Goal: Task Accomplishment & Management: Manage account settings

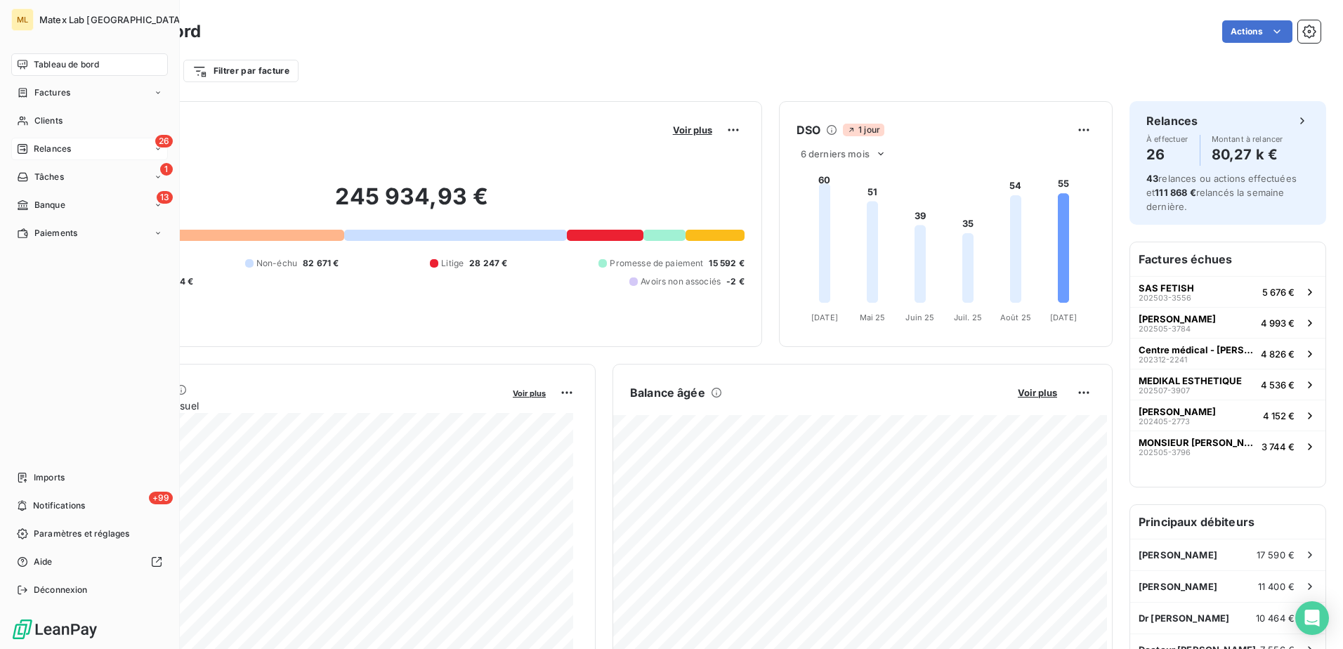
click at [33, 143] on div "Relances" at bounding box center [44, 149] width 54 height 13
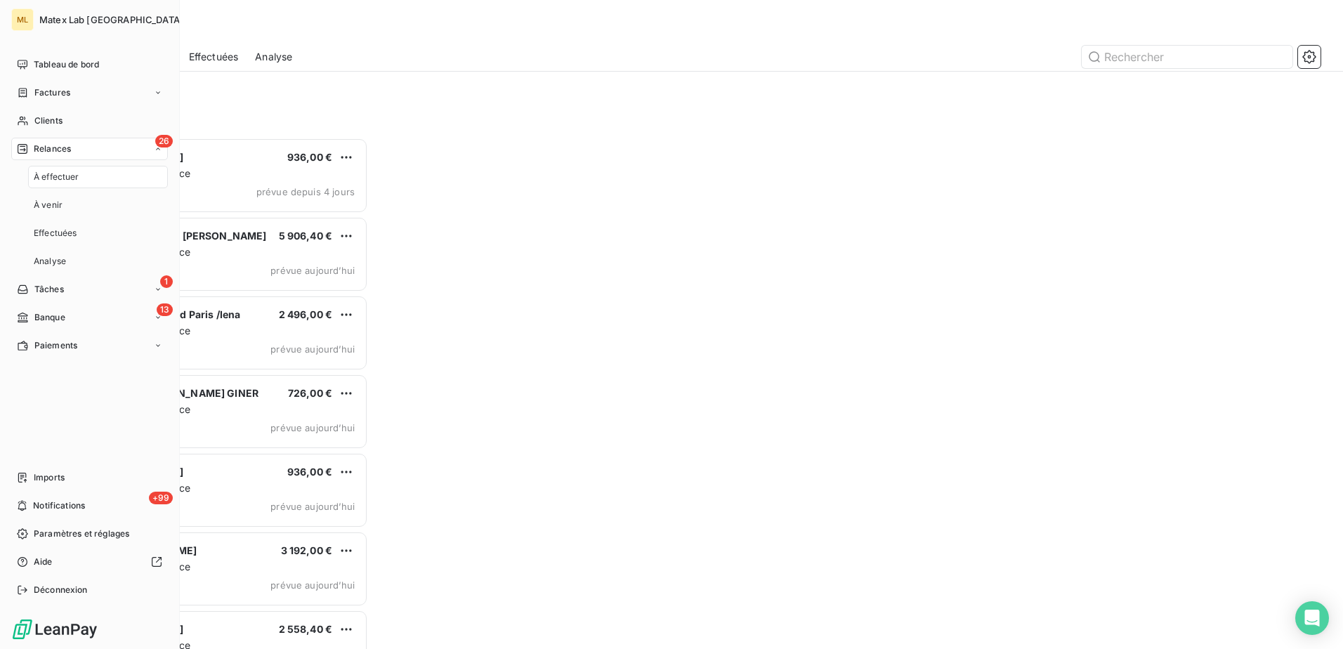
scroll to position [501, 290]
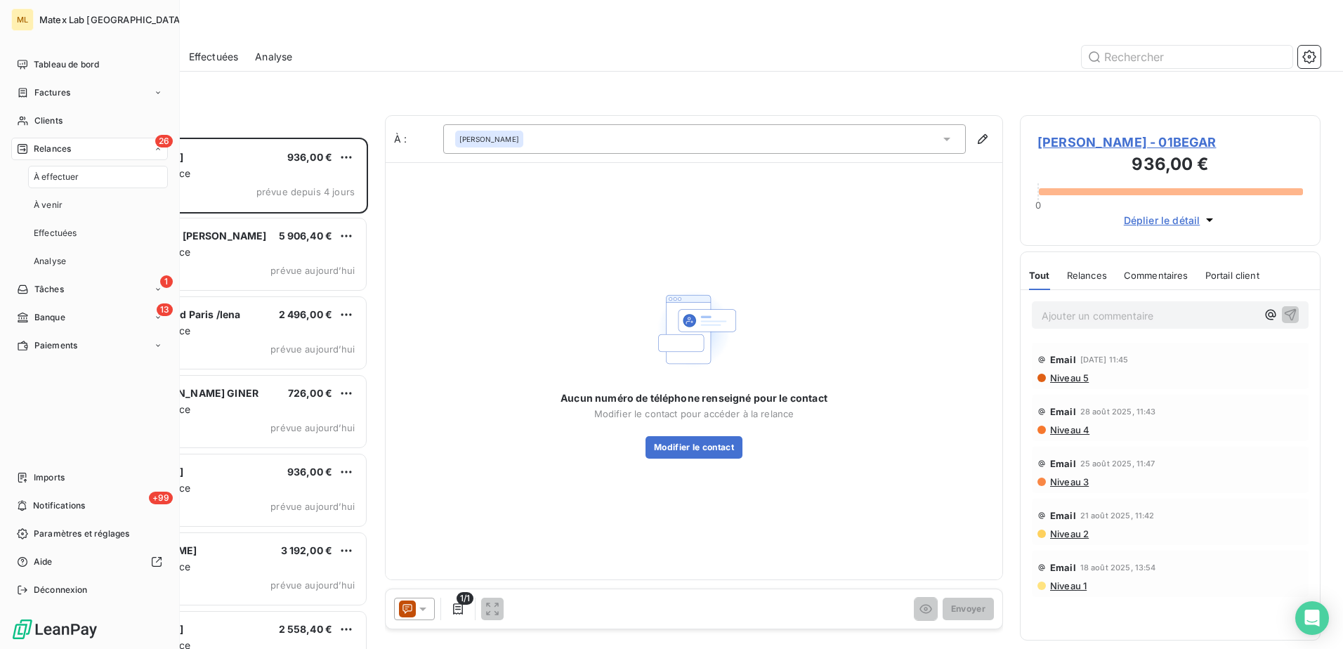
click at [60, 179] on span "À effectuer" at bounding box center [57, 177] width 46 height 13
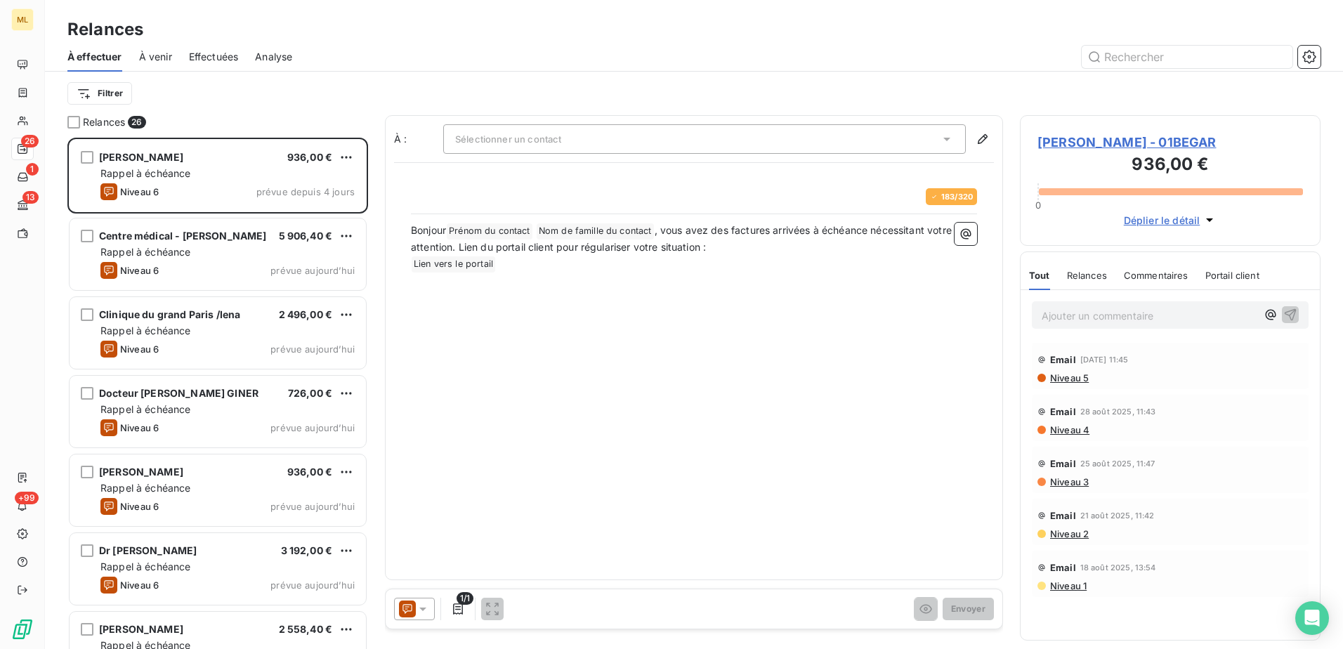
scroll to position [501, 290]
click at [450, 40] on div "Relances" at bounding box center [694, 29] width 1298 height 25
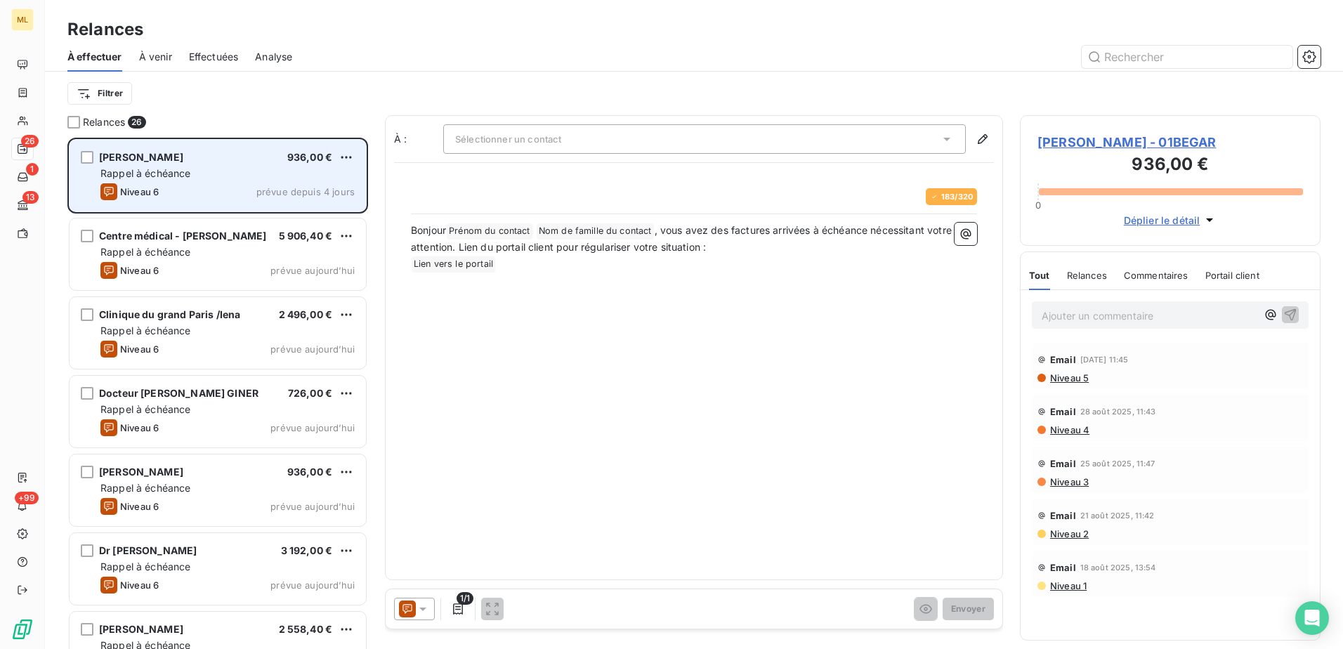
click at [190, 180] on div "Rappel à échéance" at bounding box center [227, 173] width 254 height 14
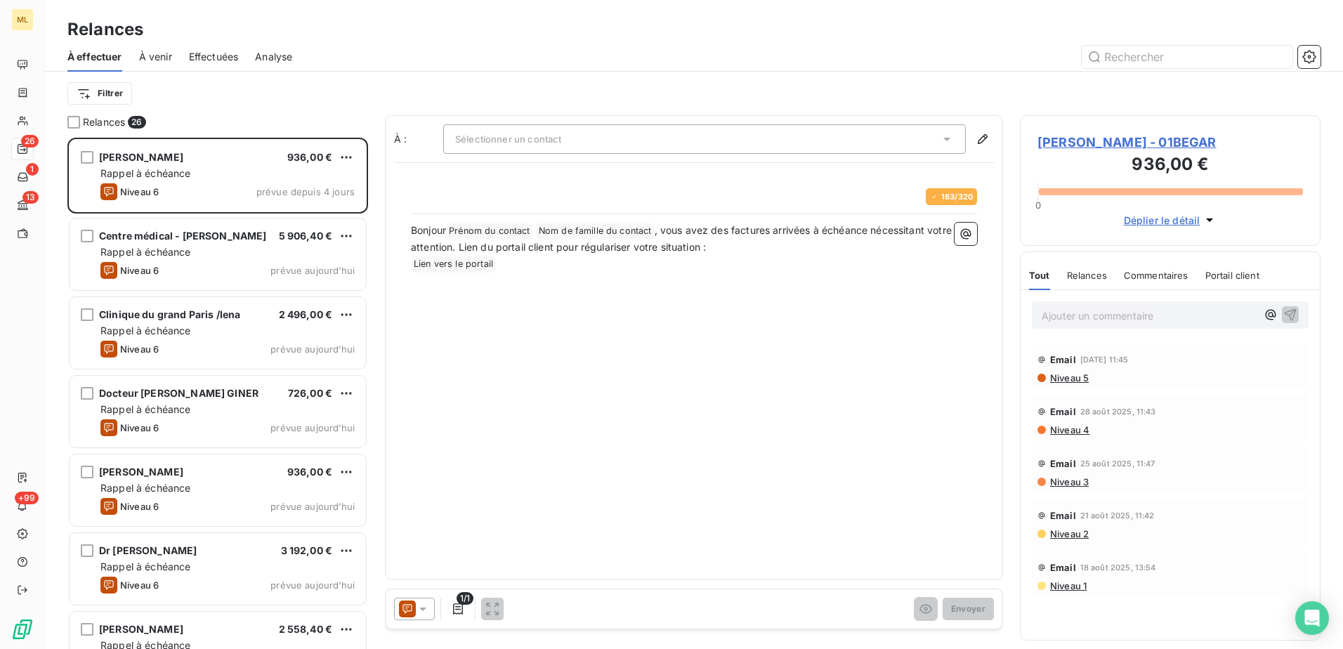
click at [865, 147] on div "Sélectionner un contact" at bounding box center [704, 138] width 523 height 29
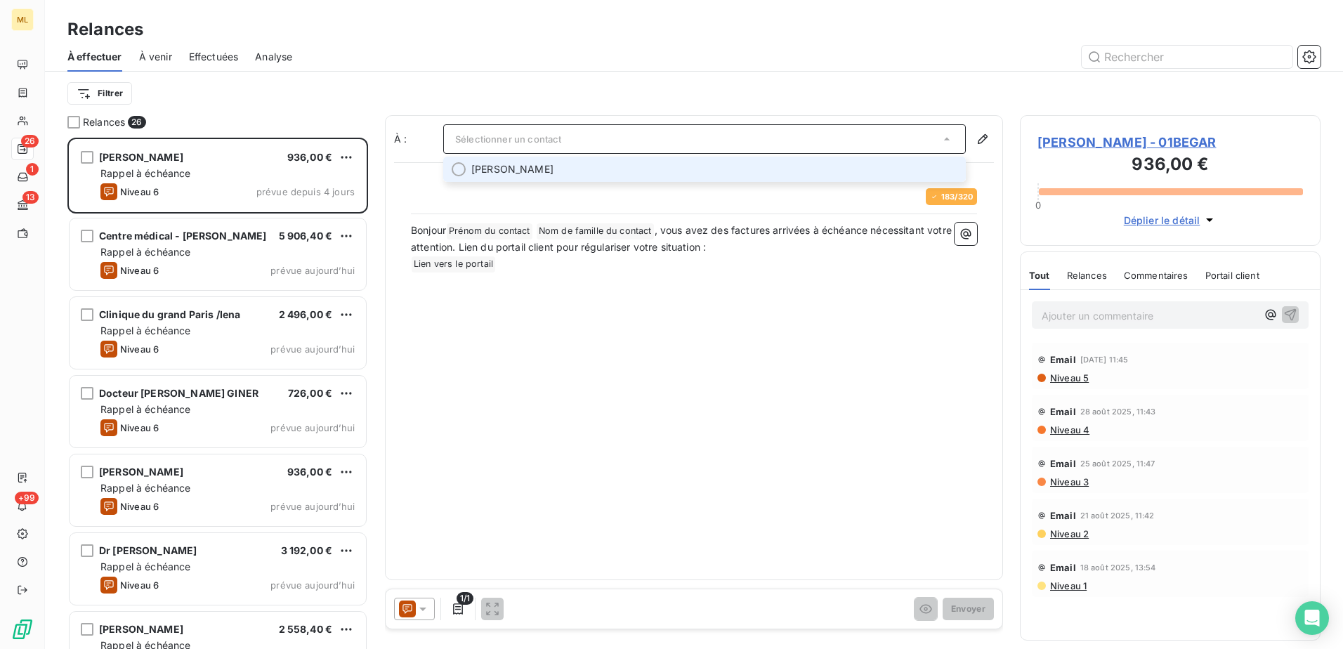
click at [888, 136] on div "Sélectionner un contact" at bounding box center [704, 138] width 523 height 29
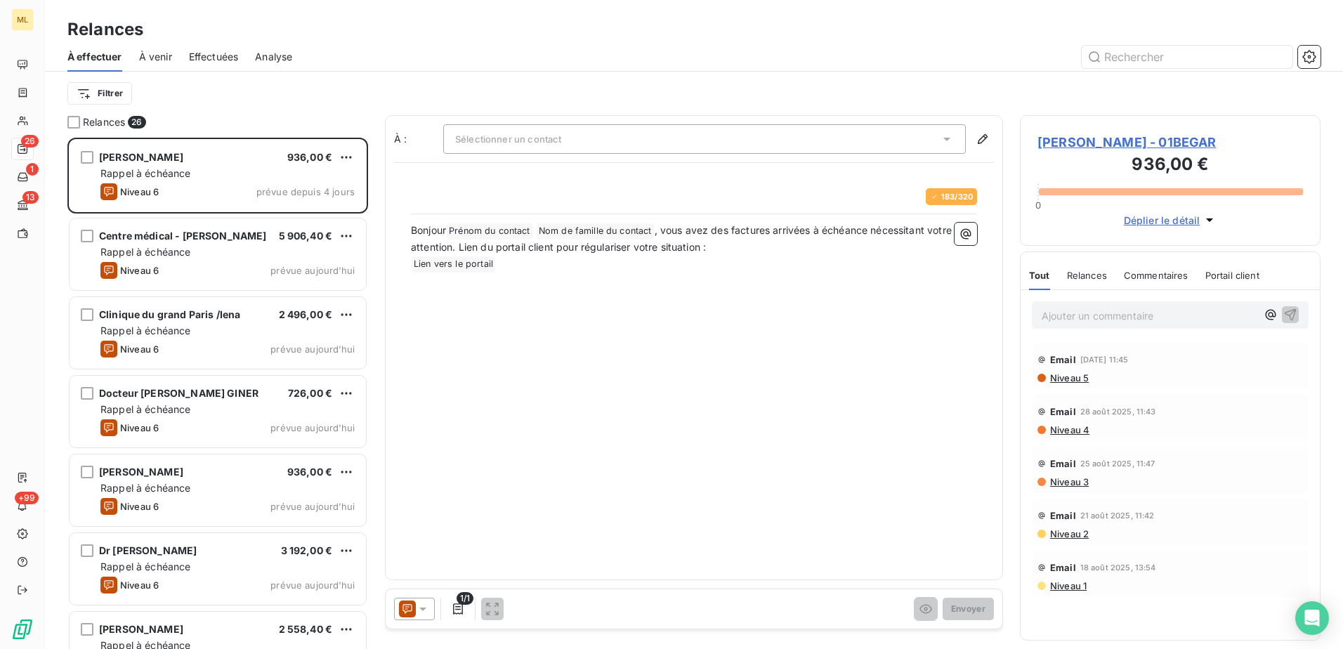
click at [719, 321] on div "Bonjour Prénom du contact ﻿ Nom de famille du contact ﻿ , vous avez des facture…" at bounding box center [694, 293] width 566 height 140
click at [788, 138] on div "Sélectionner un contact" at bounding box center [704, 138] width 523 height 29
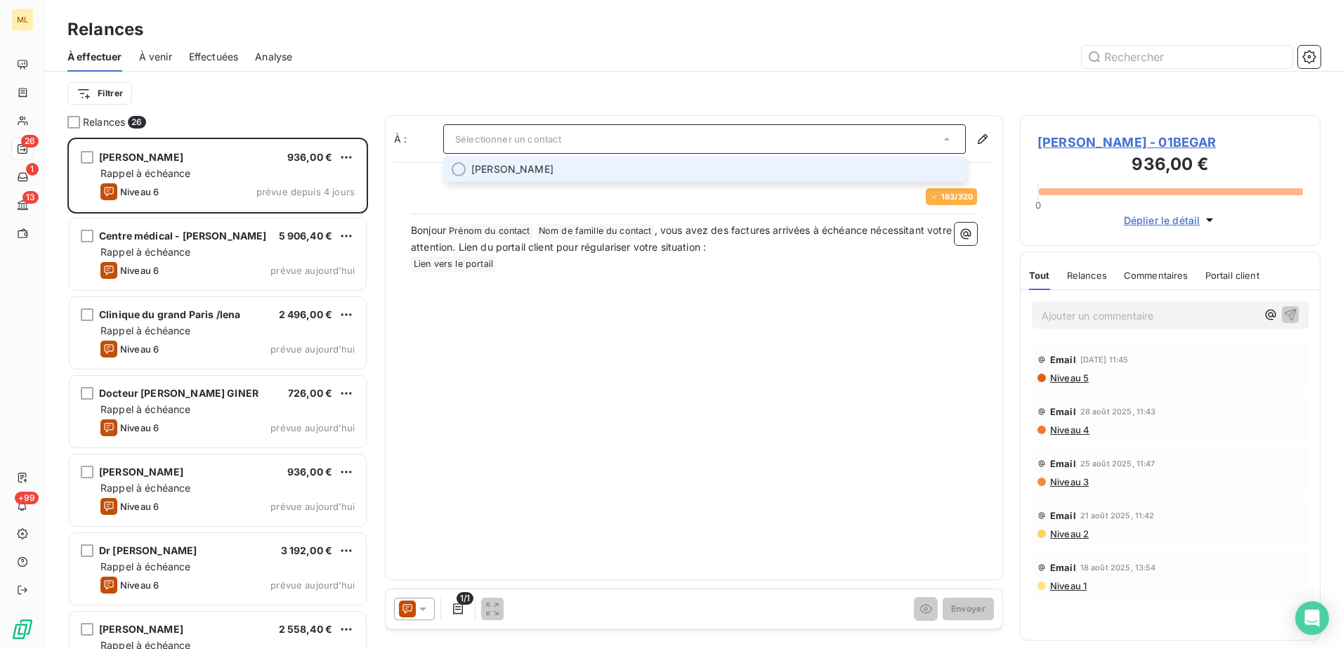
click at [579, 172] on span "[PERSON_NAME]" at bounding box center [714, 169] width 486 height 14
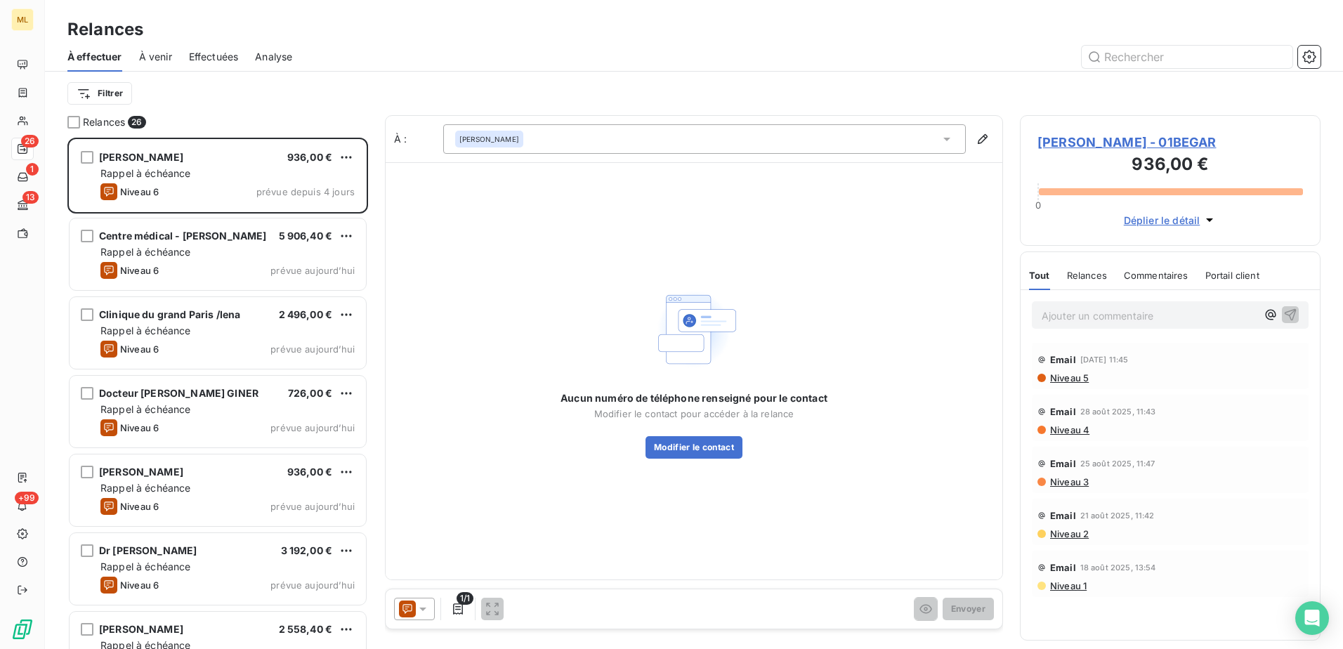
click at [596, 143] on div "[PERSON_NAME]" at bounding box center [704, 138] width 523 height 29
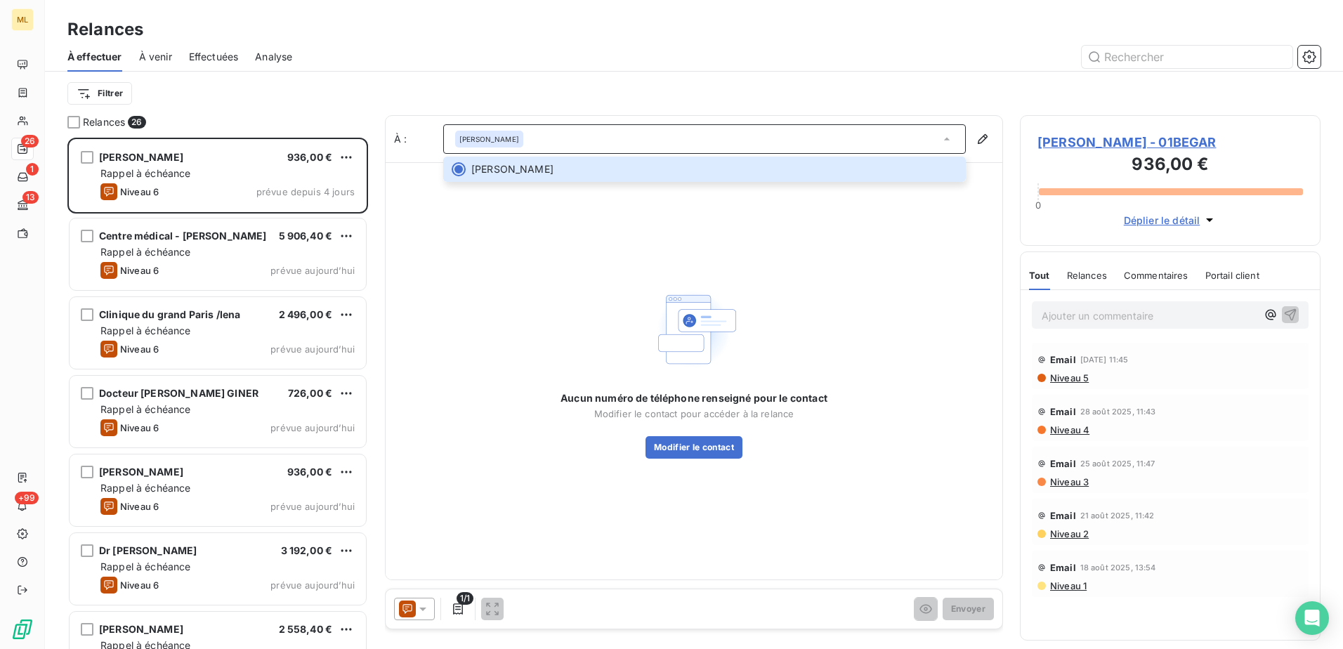
click at [466, 270] on div "Aucun numéro de téléphone renseigné pour le contact Modifier le contact pour ac…" at bounding box center [694, 370] width 617 height 417
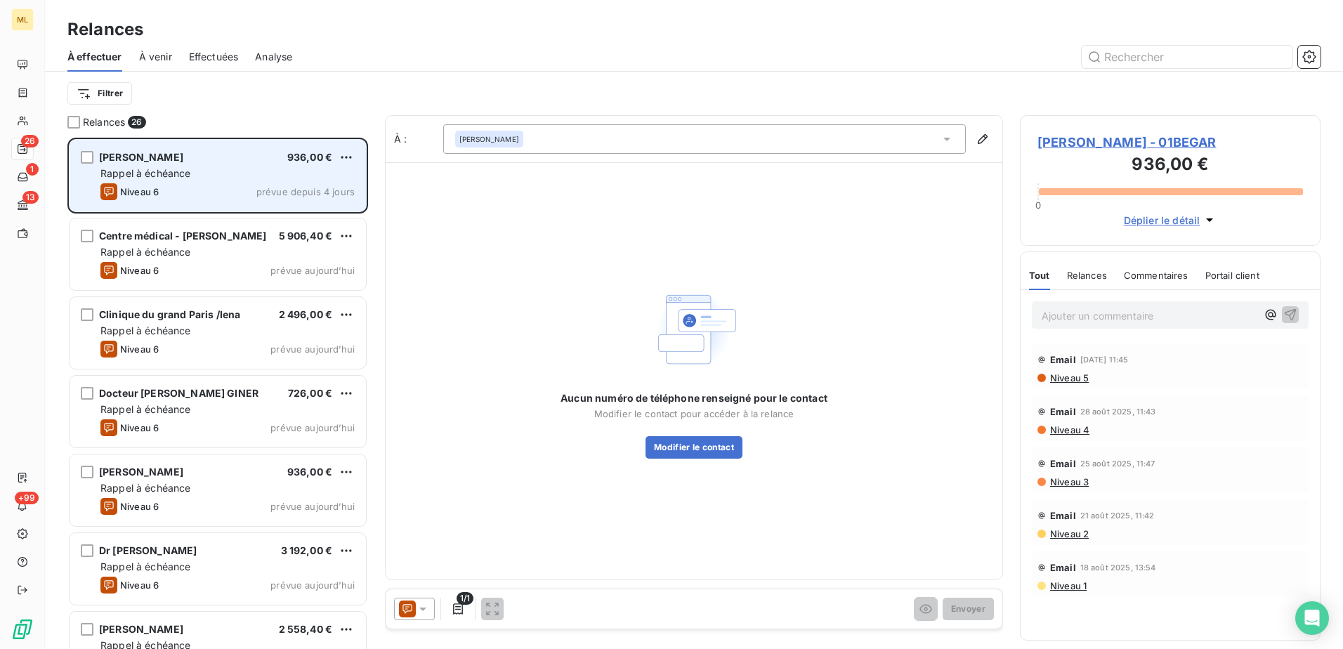
click at [198, 147] on div "[PERSON_NAME] 936,00 € Rappel à échéance Niveau 6 prévue depuis 4 jours" at bounding box center [218, 176] width 296 height 72
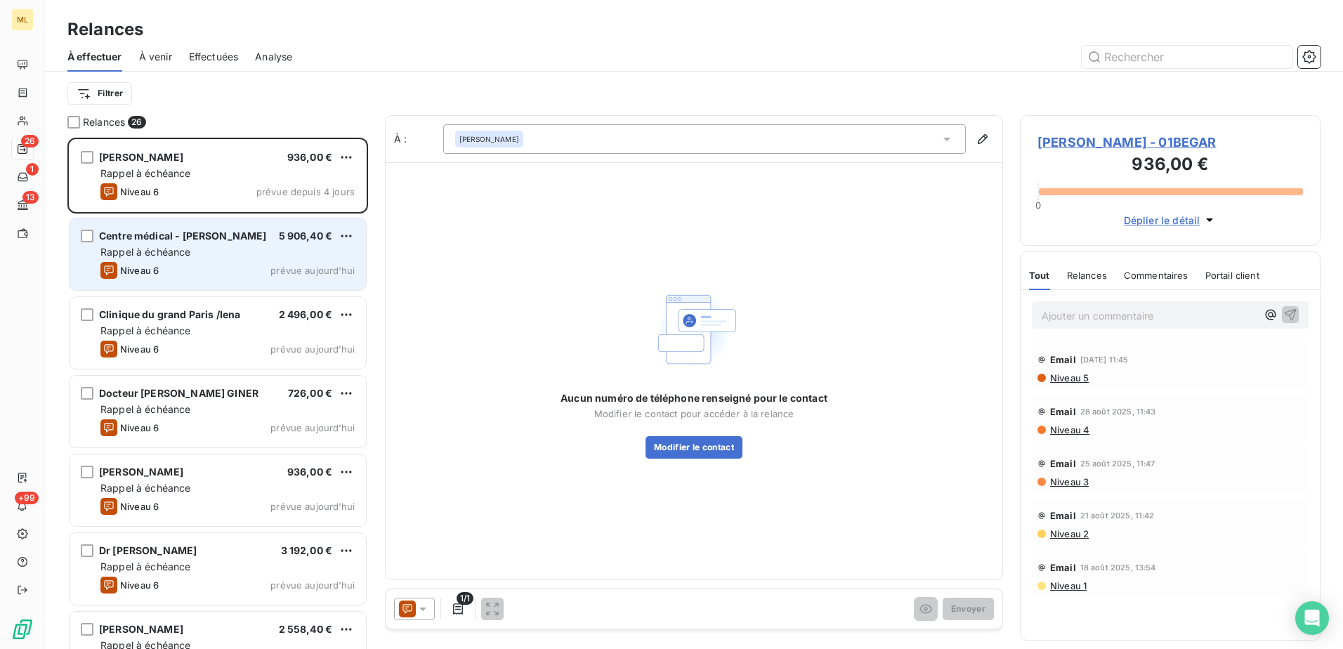
click at [190, 260] on div "Centre médical - [PERSON_NAME] 5 906,40 € Rappel à échéance Niveau 6 prévue [DA…" at bounding box center [218, 254] width 296 height 72
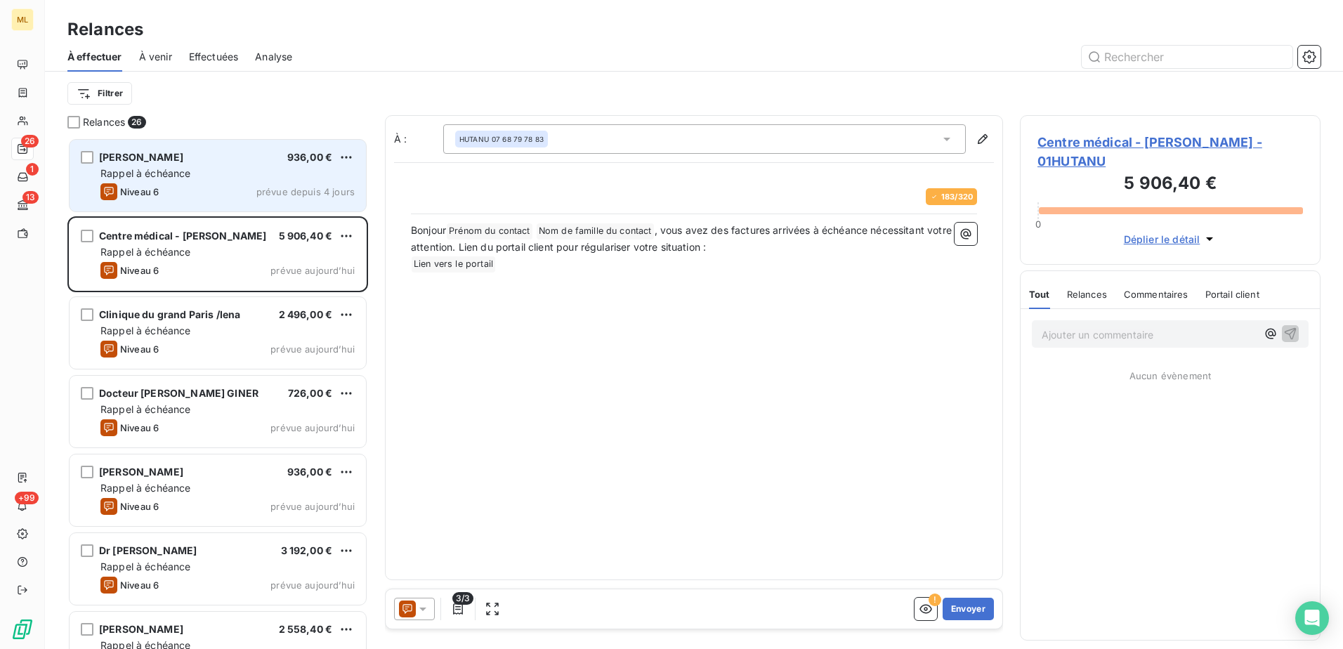
click at [206, 168] on div "Rappel à échéance" at bounding box center [227, 173] width 254 height 14
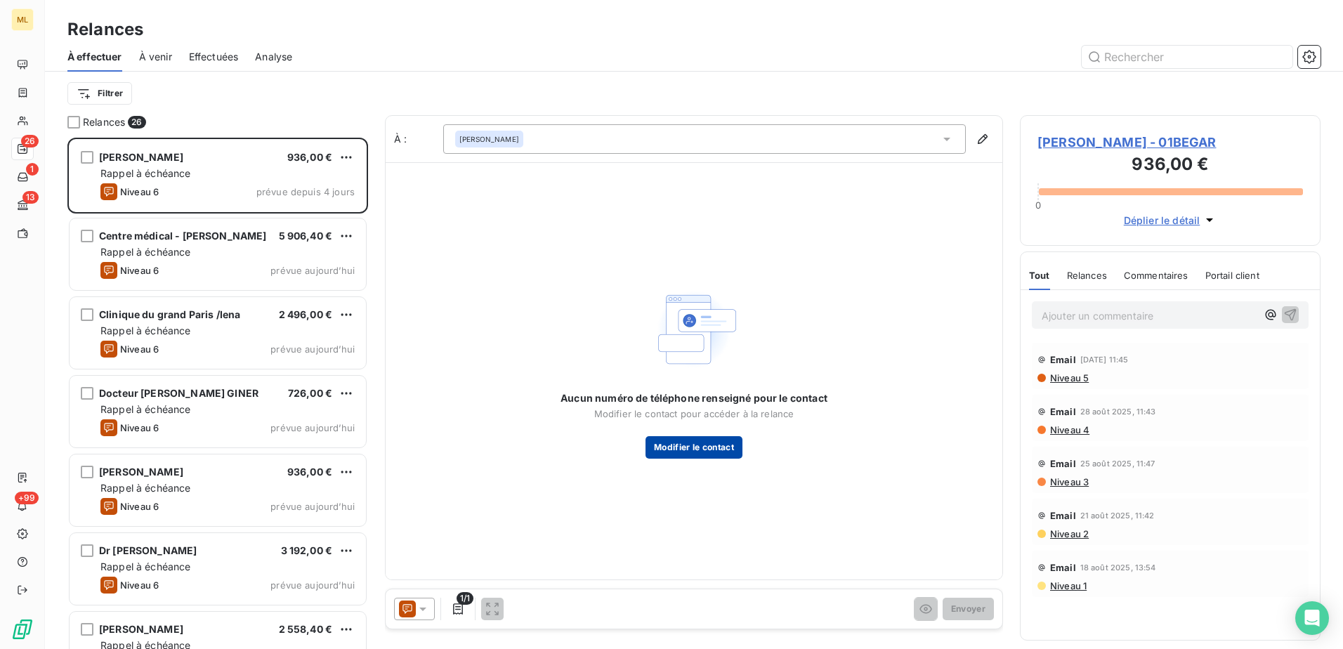
click at [699, 447] on button "Modifier le contact" at bounding box center [693, 447] width 97 height 22
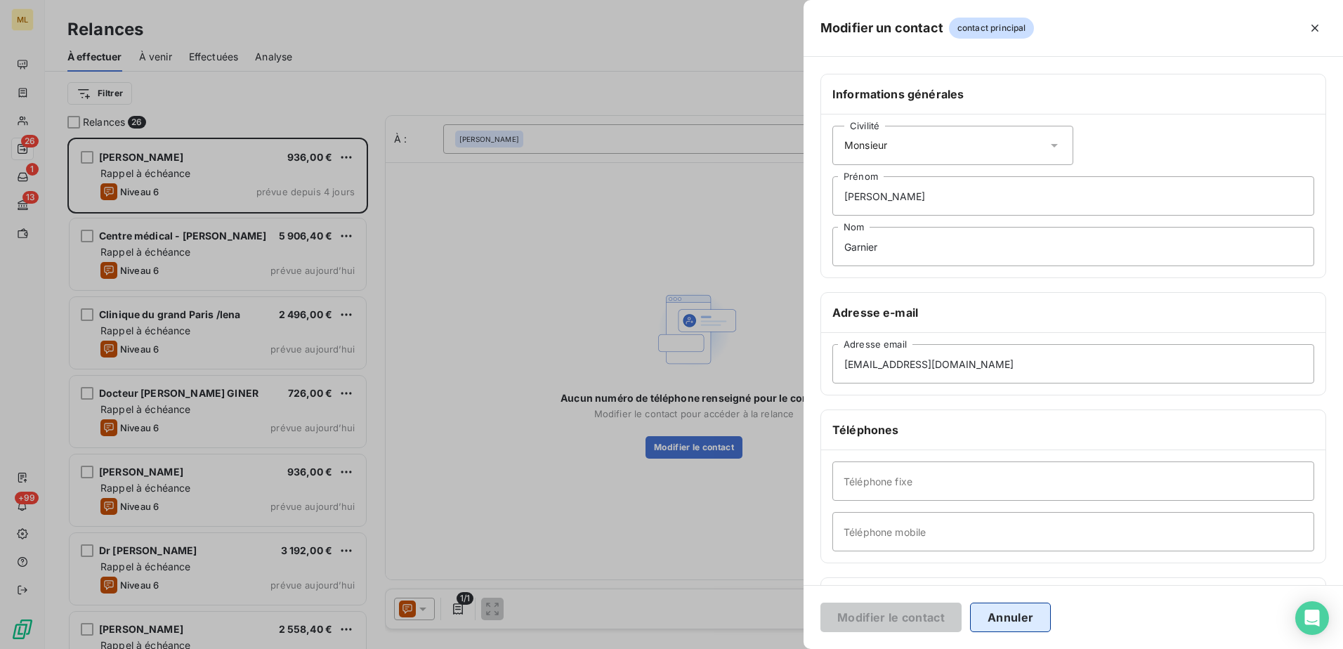
click at [997, 624] on button "Annuler" at bounding box center [1010, 617] width 81 height 29
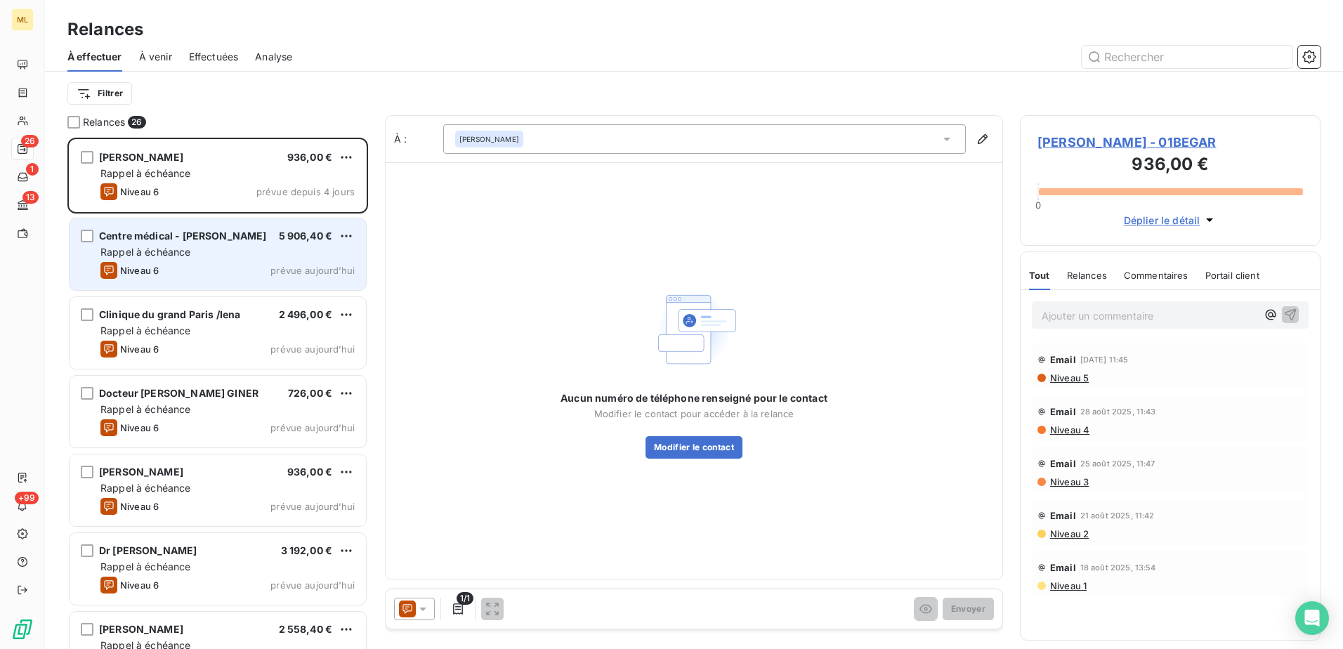
click at [178, 234] on span "Centre médical - [PERSON_NAME]" at bounding box center [183, 236] width 168 height 12
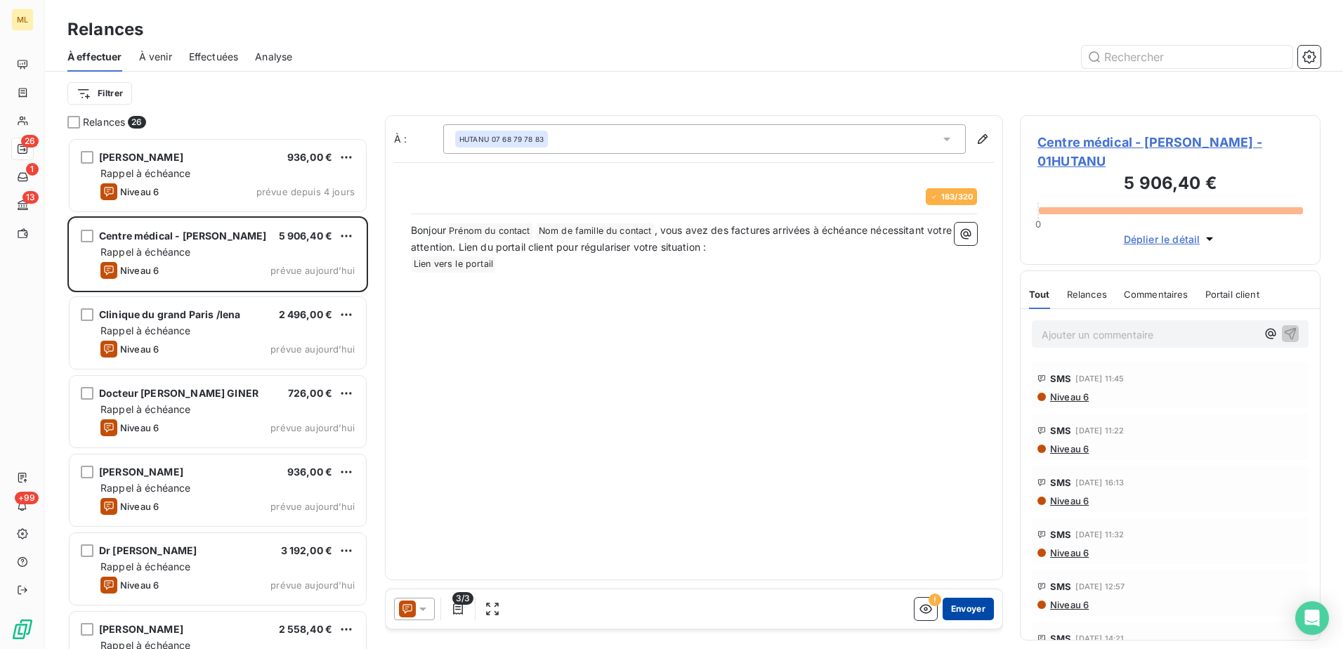
click at [972, 605] on button "Envoyer" at bounding box center [968, 609] width 51 height 22
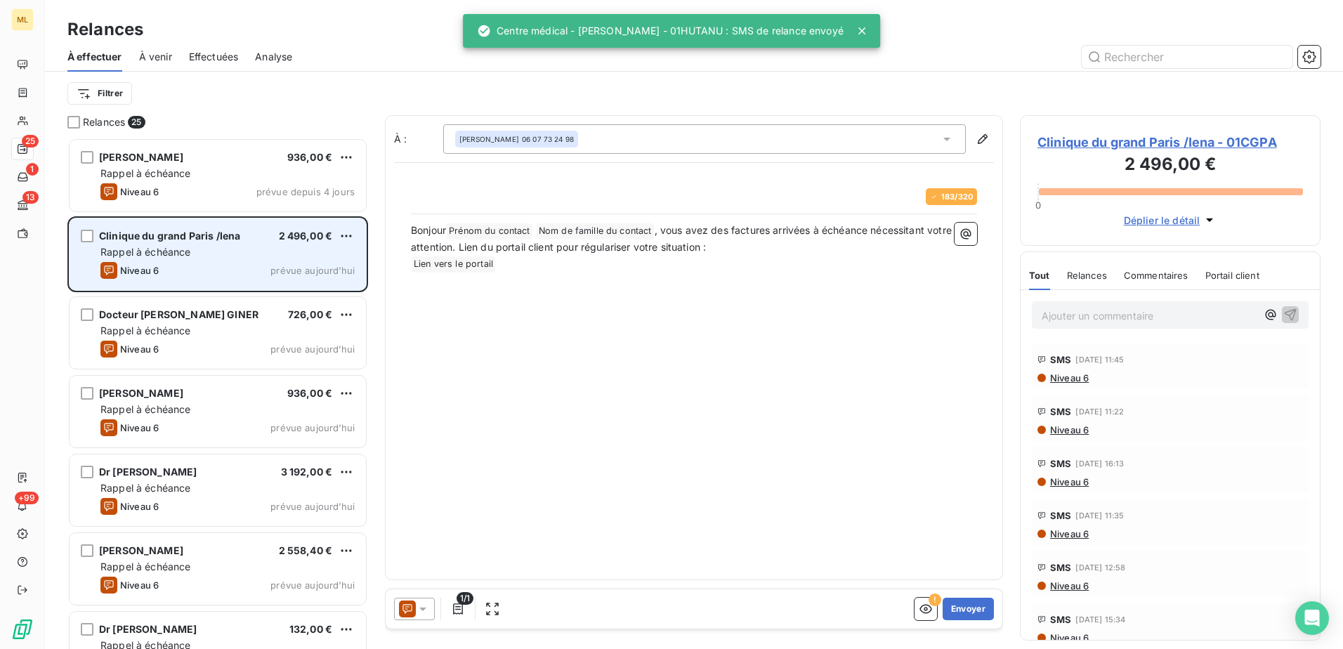
click at [207, 258] on div "Rappel à échéance" at bounding box center [227, 252] width 254 height 14
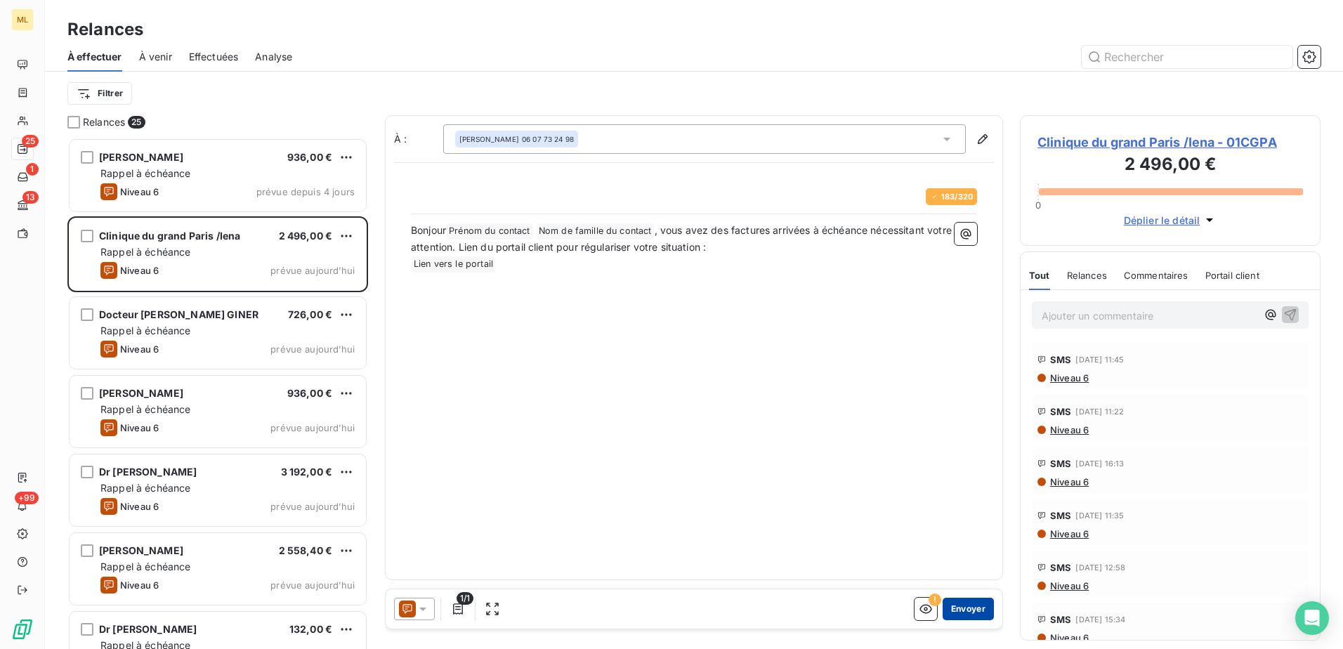
click at [980, 607] on button "Envoyer" at bounding box center [968, 609] width 51 height 22
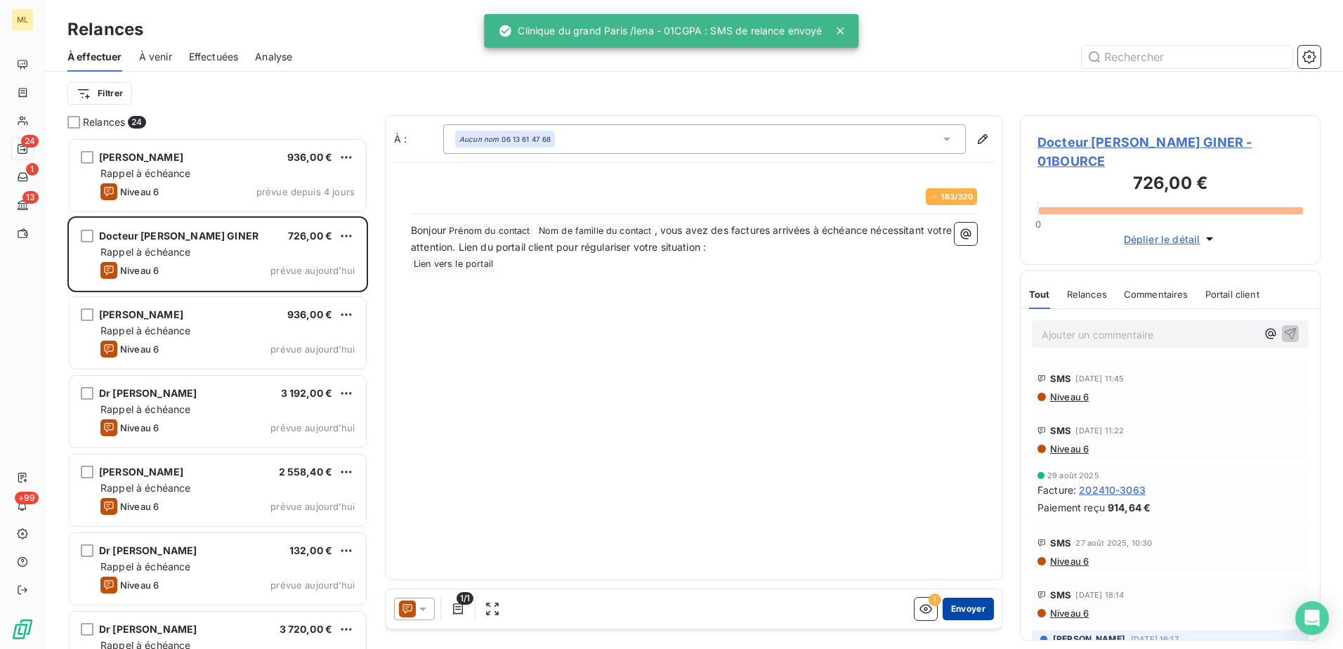
click at [969, 608] on button "Envoyer" at bounding box center [968, 609] width 51 height 22
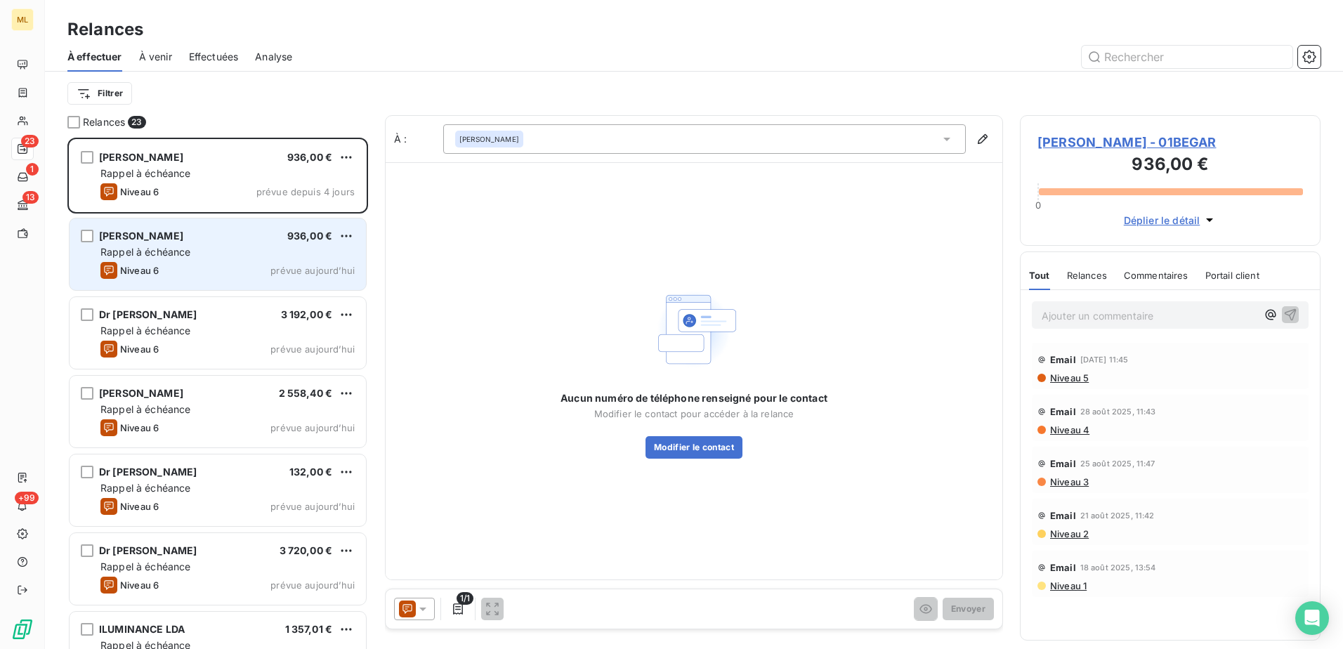
click at [184, 253] on span "Rappel à échéance" at bounding box center [145, 252] width 91 height 12
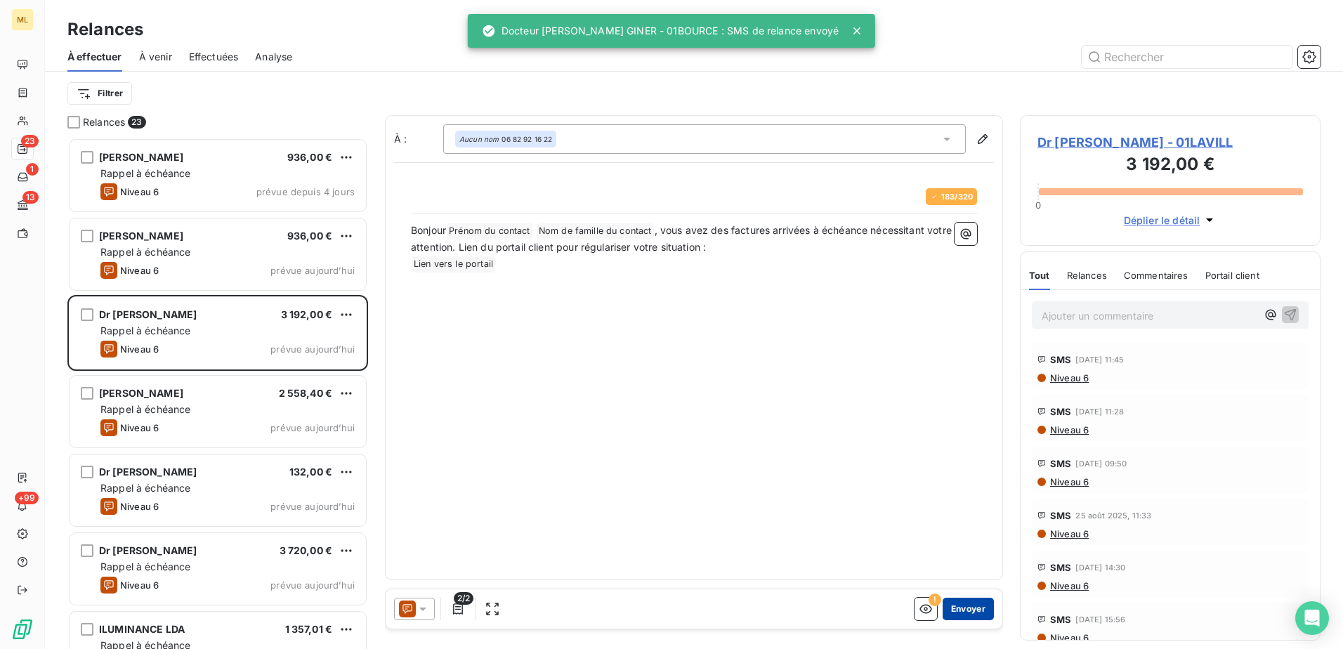
click at [962, 608] on button "Envoyer" at bounding box center [968, 609] width 51 height 22
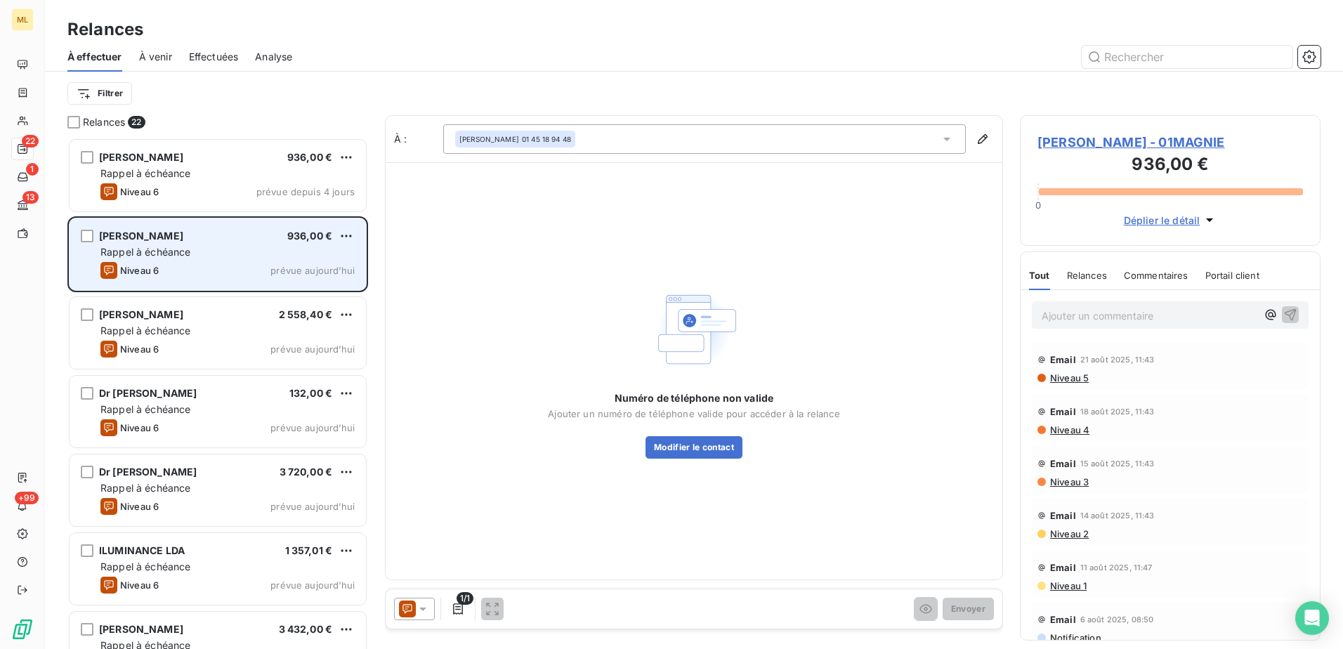
click at [203, 266] on div "Niveau 6 prévue [DATE]" at bounding box center [227, 270] width 254 height 17
click at [348, 236] on html "ML 22 1 13 +99 Relances À effectuer À venir Effectuées Analyse Filtrer Relances…" at bounding box center [671, 324] width 1343 height 649
click at [282, 289] on div "Passer cette action" at bounding box center [286, 289] width 126 height 22
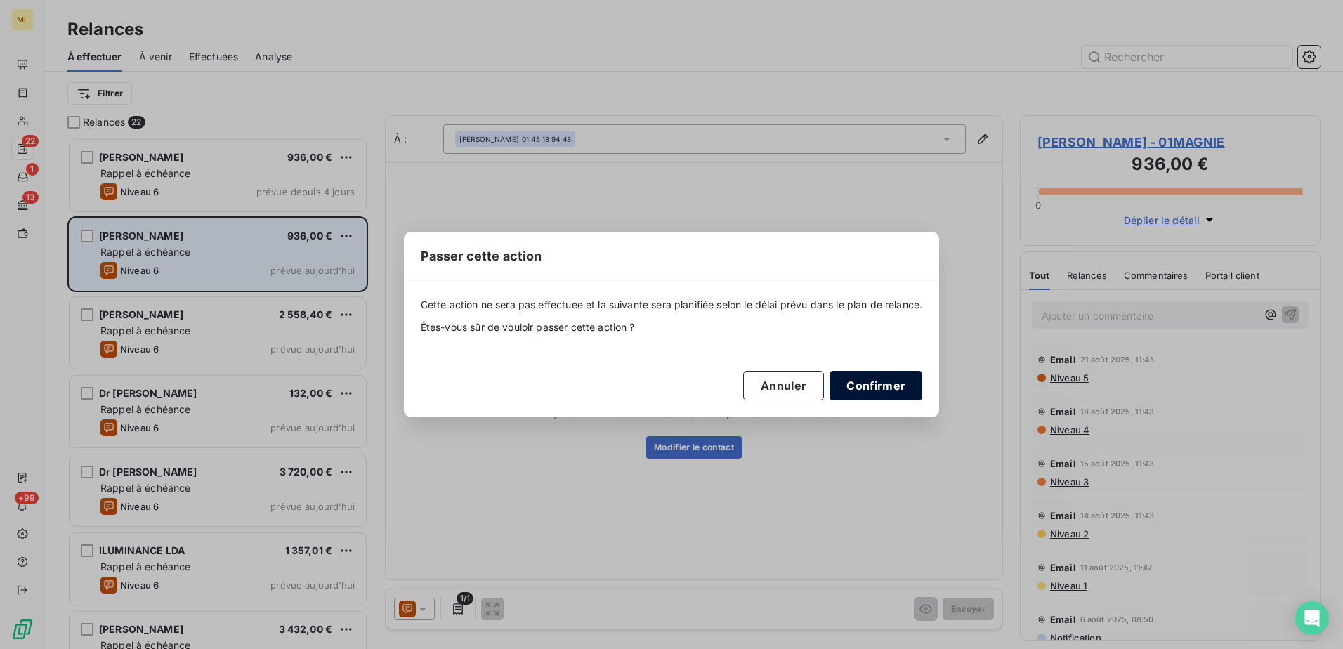
click at [873, 395] on button "Confirmer" at bounding box center [875, 385] width 93 height 29
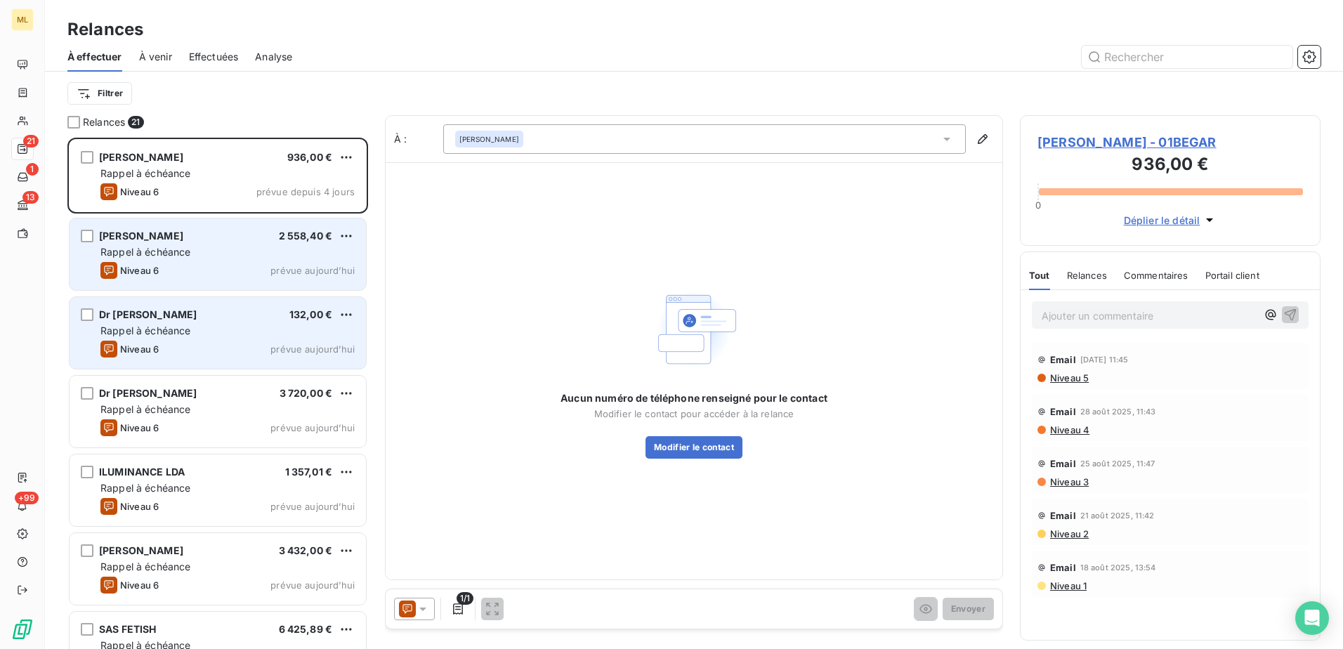
click at [213, 337] on div "Rappel à échéance" at bounding box center [227, 331] width 254 height 14
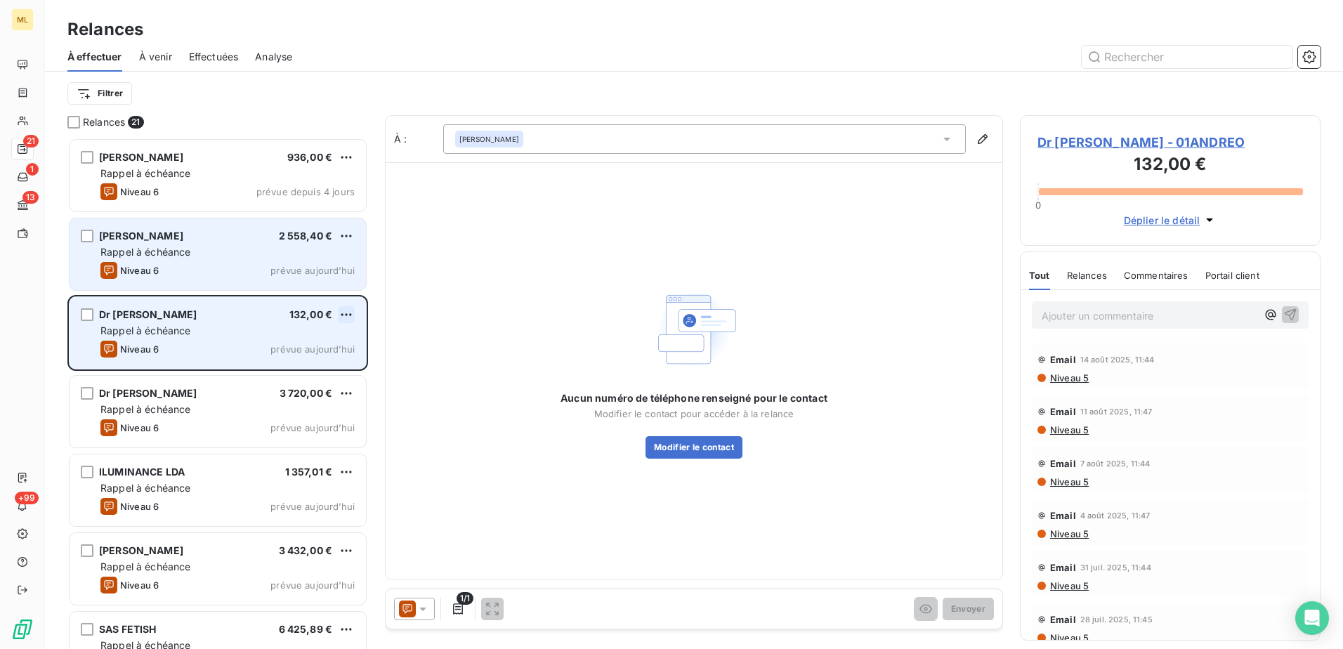
click at [343, 310] on html "ML 21 1 13 +99 Relances À effectuer À venir Effectuées Analyse Filtrer Relances…" at bounding box center [671, 324] width 1343 height 649
click at [291, 365] on div "Passer cette action" at bounding box center [286, 368] width 126 height 22
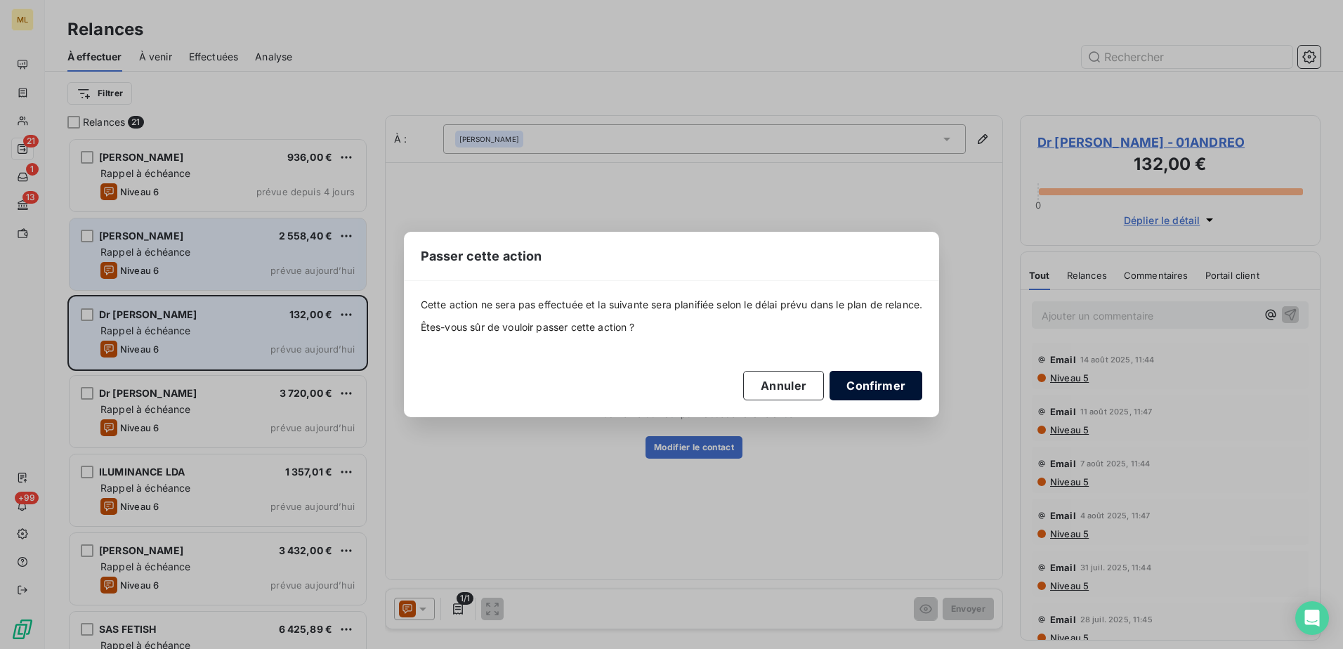
click at [881, 389] on button "Confirmer" at bounding box center [875, 385] width 93 height 29
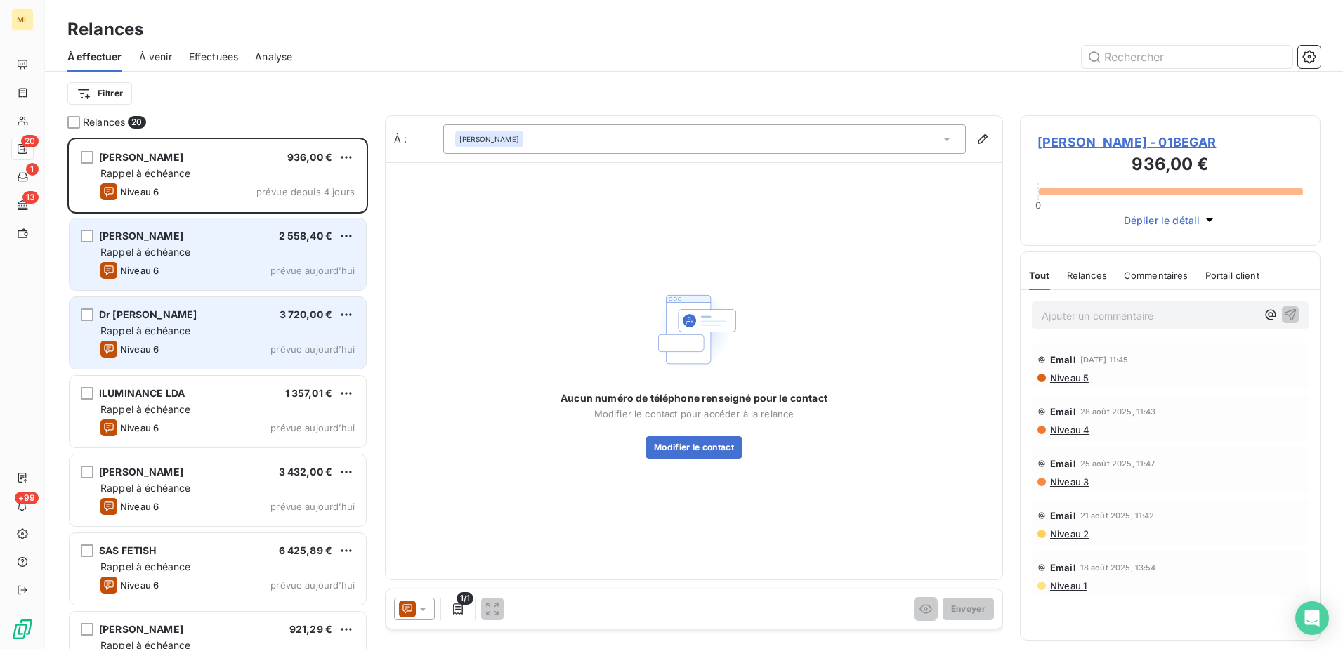
click at [221, 260] on div "[PERSON_NAME] 2 558,40 € Rappel à échéance Niveau 6 prévue [DATE]" at bounding box center [218, 254] width 296 height 72
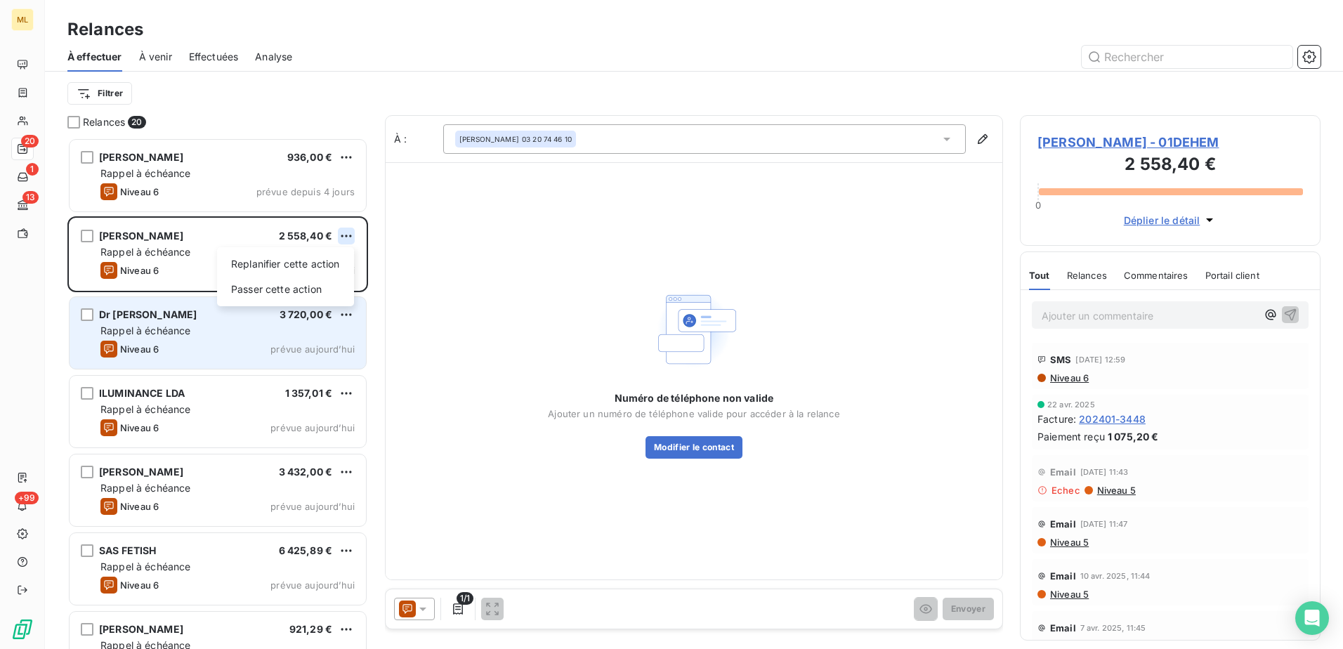
click at [348, 234] on html "ML 20 1 13 +99 Relances À effectuer À venir Effectuées Analyse Filtrer Relances…" at bounding box center [671, 324] width 1343 height 649
click at [311, 283] on div "Passer cette action" at bounding box center [286, 289] width 126 height 22
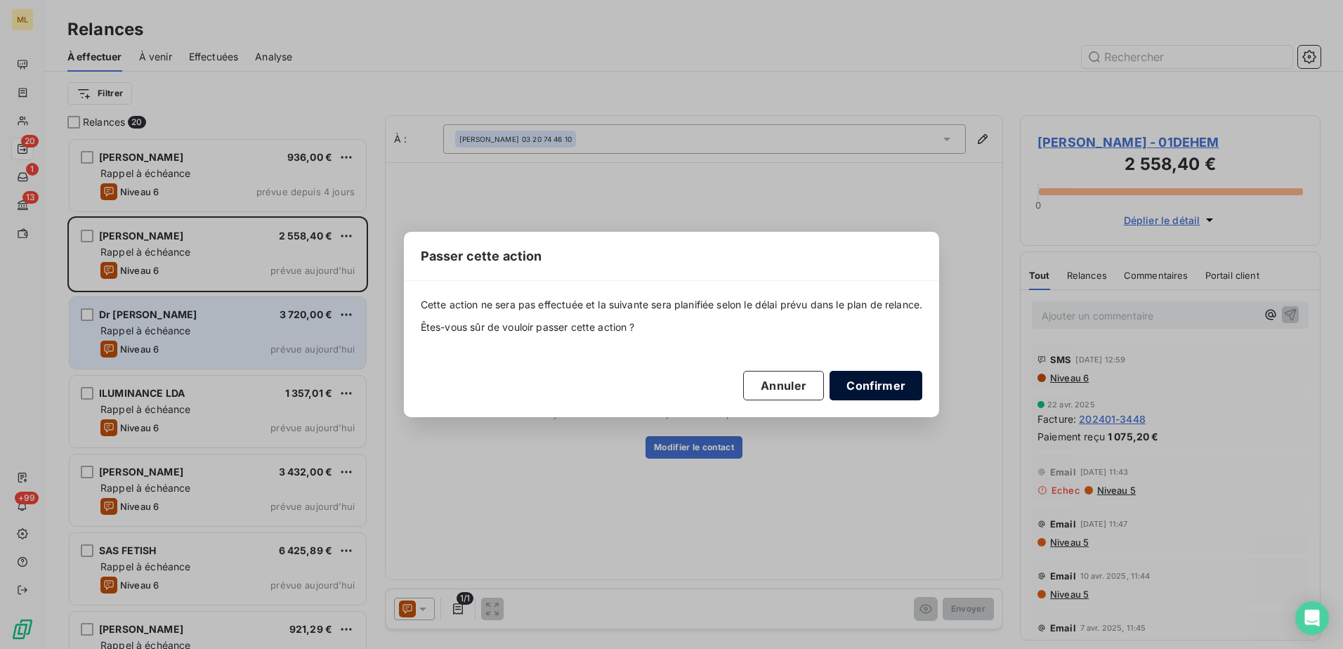
click at [891, 381] on button "Confirmer" at bounding box center [875, 385] width 93 height 29
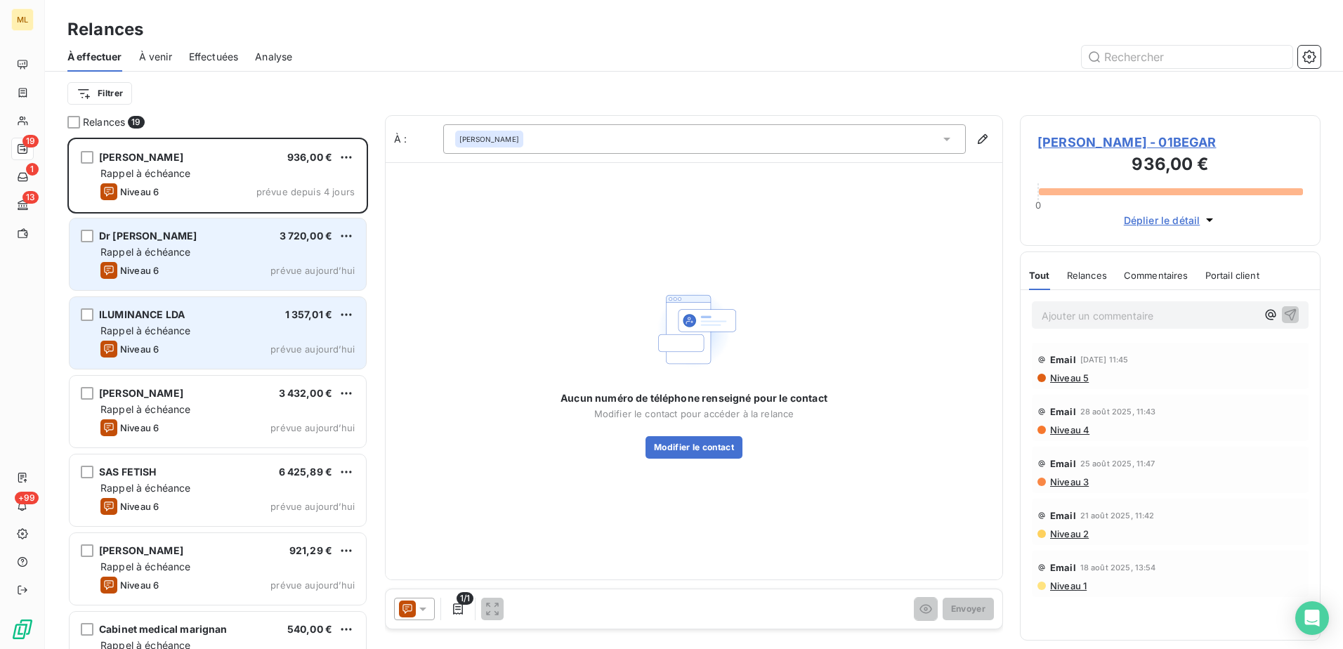
click at [192, 263] on div "Niveau 6 prévue [DATE]" at bounding box center [227, 270] width 254 height 17
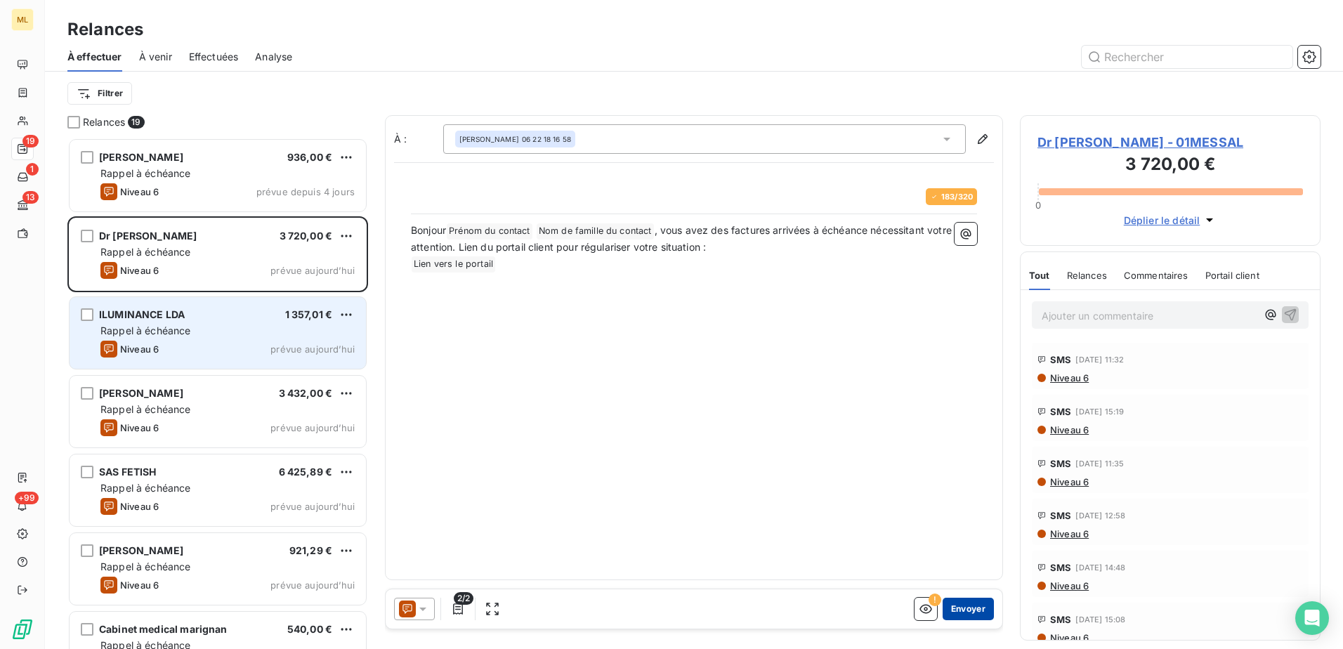
click at [976, 611] on button "Envoyer" at bounding box center [968, 609] width 51 height 22
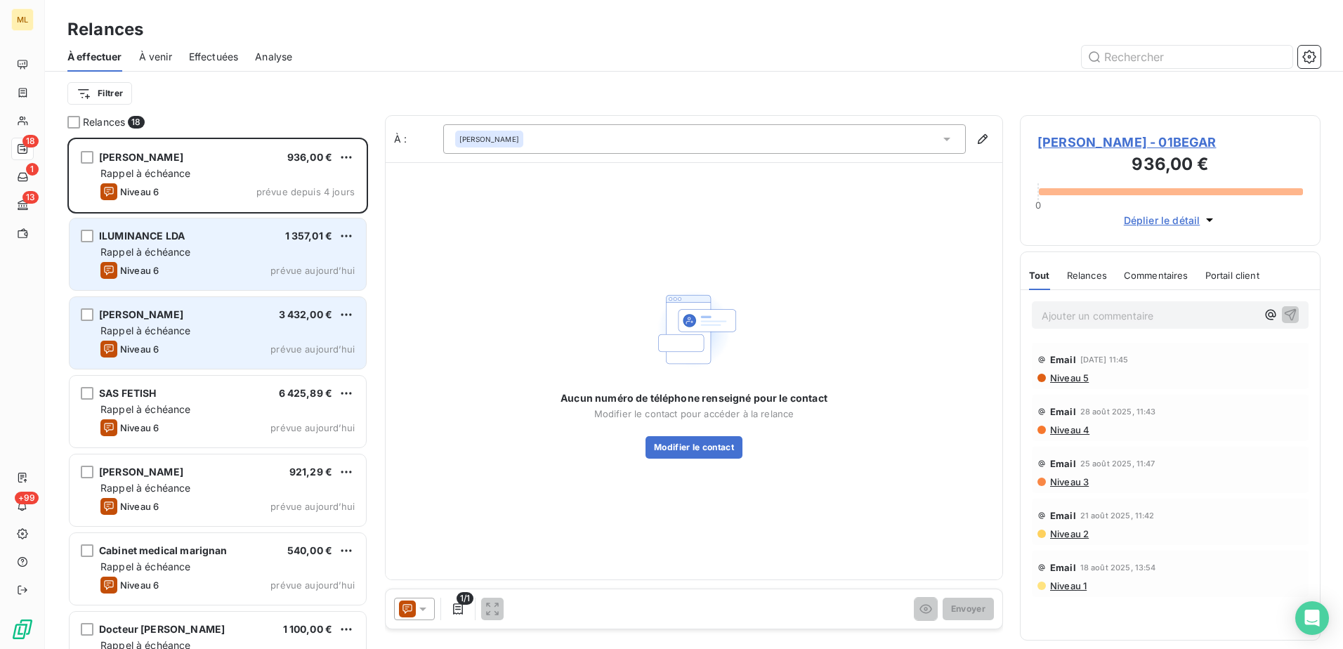
click at [188, 258] on div "Rappel à échéance" at bounding box center [227, 252] width 254 height 14
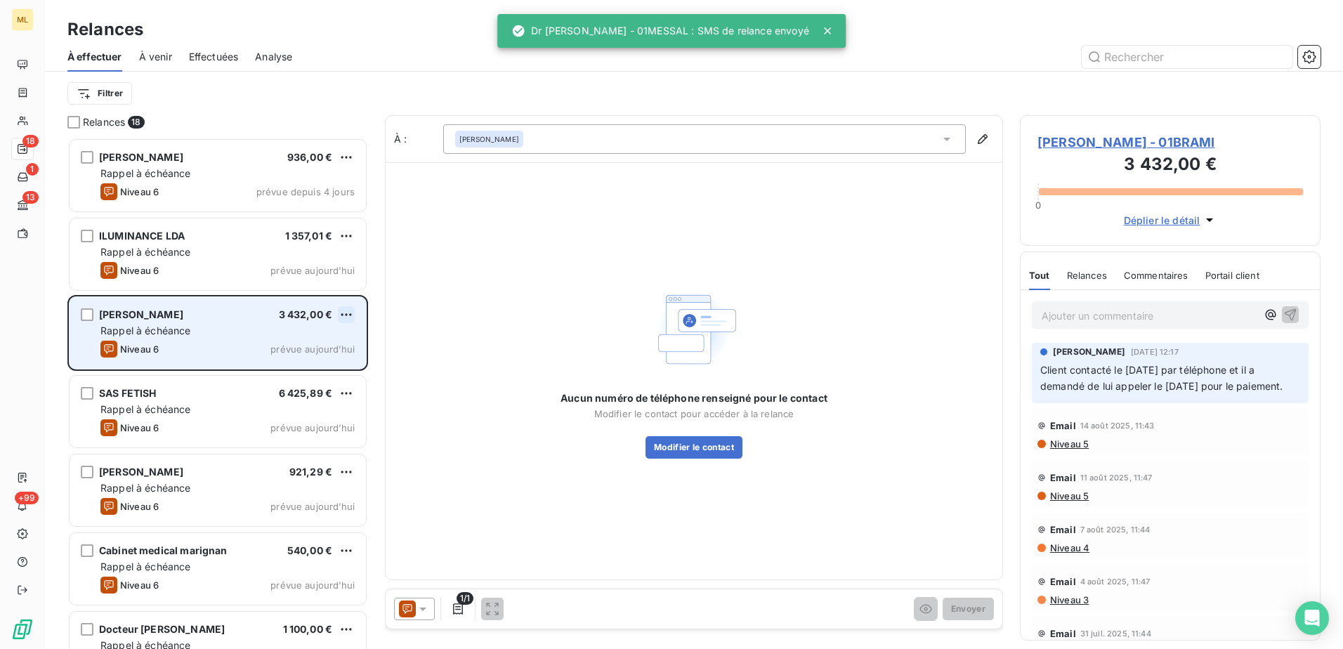
click at [343, 313] on html "ML 18 1 13 +99 Relances À effectuer À venir Effectuées Analyse Filtrer Relances…" at bounding box center [671, 324] width 1343 height 649
click at [296, 368] on div "Passer cette action" at bounding box center [286, 368] width 126 height 22
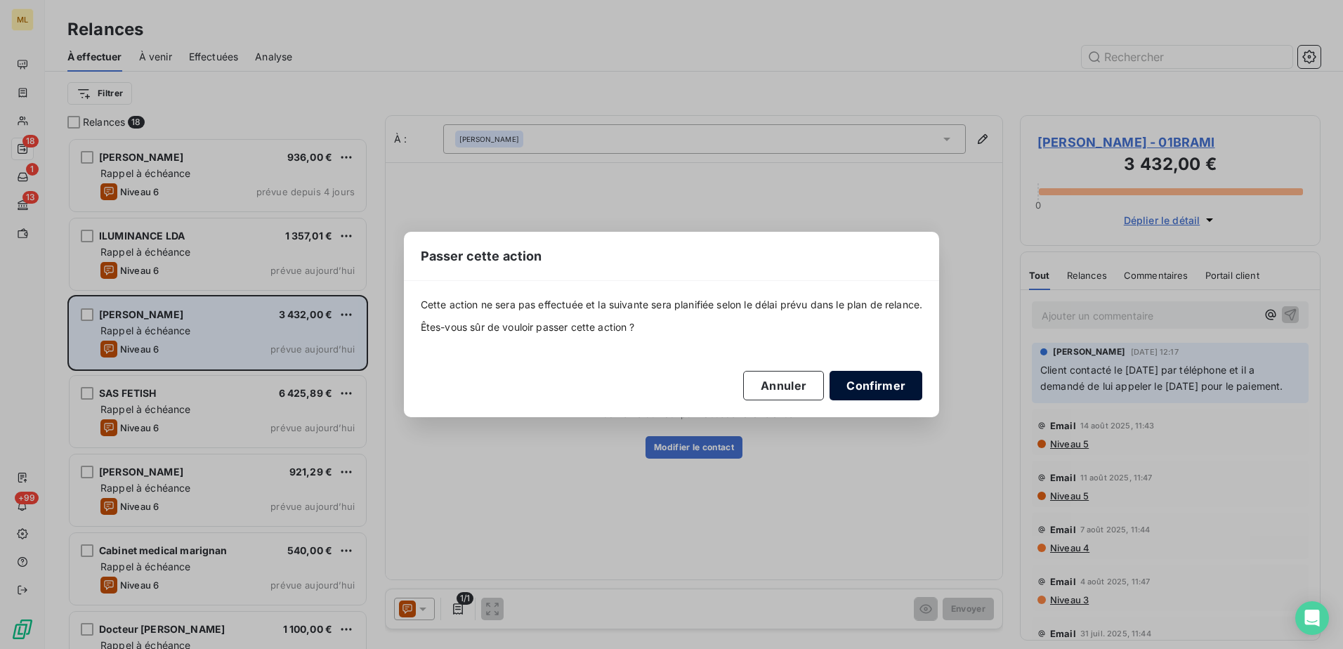
click at [857, 388] on button "Confirmer" at bounding box center [875, 385] width 93 height 29
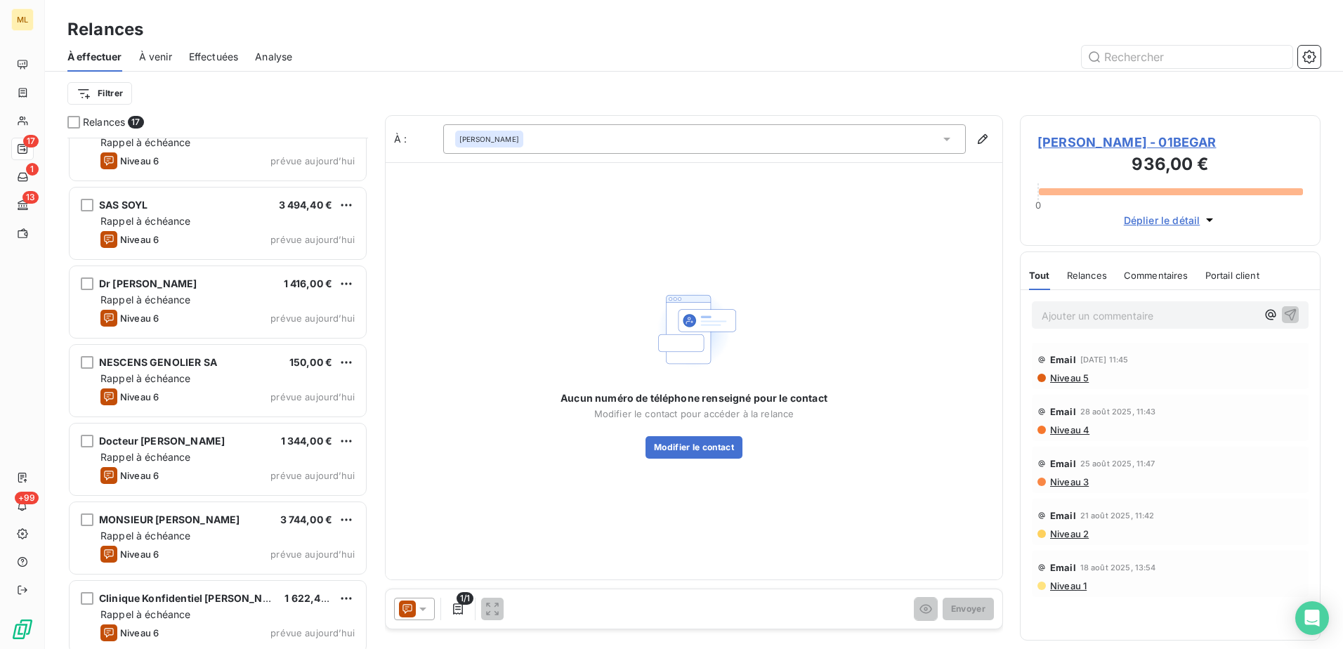
scroll to position [827, 0]
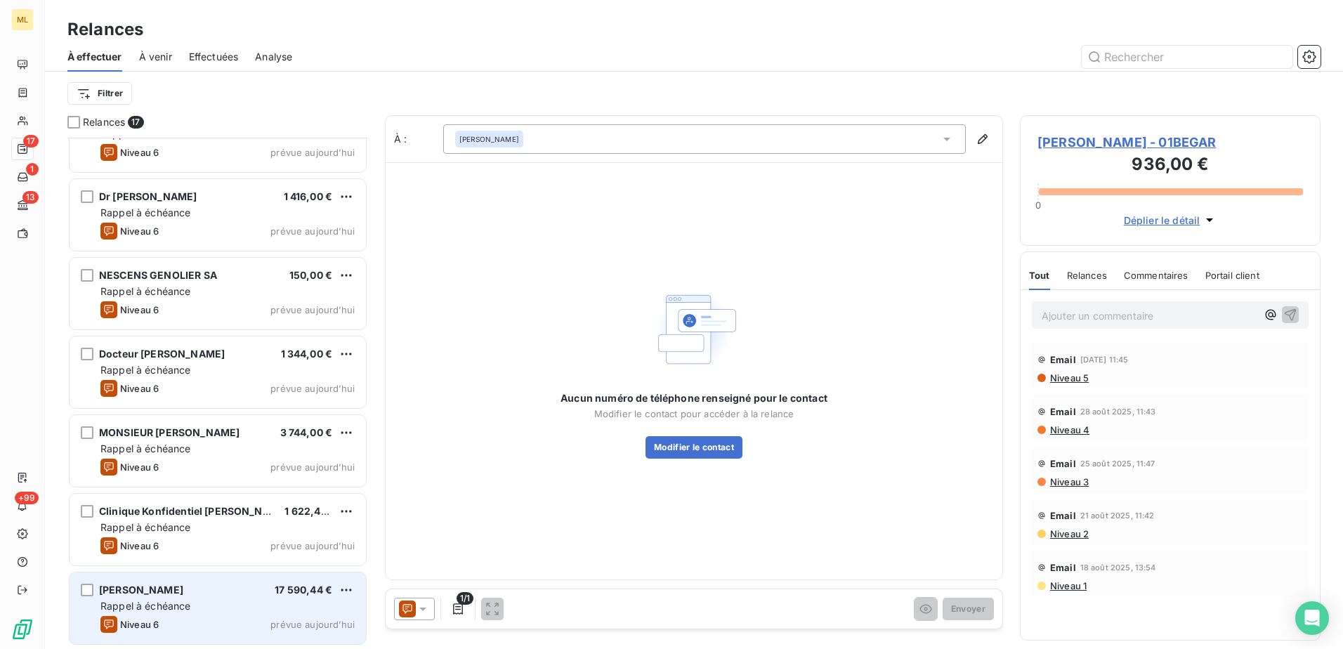
click at [240, 578] on div "[PERSON_NAME] 17 590,44 € Rappel à échéance Niveau 6 prévue [DATE]" at bounding box center [218, 608] width 296 height 72
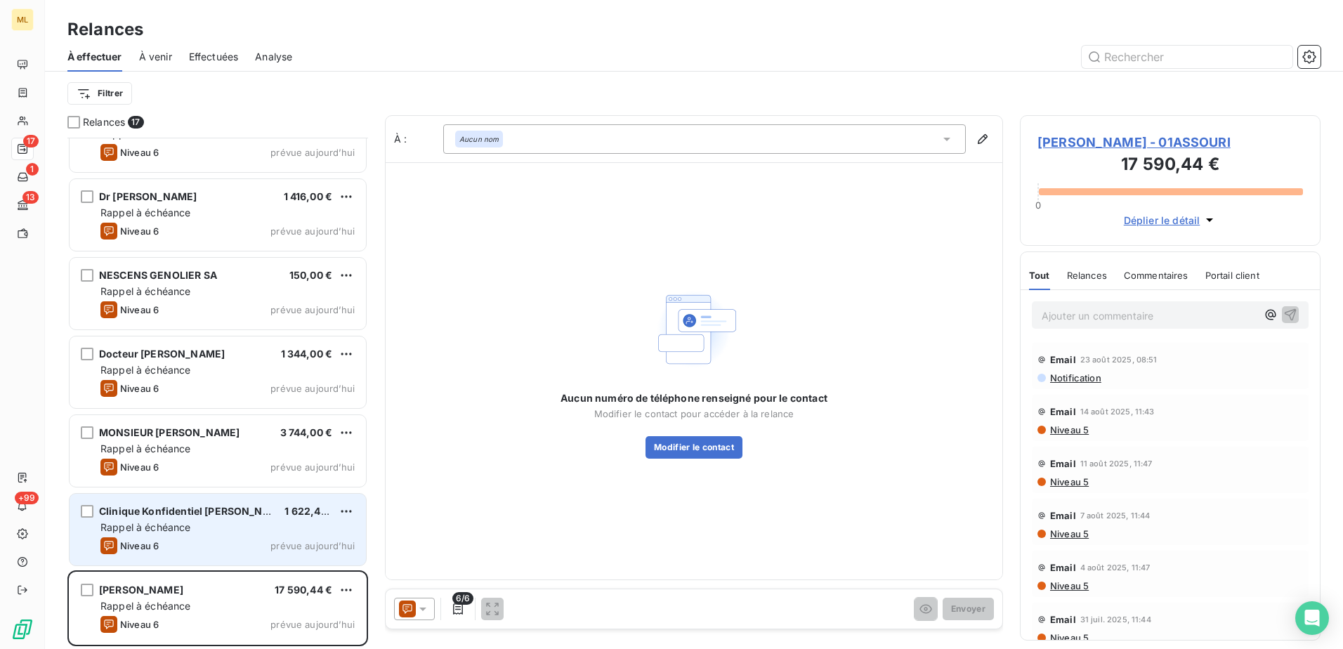
click at [260, 528] on div "Rappel à échéance" at bounding box center [227, 527] width 254 height 14
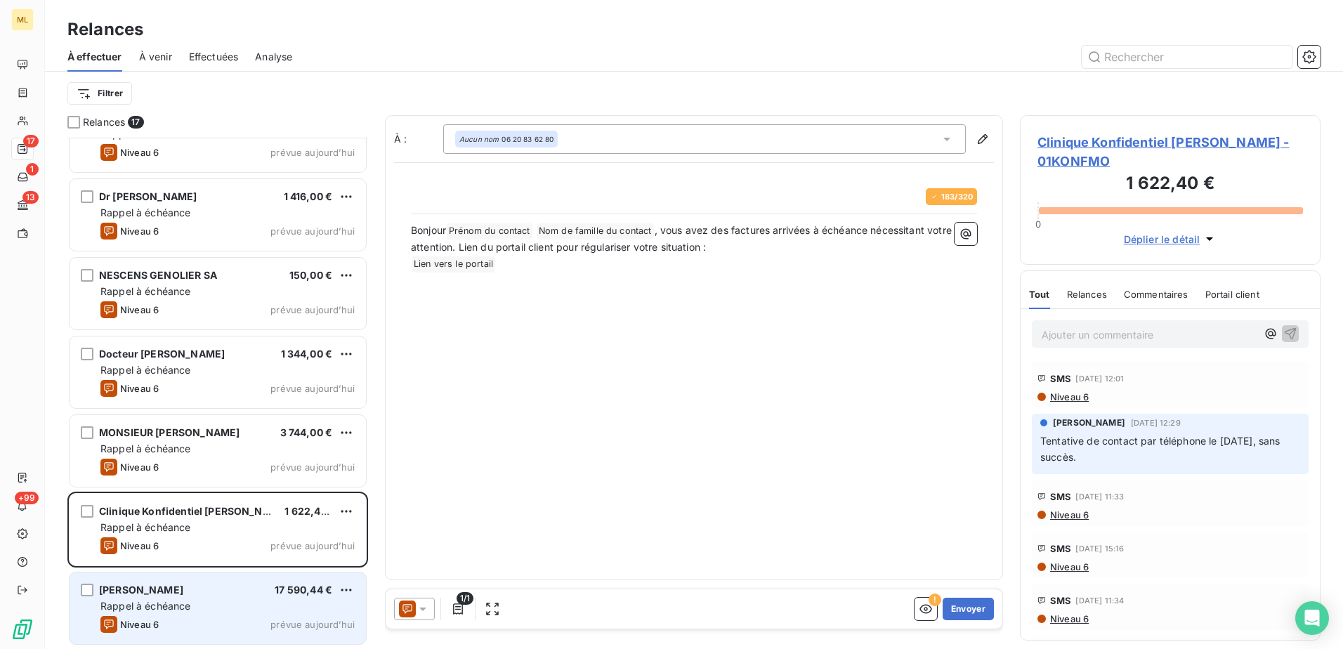
click at [267, 591] on div "[PERSON_NAME] 17 590,44 €" at bounding box center [227, 590] width 254 height 13
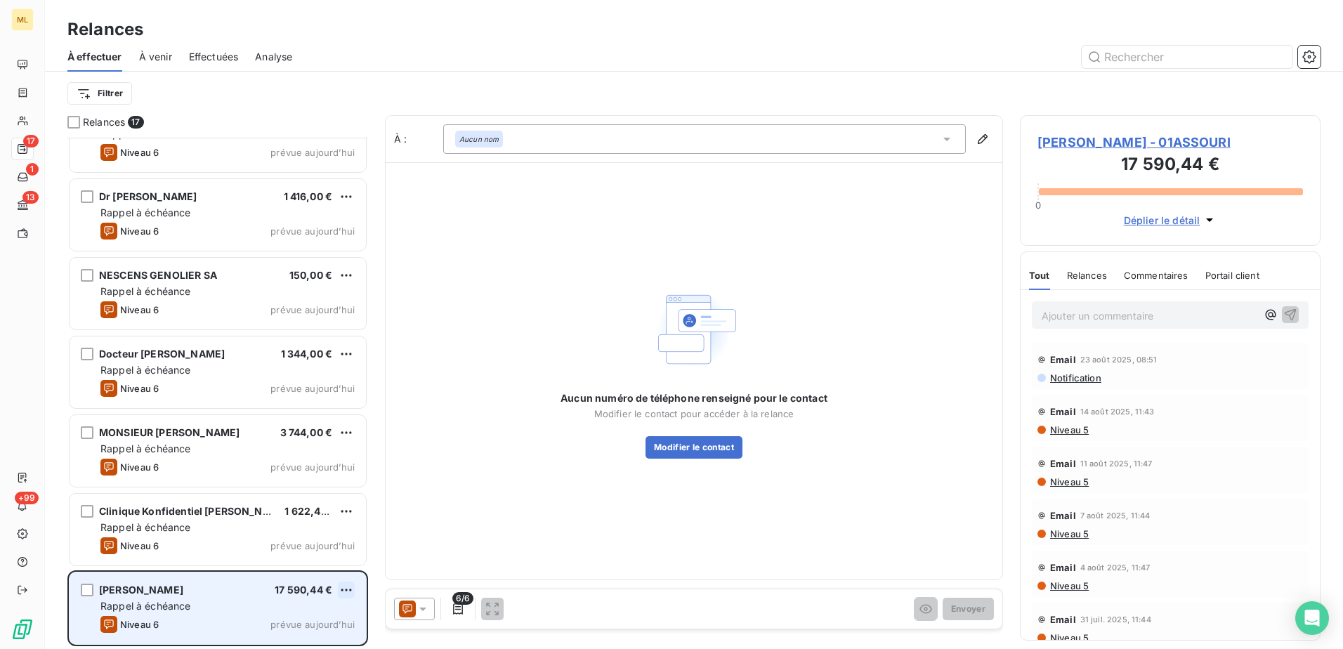
click at [354, 588] on html "ML 17 1 13 +99 Relances À effectuer À venir Effectuées Analyse Filtrer Relances…" at bounding box center [671, 324] width 1343 height 649
click at [301, 554] on div "Passer cette action" at bounding box center [286, 562] width 126 height 22
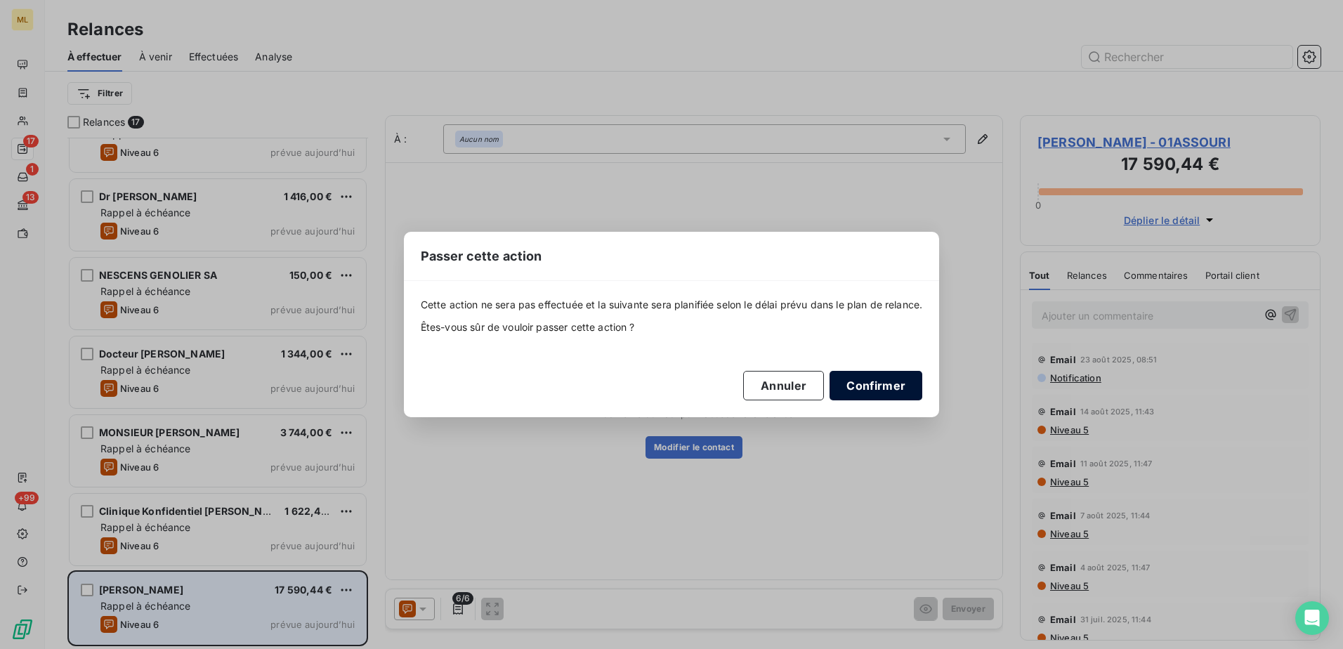
click at [877, 387] on button "Confirmer" at bounding box center [875, 385] width 93 height 29
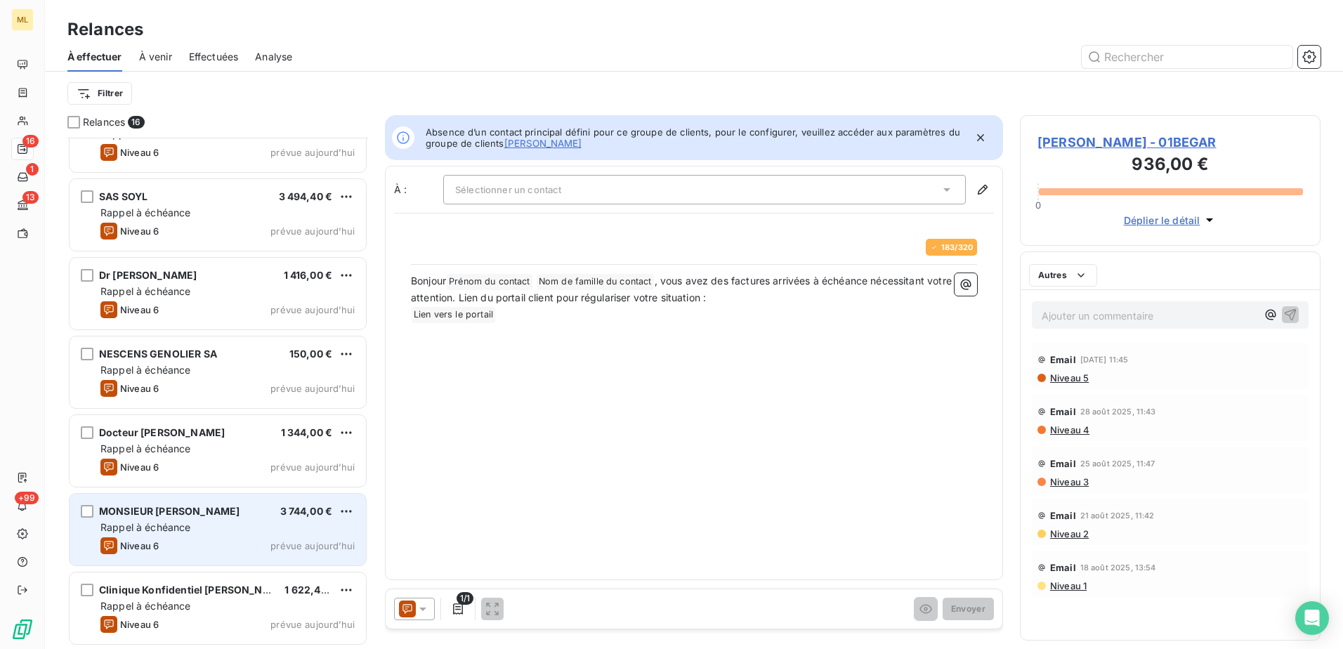
scroll to position [747, 0]
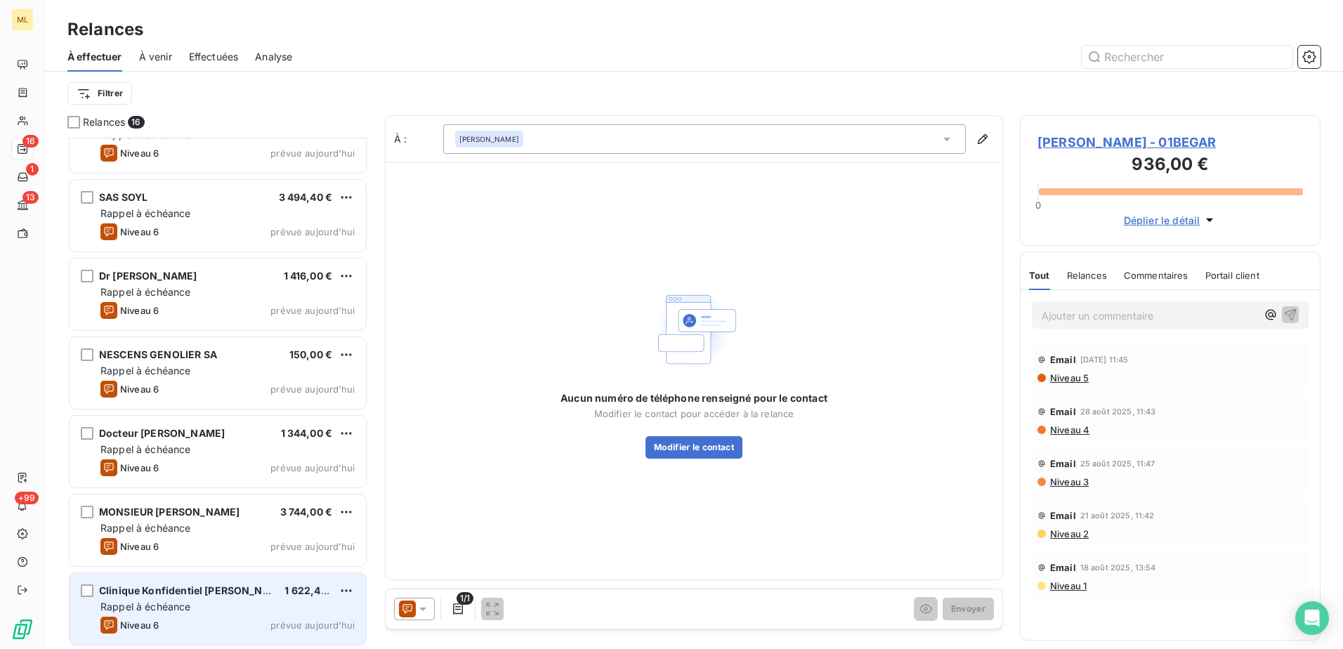
click at [189, 623] on div "Niveau 6 prévue [DATE]" at bounding box center [227, 625] width 254 height 17
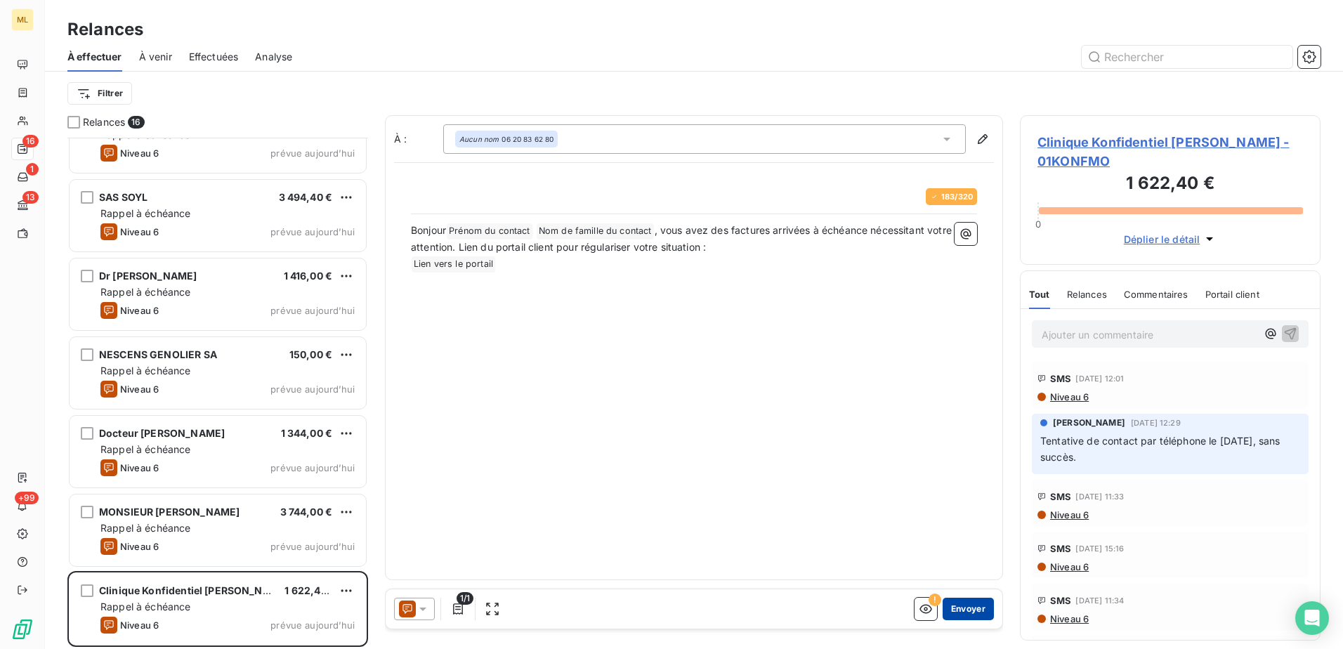
click at [962, 618] on button "Envoyer" at bounding box center [968, 609] width 51 height 22
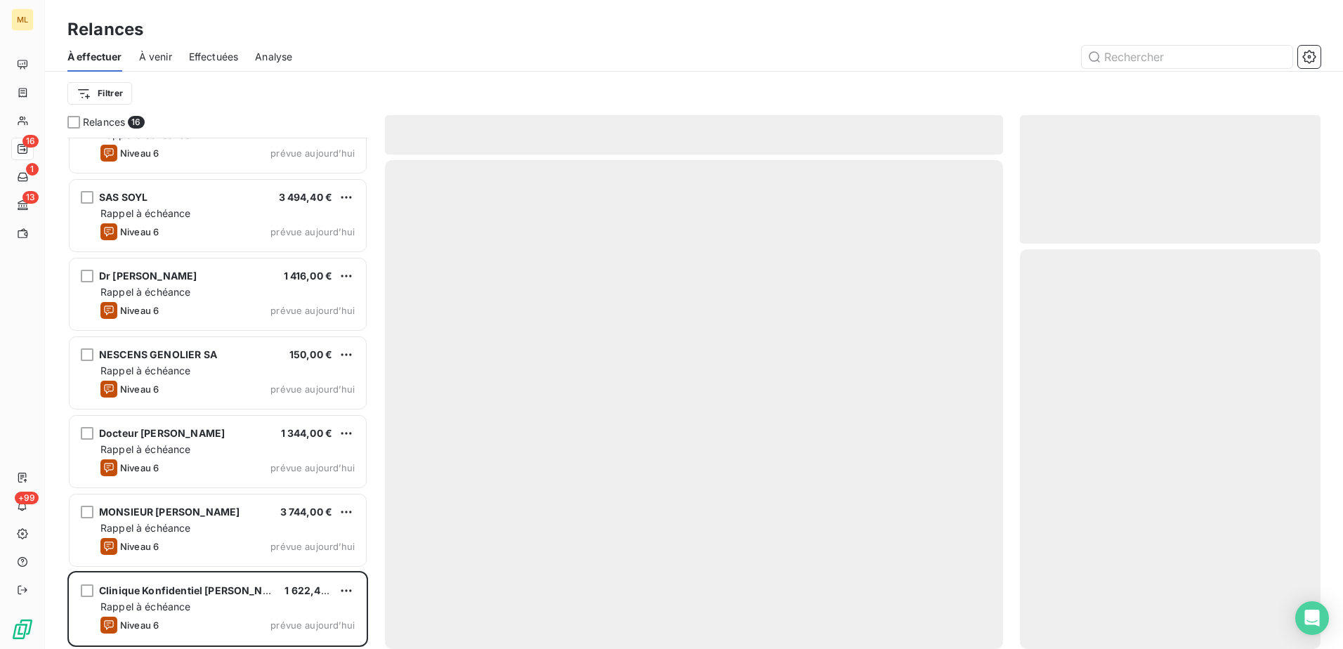
scroll to position [669, 0]
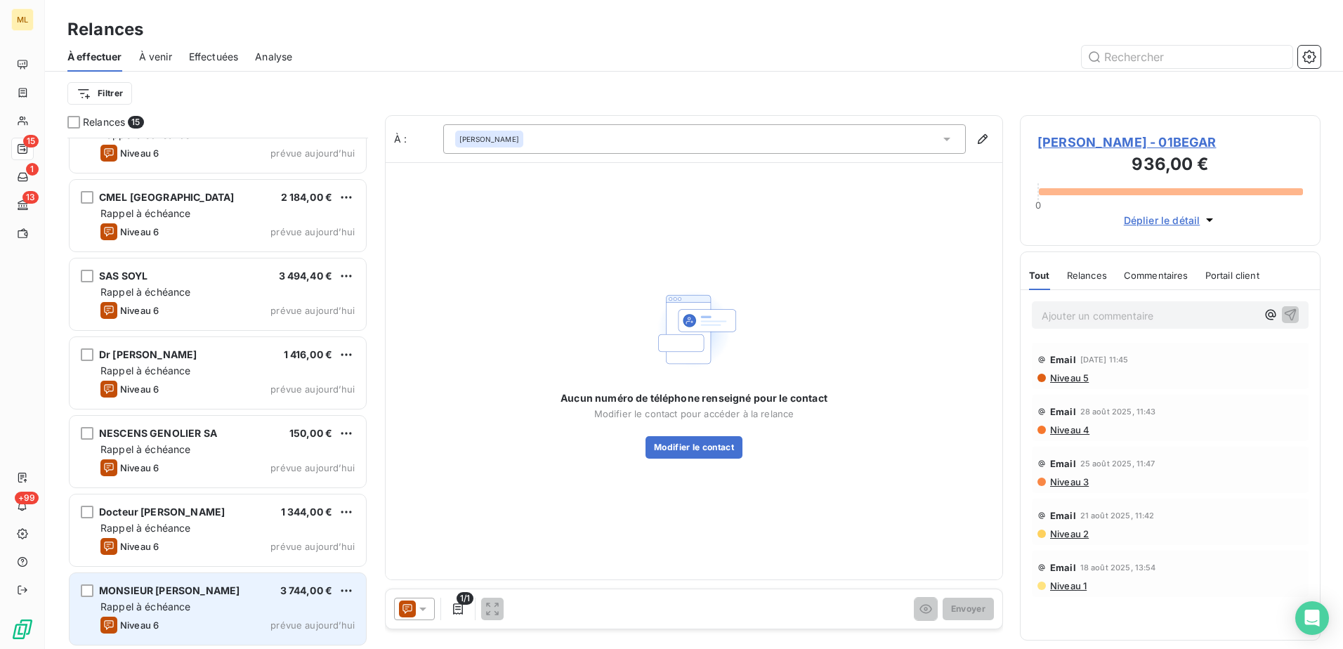
click at [160, 612] on div "Rappel à échéance" at bounding box center [227, 607] width 254 height 14
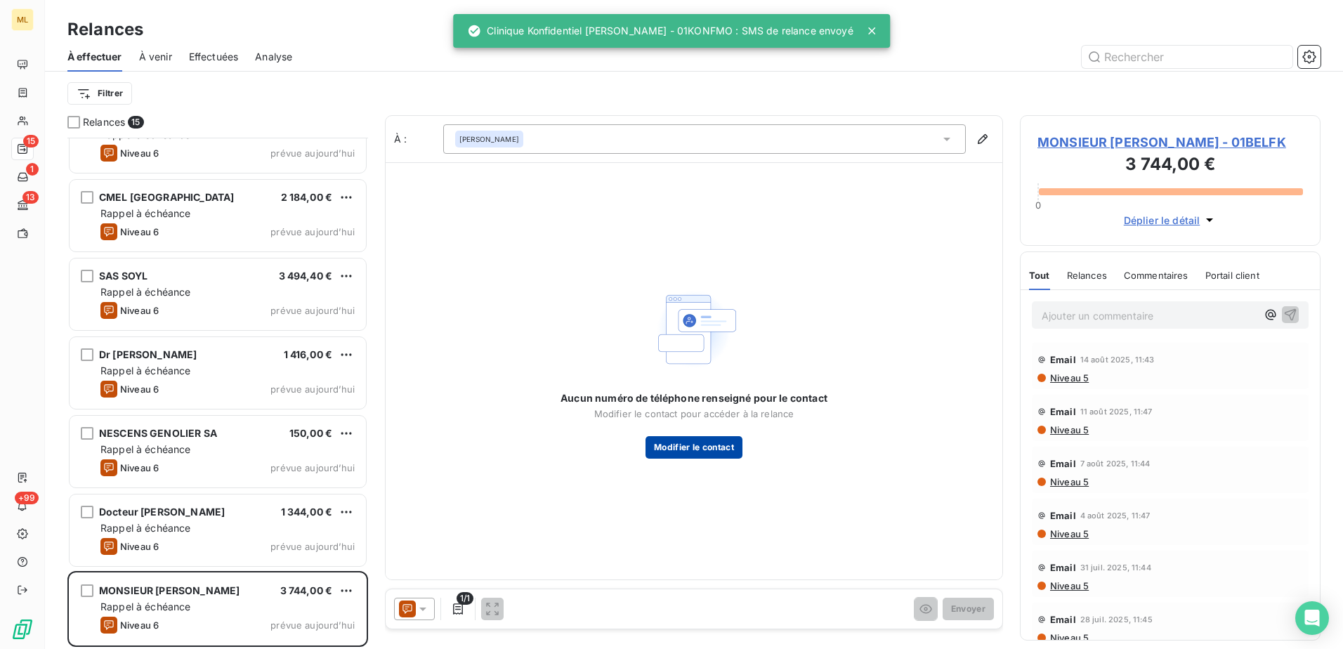
click at [695, 453] on button "Modifier le contact" at bounding box center [693, 447] width 97 height 22
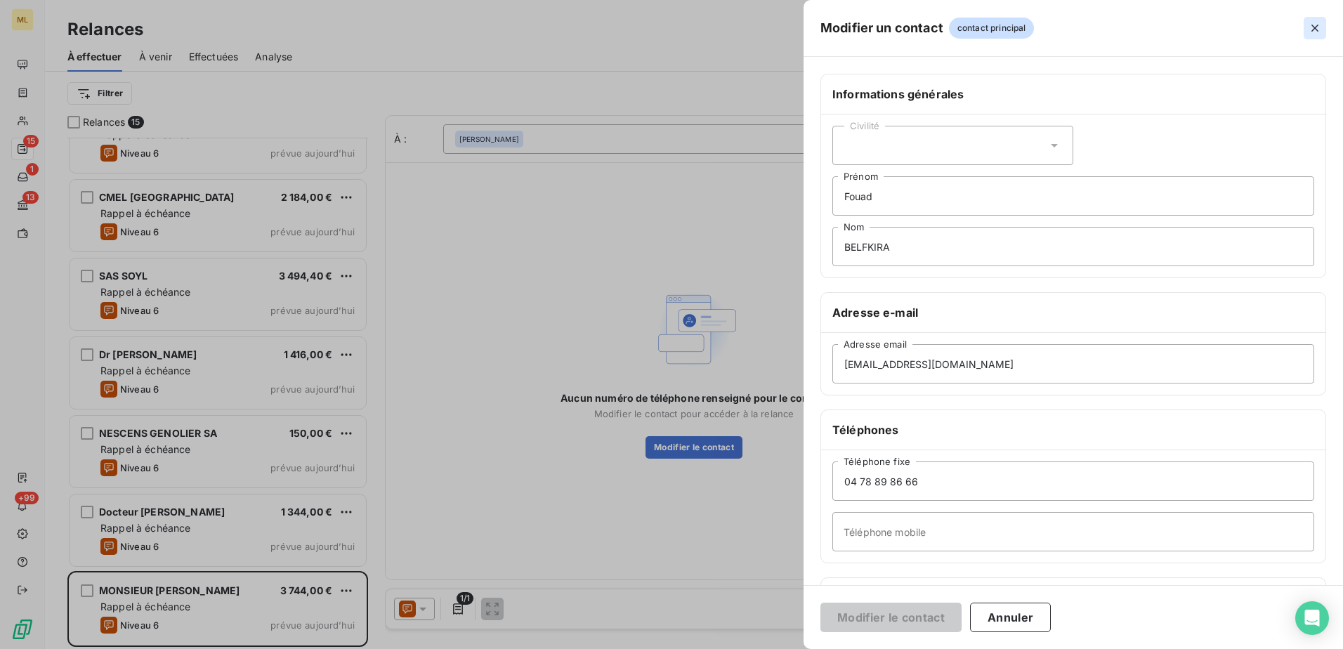
click at [1312, 28] on icon "button" at bounding box center [1315, 28] width 14 height 14
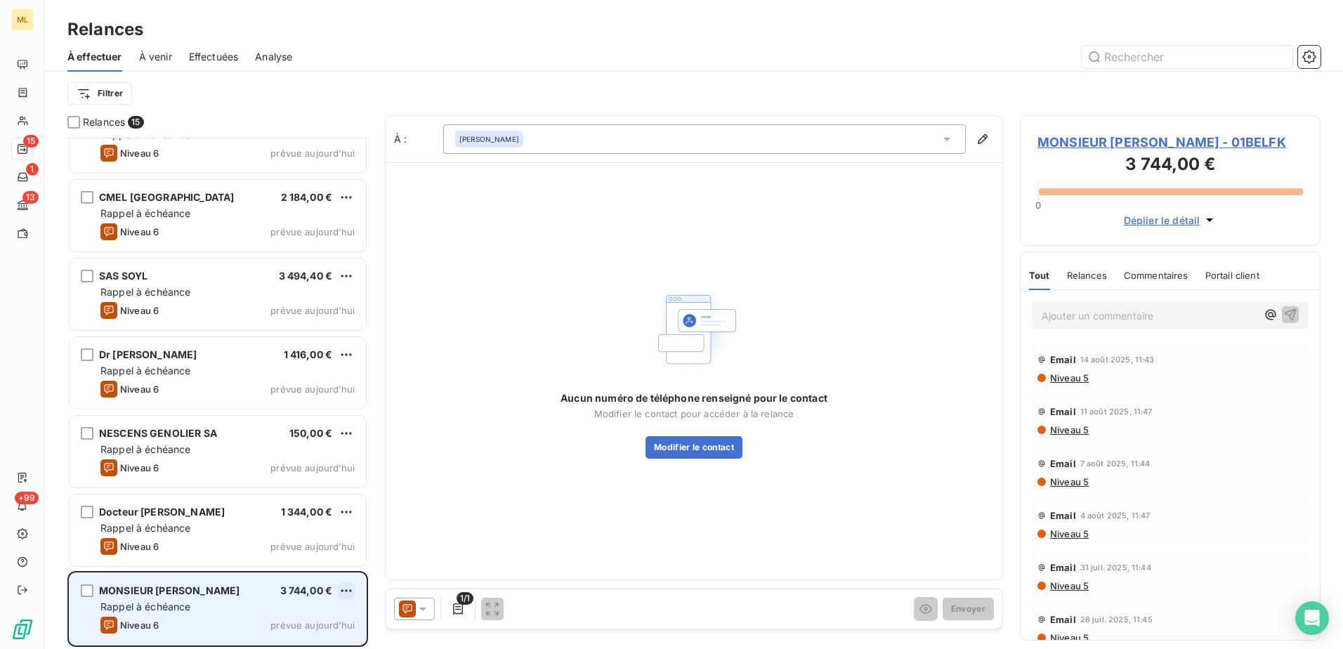
click at [350, 591] on html "ML 15 1 13 +99 Relances À effectuer À venir Effectuées Analyse Filtrer Relances…" at bounding box center [671, 324] width 1343 height 649
click at [305, 564] on div "Passer cette action" at bounding box center [286, 562] width 126 height 22
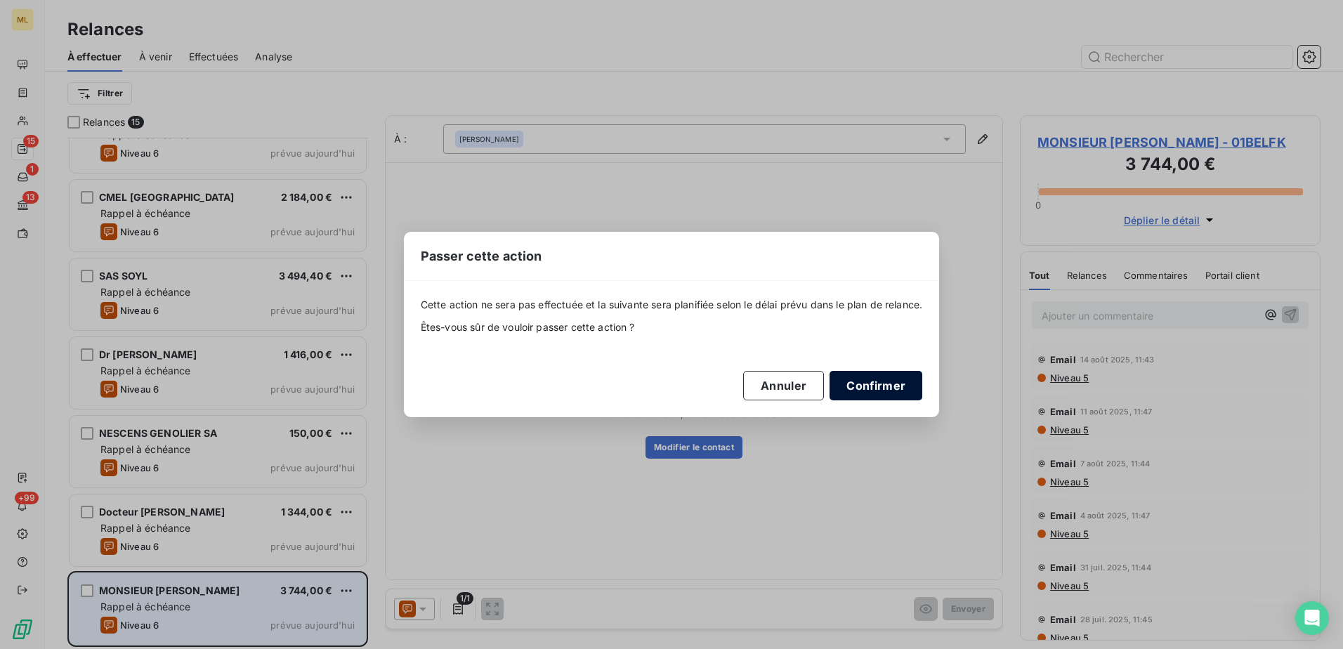
click at [860, 386] on button "Confirmer" at bounding box center [875, 385] width 93 height 29
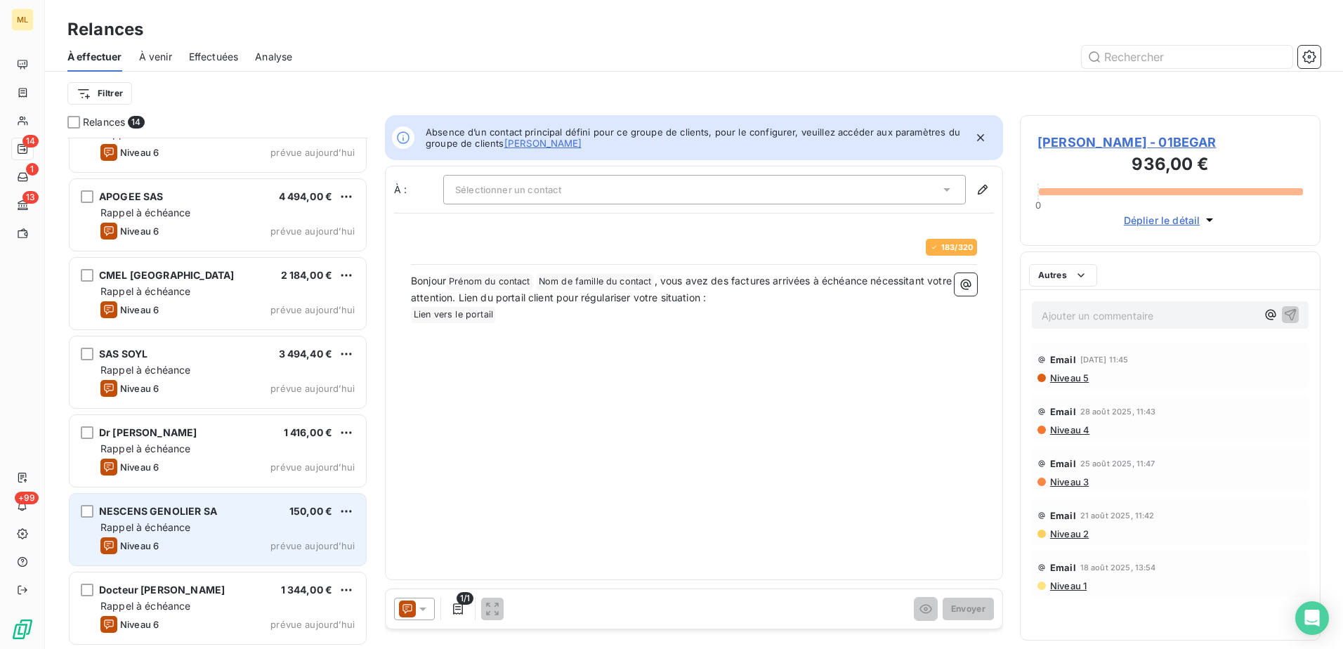
scroll to position [590, 0]
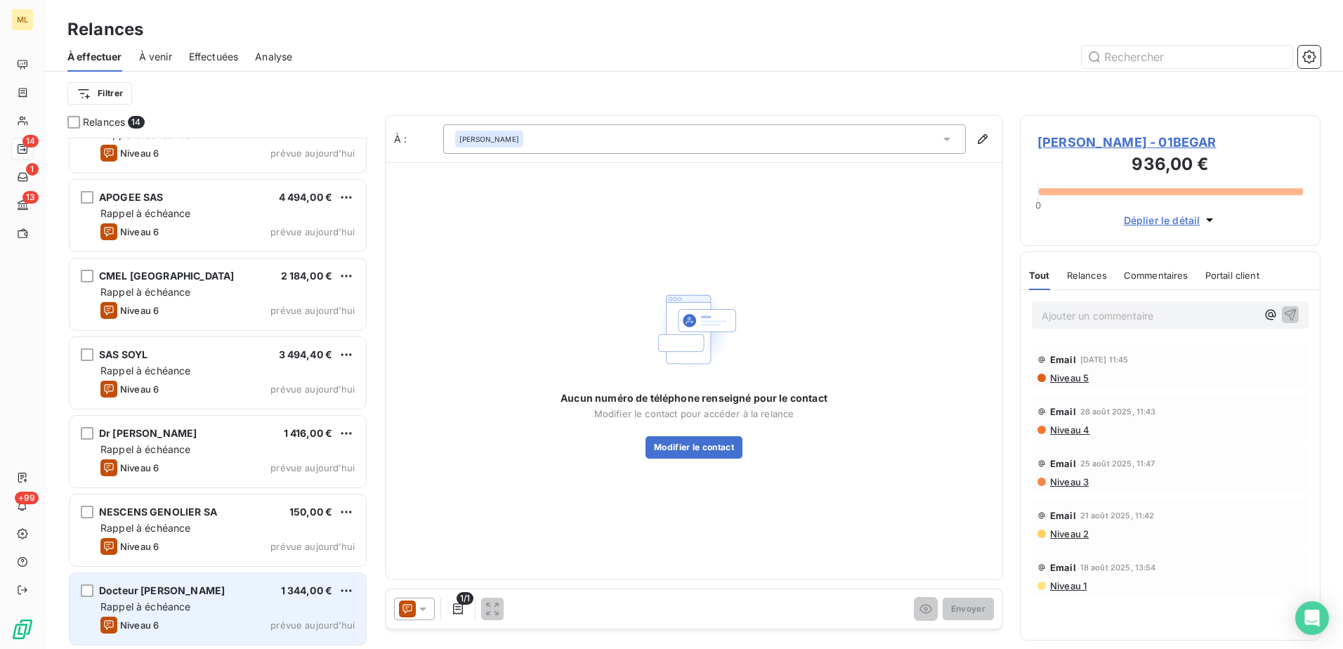
click at [217, 603] on div "Rappel à échéance" at bounding box center [227, 607] width 254 height 14
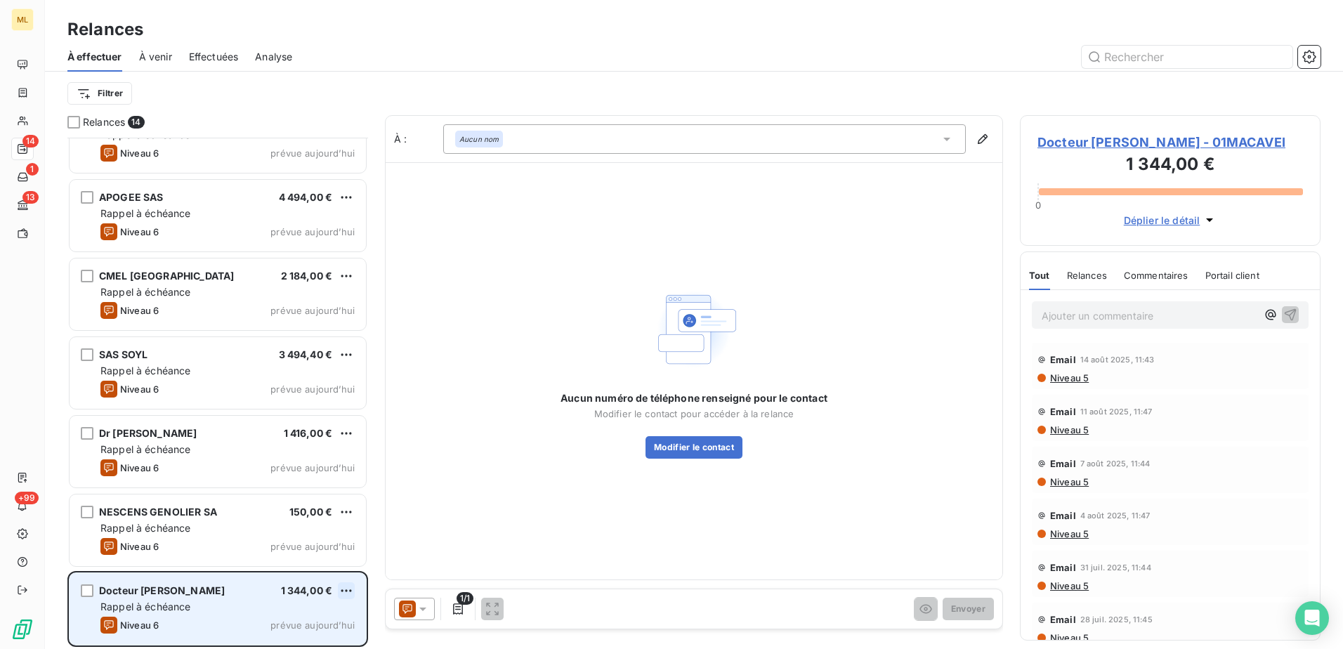
click at [343, 591] on html "ML 14 1 13 +99 Relances À effectuer À venir Effectuées Analyse Filtrer Relances…" at bounding box center [671, 324] width 1343 height 649
click at [310, 568] on div "Passer cette action" at bounding box center [286, 562] width 126 height 22
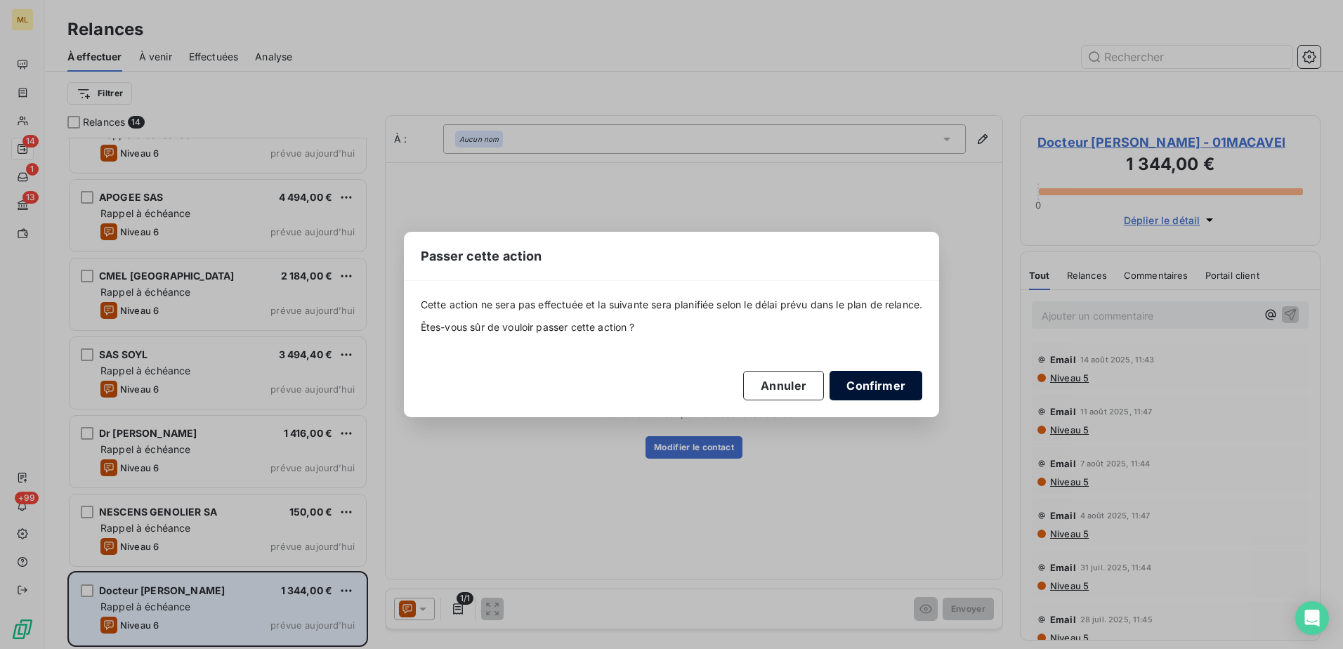
click at [900, 386] on button "Confirmer" at bounding box center [875, 385] width 93 height 29
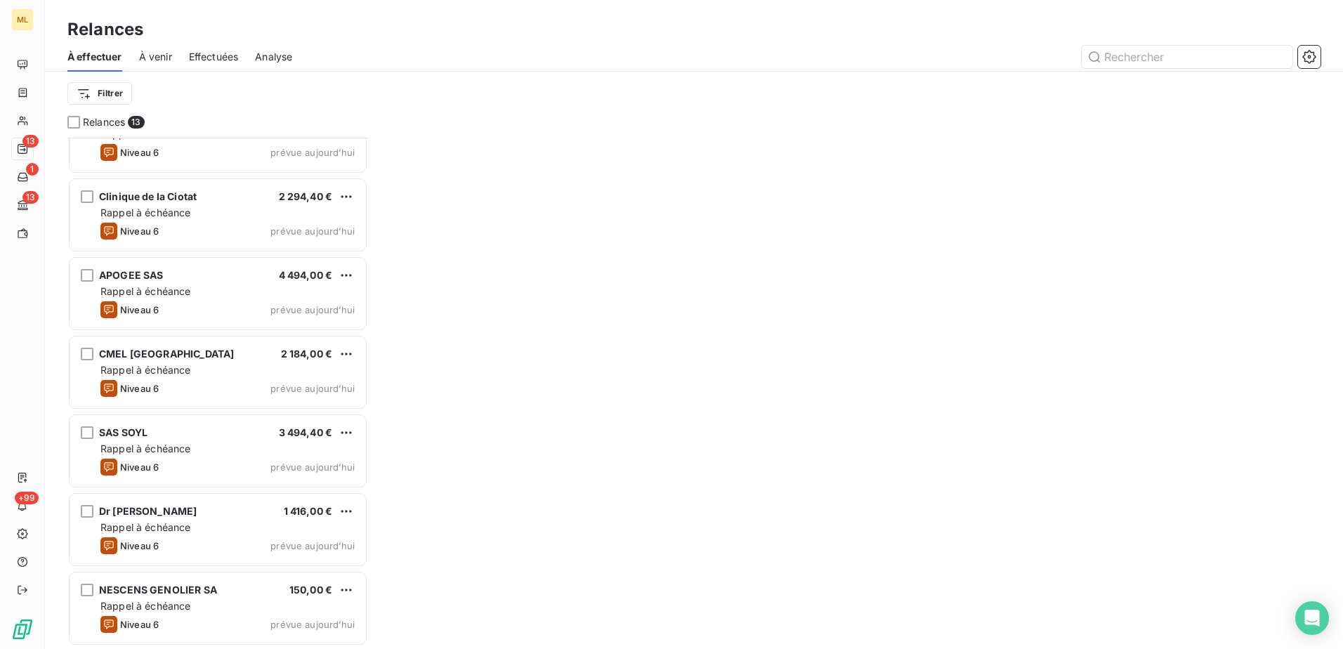
scroll to position [511, 0]
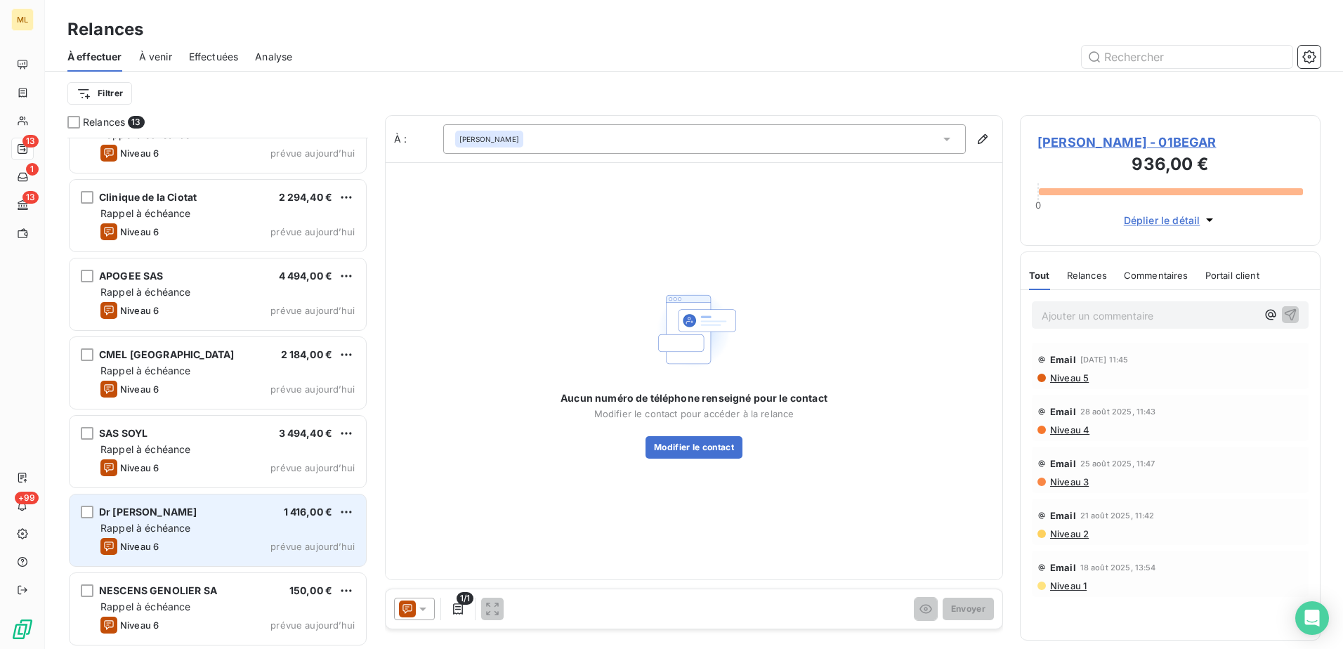
click at [201, 534] on div "Rappel à échéance" at bounding box center [227, 528] width 254 height 14
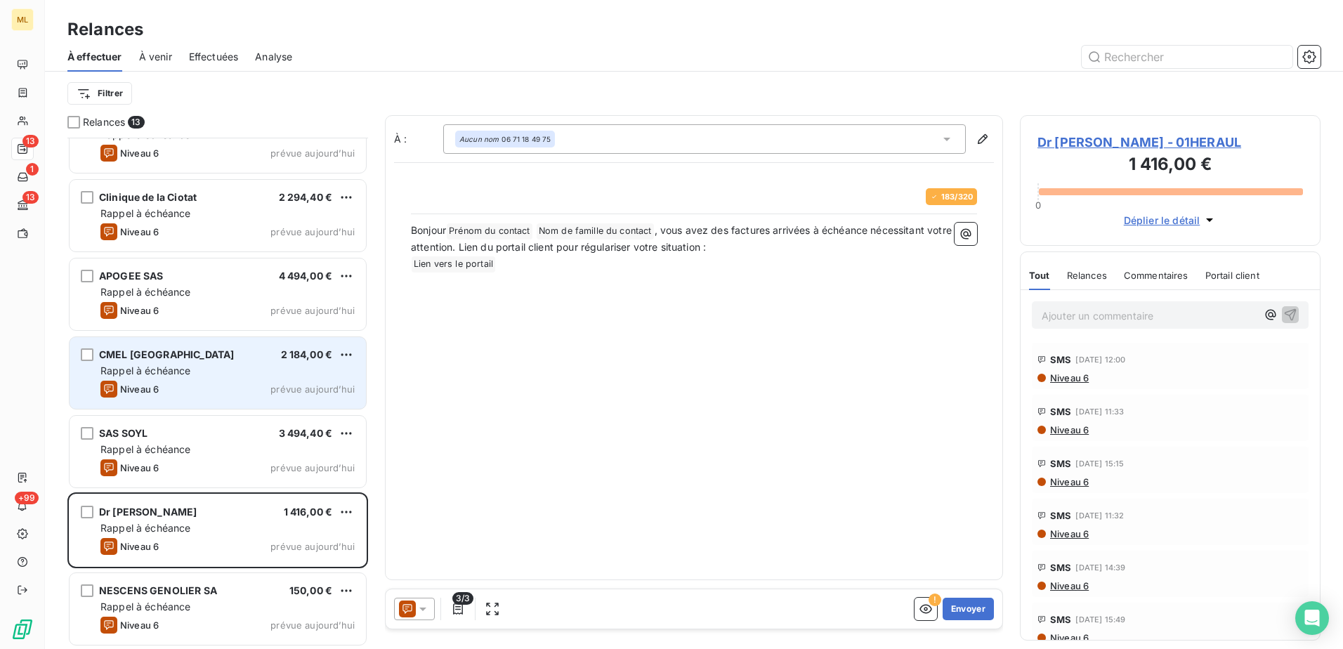
click at [180, 367] on span "Rappel à échéance" at bounding box center [145, 371] width 91 height 12
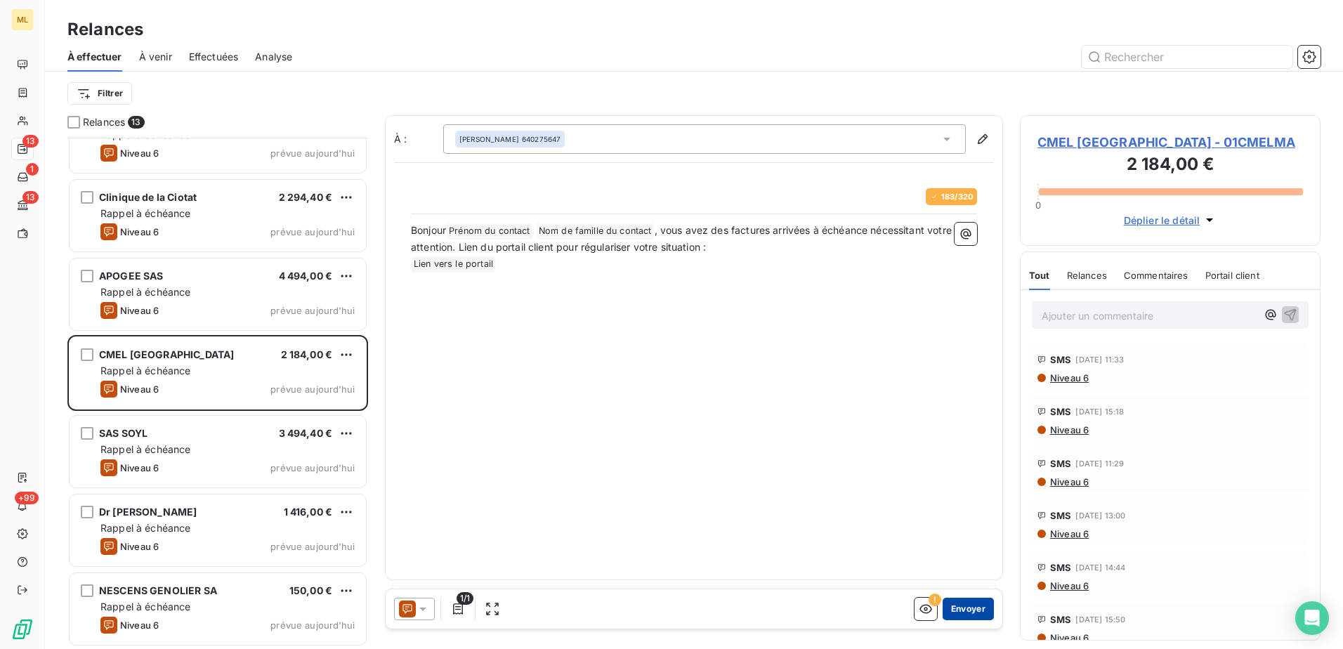
click at [972, 610] on button "Envoyer" at bounding box center [968, 609] width 51 height 22
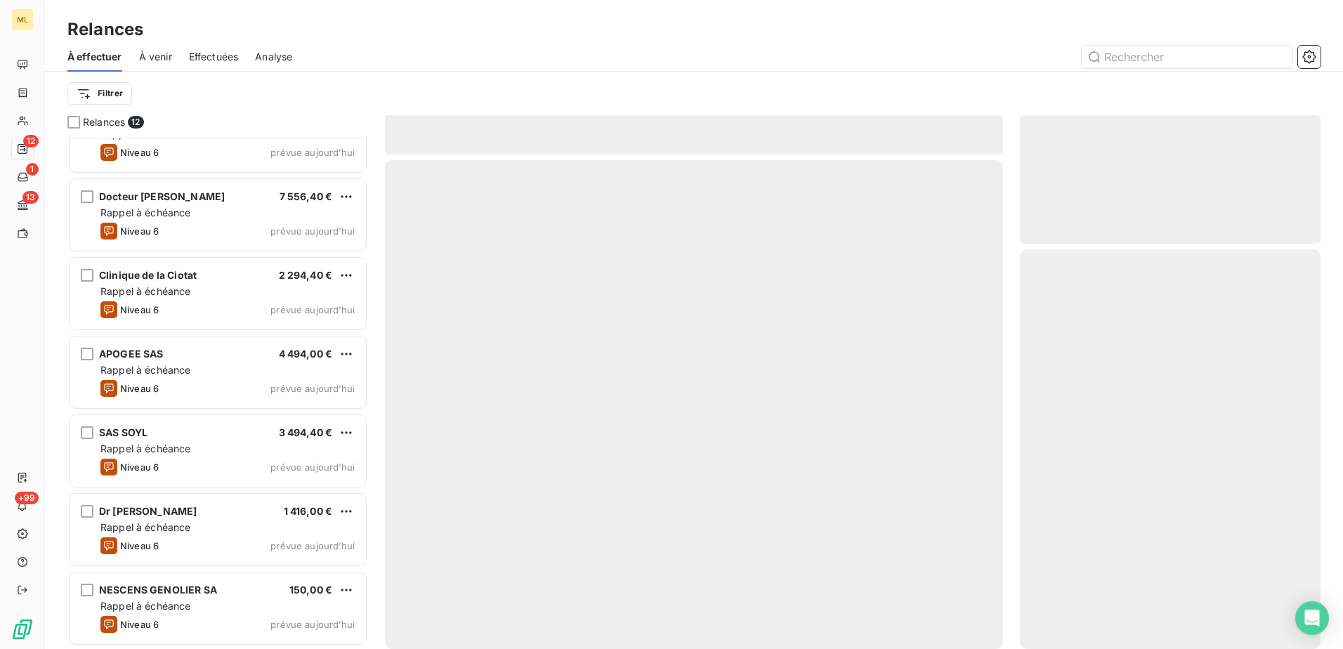
scroll to position [433, 0]
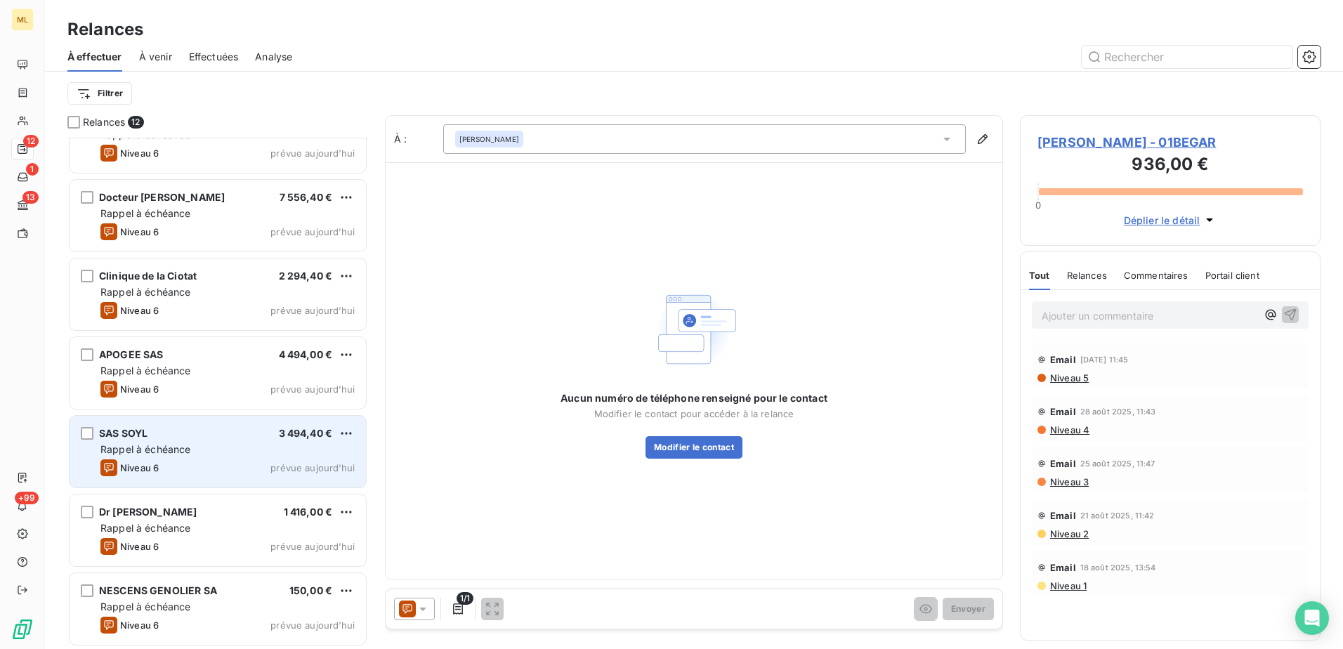
click at [189, 454] on span "Rappel à échéance" at bounding box center [145, 449] width 91 height 12
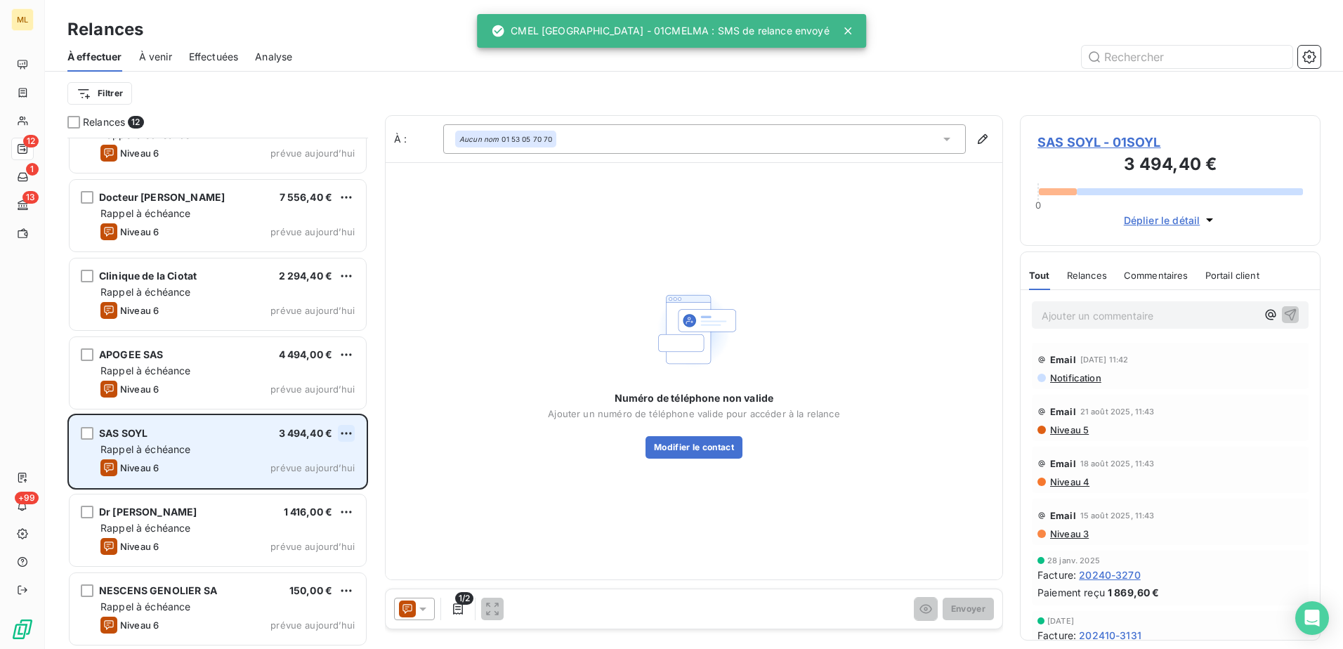
click at [353, 430] on html "ML 12 1 13 +99 Relances À effectuer À venir Effectuées Analyse Filtrer Relances…" at bounding box center [671, 324] width 1343 height 649
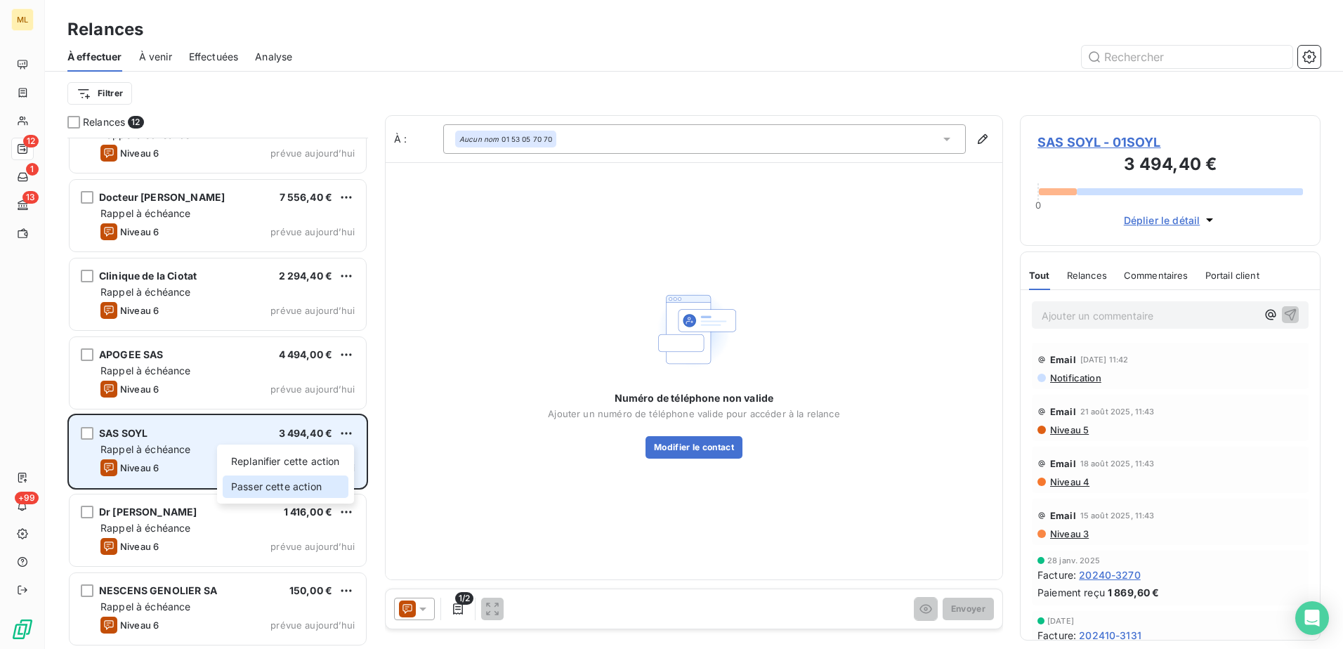
click at [310, 487] on div "Passer cette action" at bounding box center [286, 486] width 126 height 22
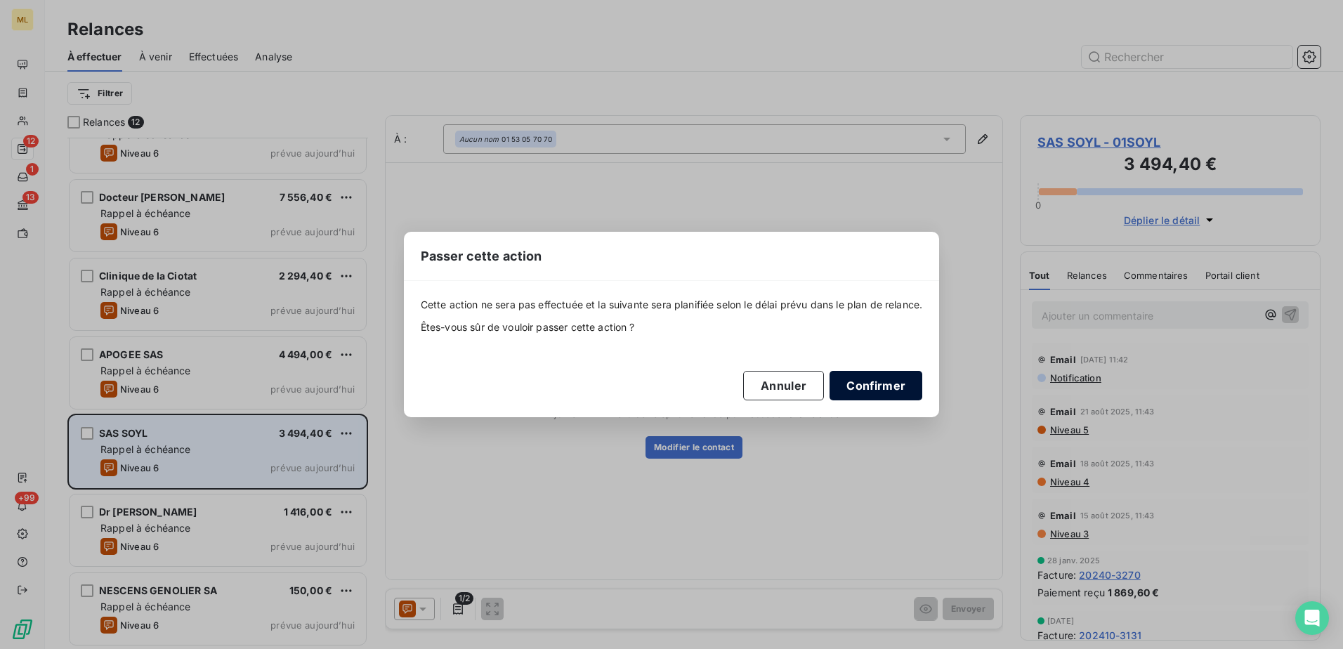
click at [900, 387] on button "Confirmer" at bounding box center [875, 385] width 93 height 29
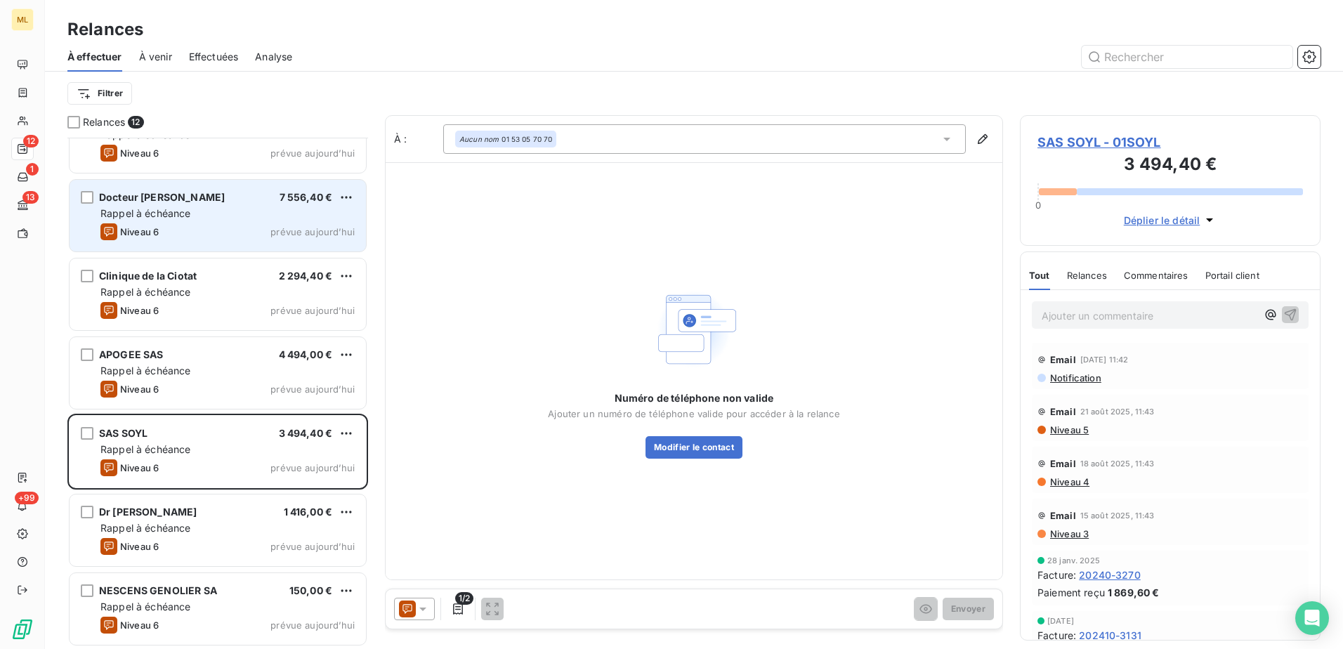
scroll to position [354, 0]
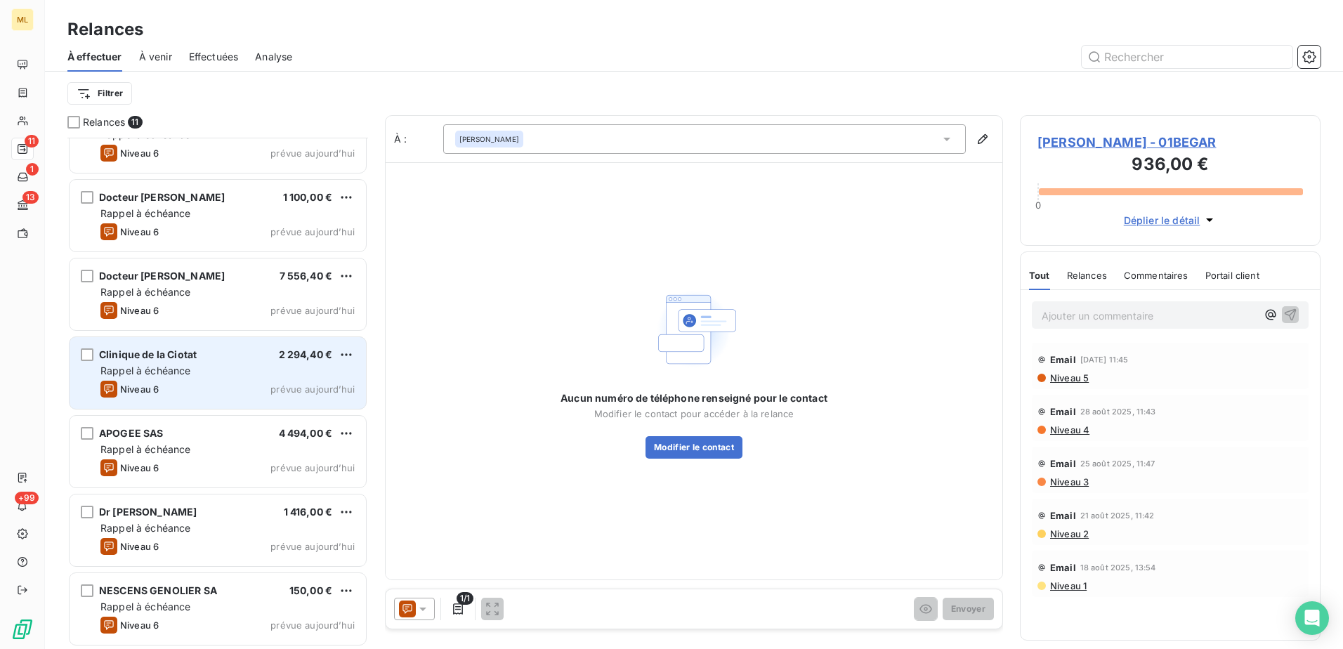
click at [283, 368] on div "Rappel à échéance" at bounding box center [227, 371] width 254 height 14
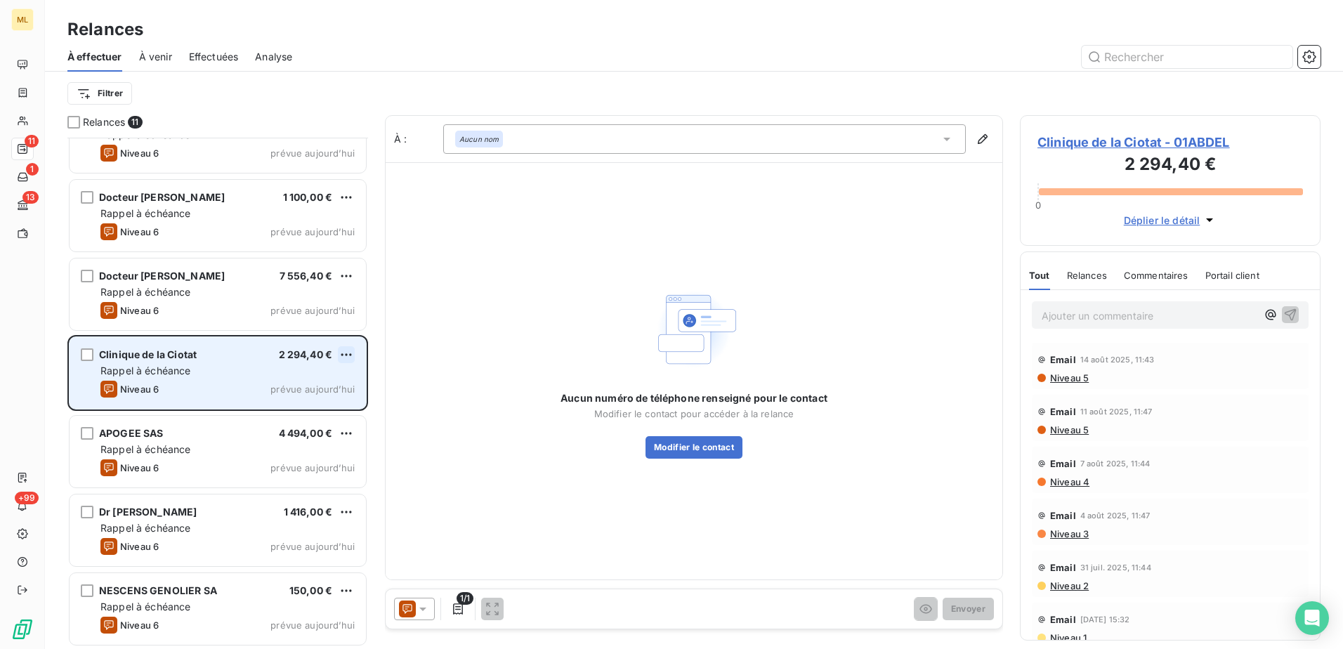
click at [344, 354] on html "ML 11 1 13 +99 Relances À effectuer À venir Effectuées Analyse Filtrer Relances…" at bounding box center [671, 324] width 1343 height 649
click at [282, 413] on div "Passer cette action" at bounding box center [286, 408] width 126 height 22
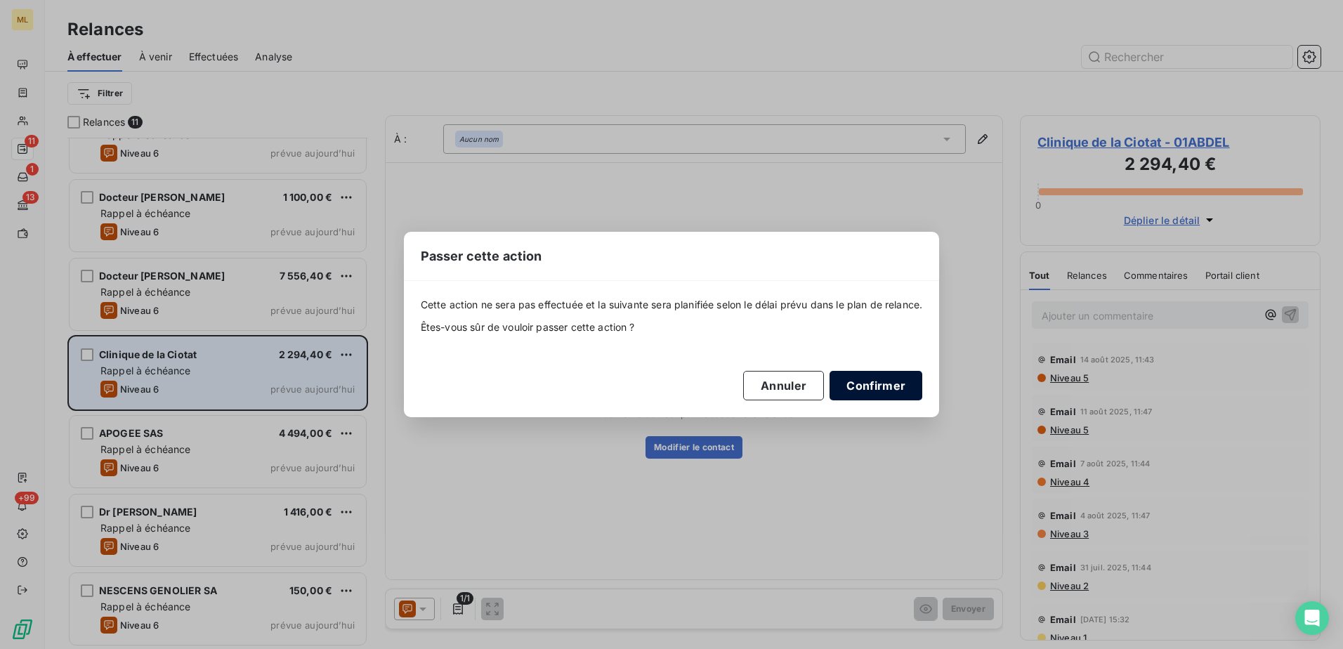
click at [910, 391] on button "Confirmer" at bounding box center [875, 385] width 93 height 29
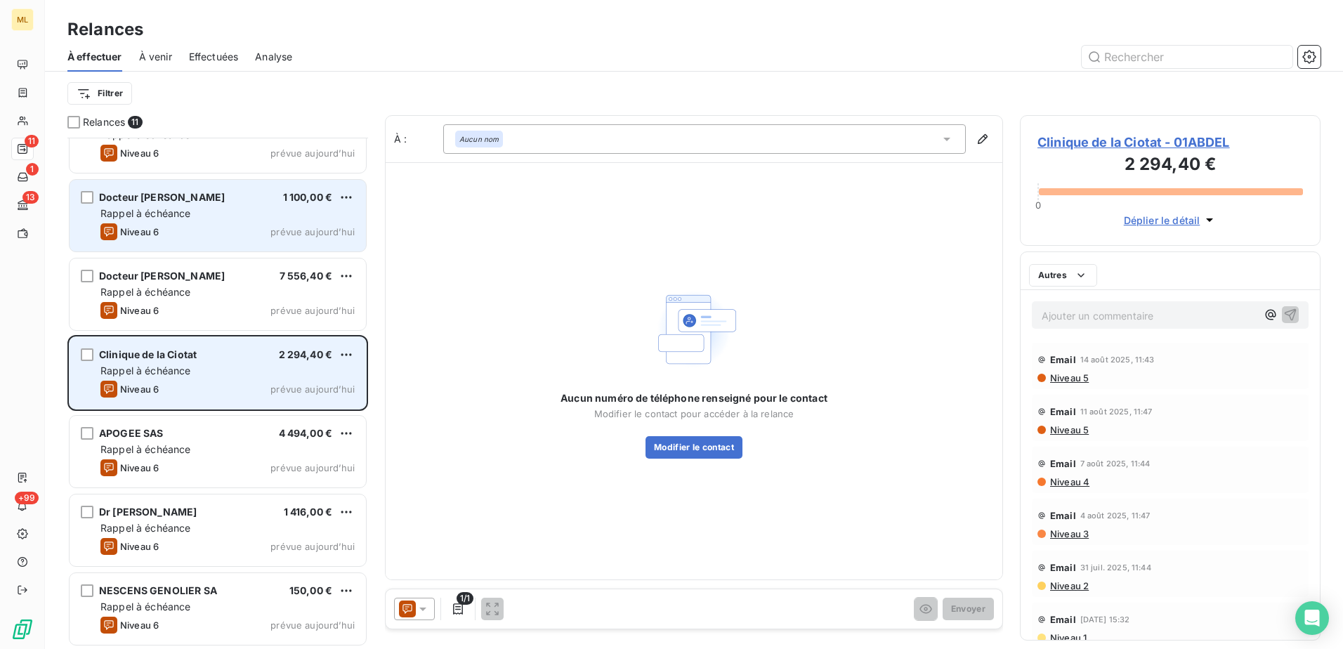
scroll to position [275, 0]
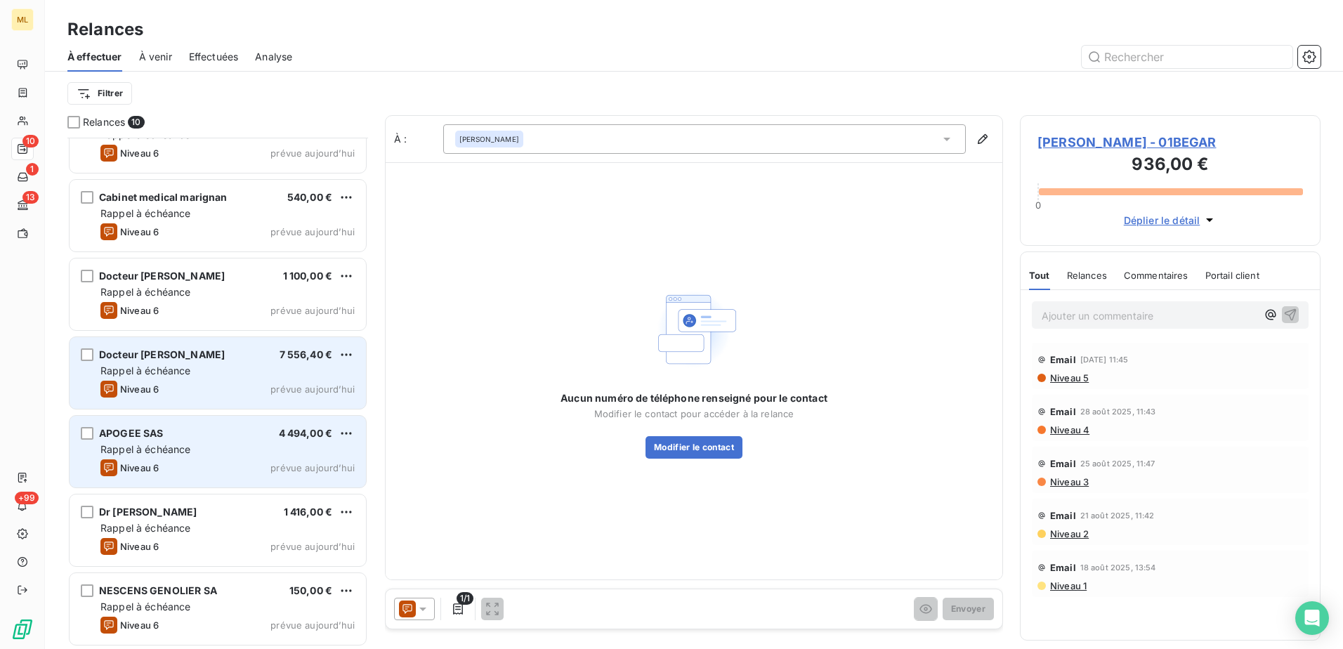
click at [211, 378] on div "Docteur [PERSON_NAME] 7 556,40 € Rappel à échéance Niveau 6 prévue [DATE]" at bounding box center [218, 373] width 296 height 72
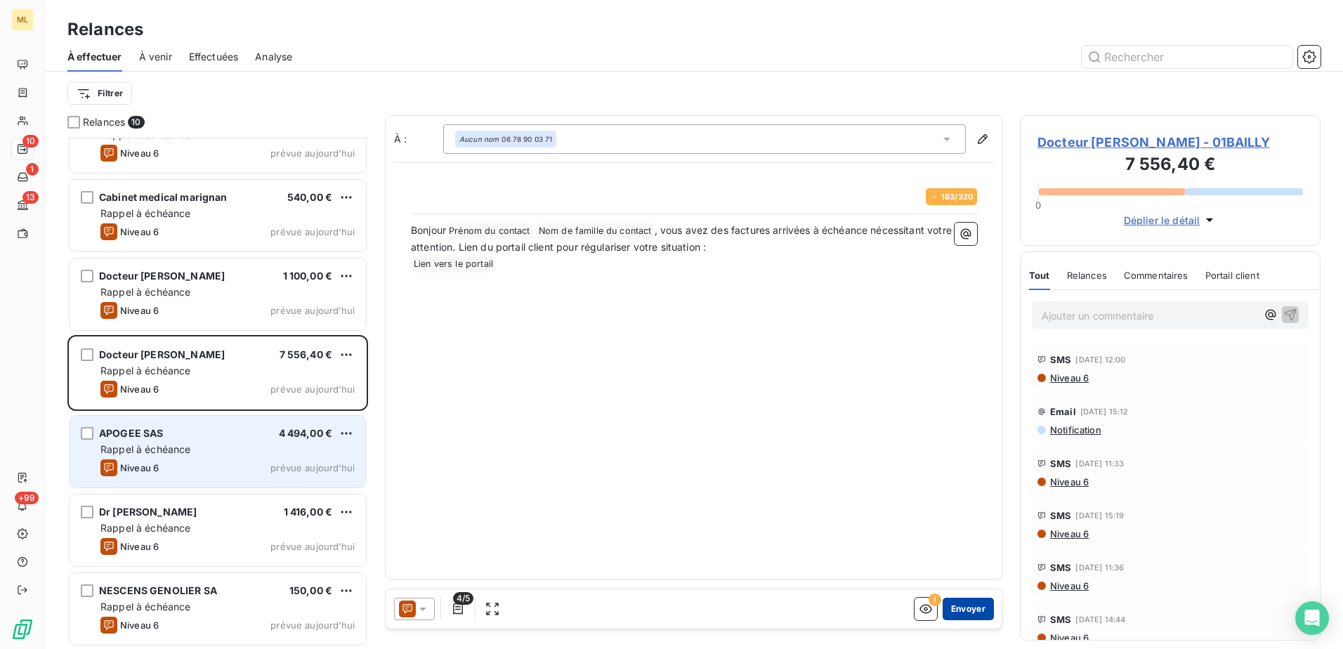
click at [959, 607] on button "Envoyer" at bounding box center [968, 609] width 51 height 22
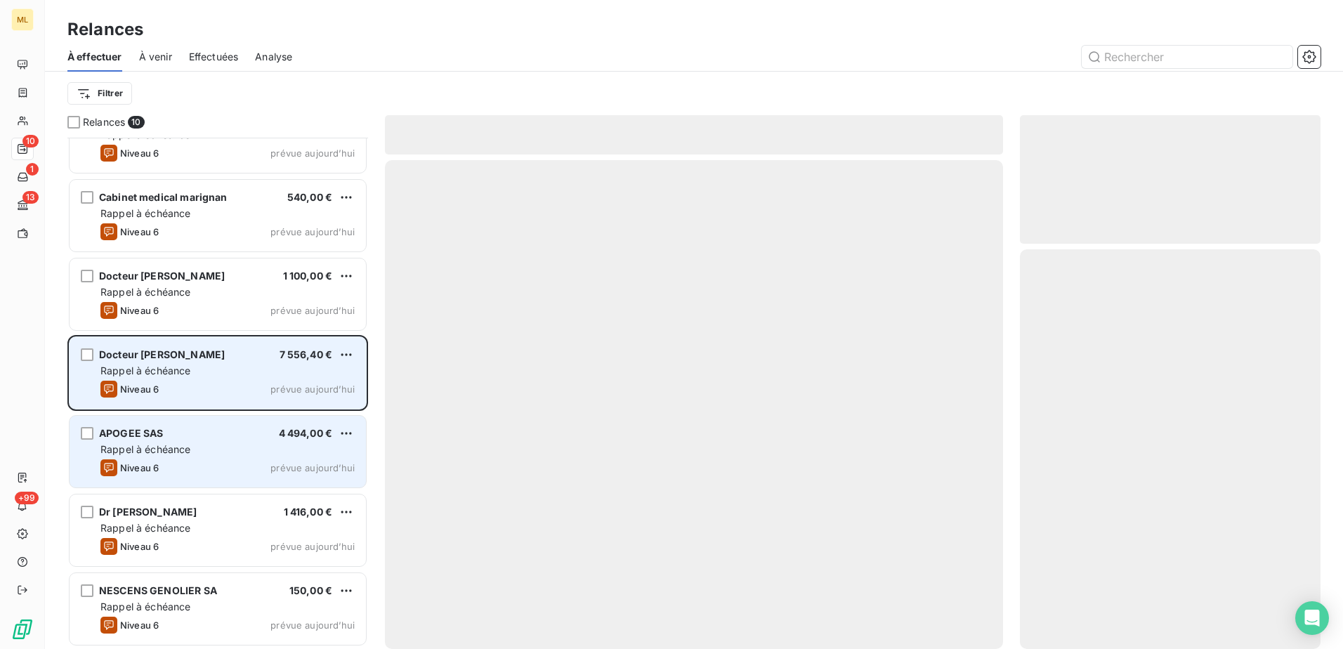
scroll to position [197, 0]
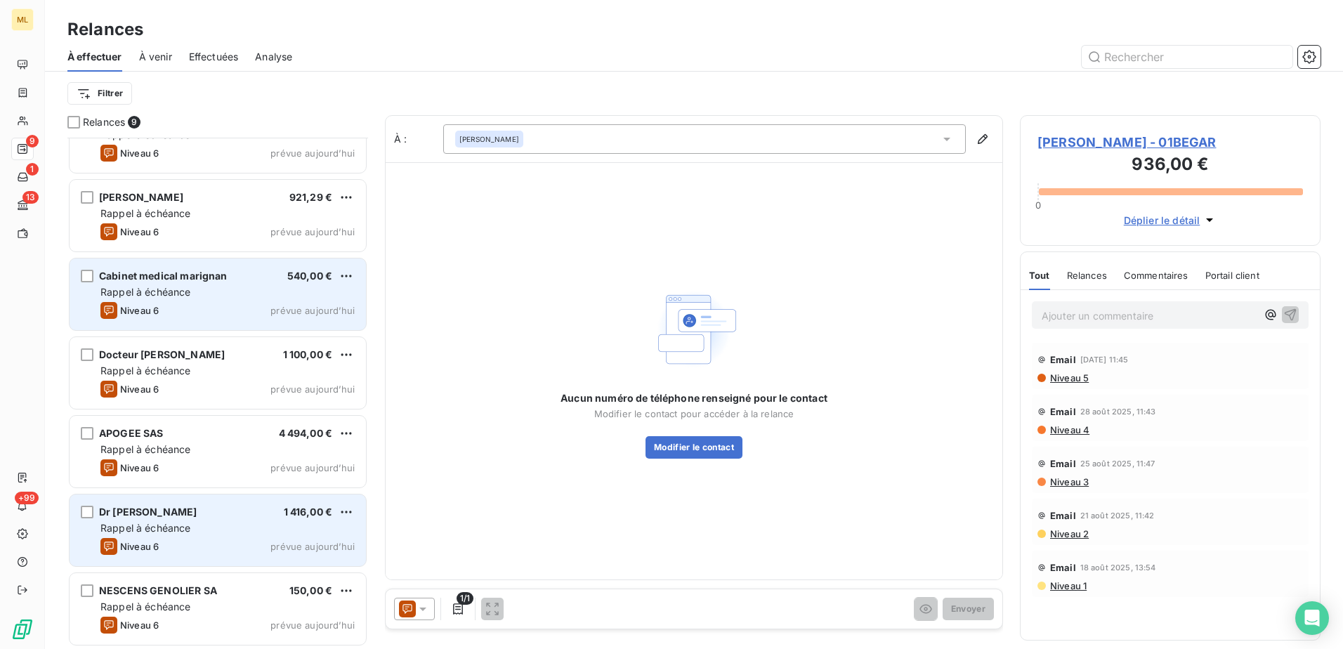
click at [225, 284] on div "Cabinet medical marignan 540,00 € Rappel à échéance Niveau 6 prévue [DATE]" at bounding box center [218, 294] width 296 height 72
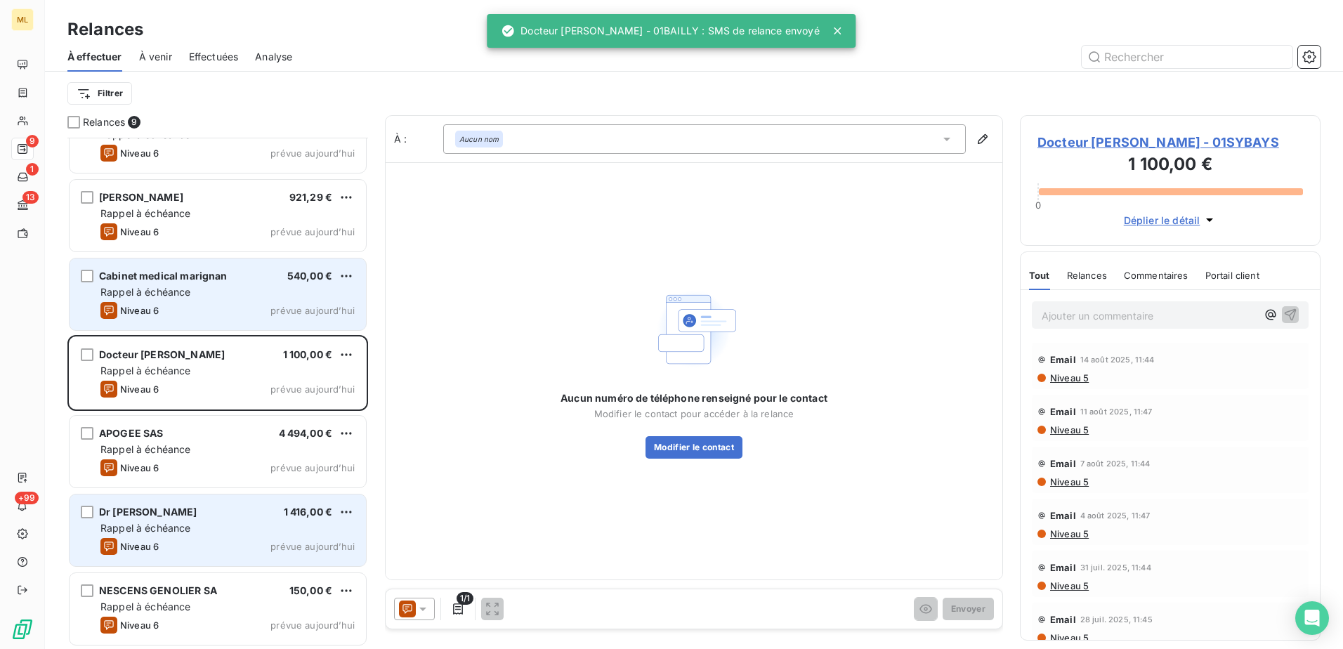
click at [242, 299] on div "Rappel à échéance" at bounding box center [227, 292] width 254 height 14
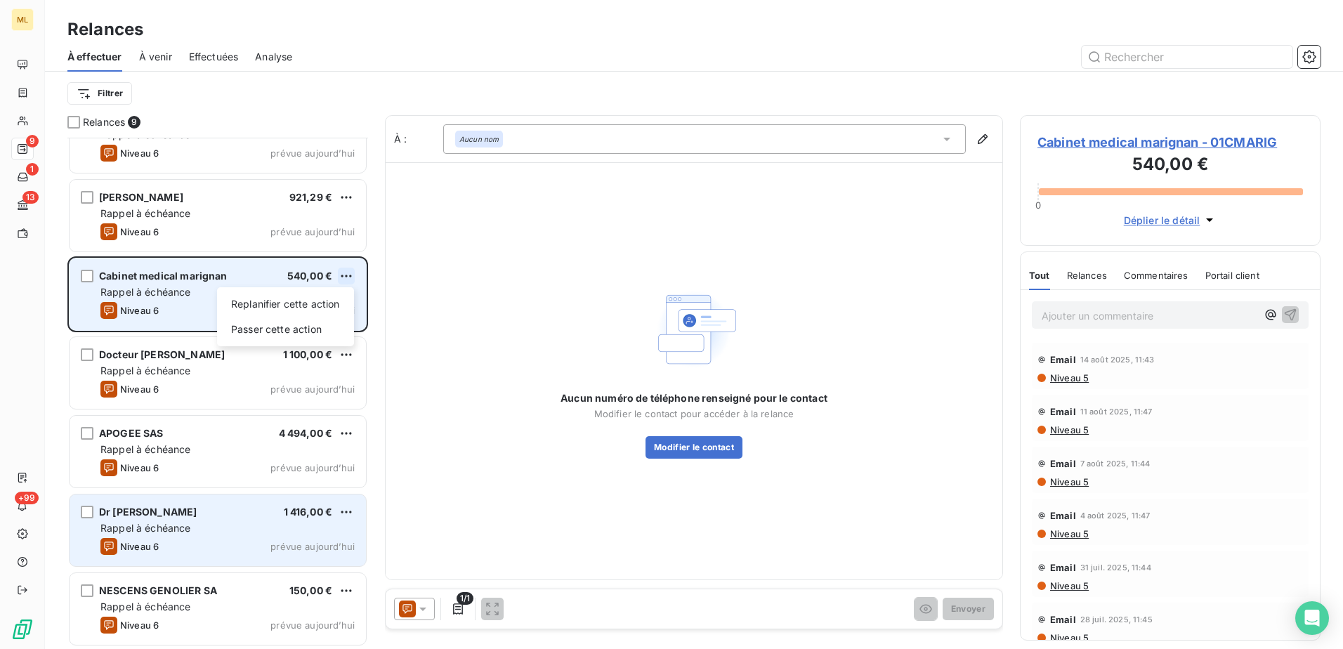
click at [346, 273] on html "ML 9 1 13 +99 Relances À effectuer À venir Effectuées Analyse Filtrer Relances …" at bounding box center [671, 324] width 1343 height 649
click at [279, 327] on div "Passer cette action" at bounding box center [286, 329] width 126 height 22
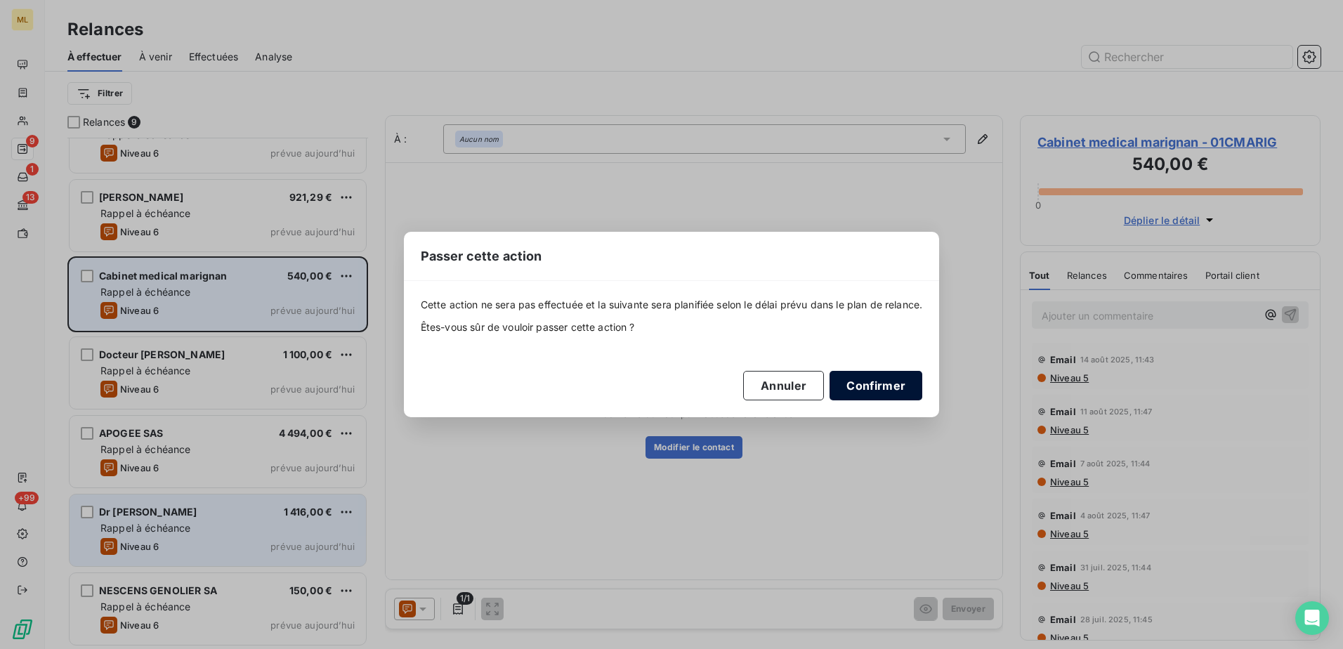
click at [890, 377] on button "Confirmer" at bounding box center [875, 385] width 93 height 29
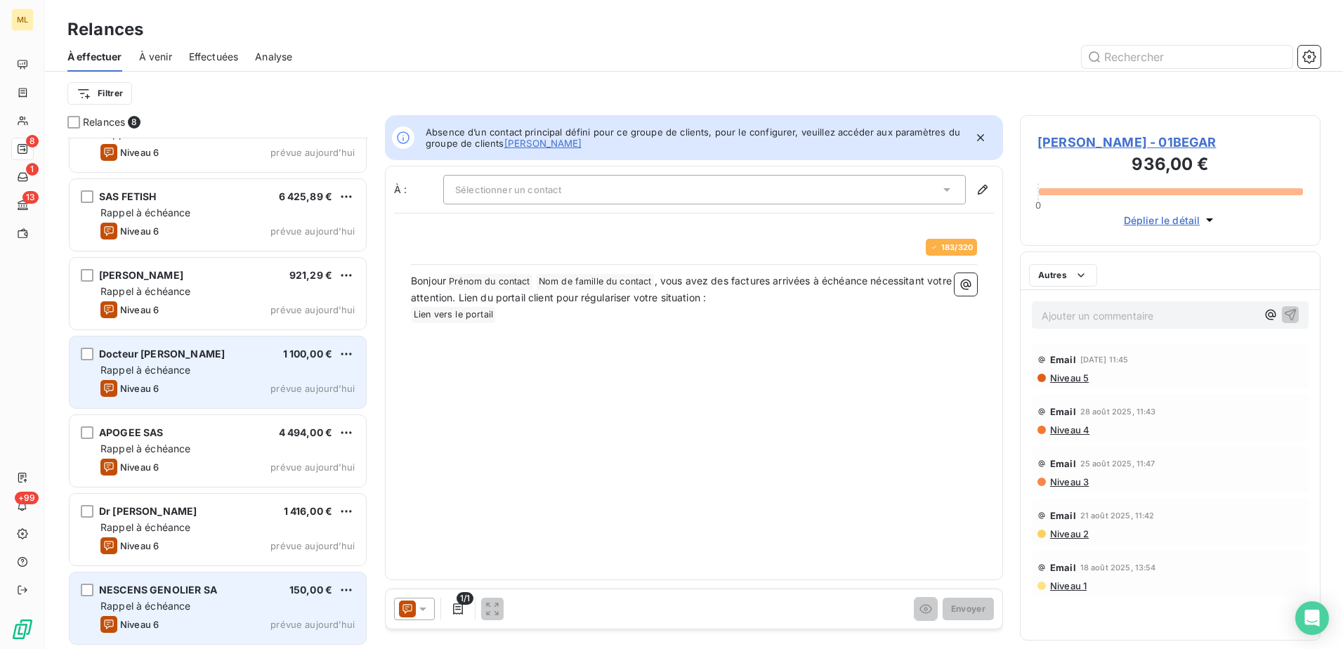
scroll to position [118, 0]
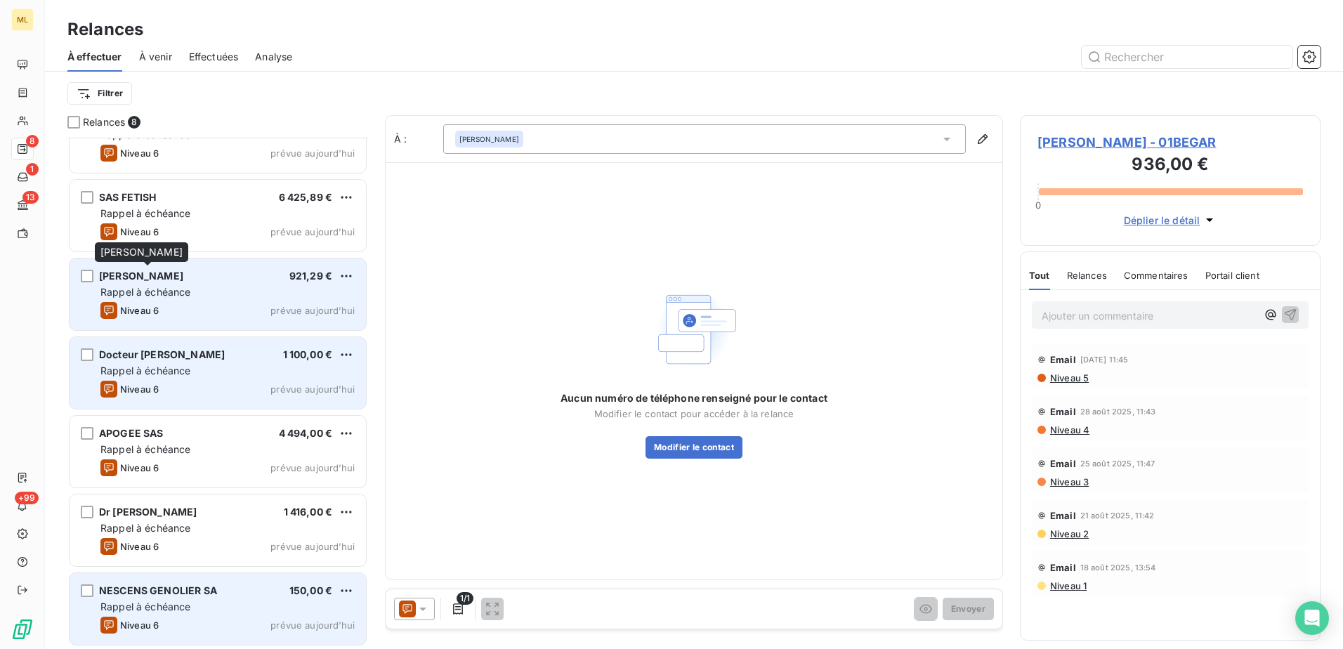
click at [200, 291] on div "Rappel à échéance" at bounding box center [227, 292] width 254 height 14
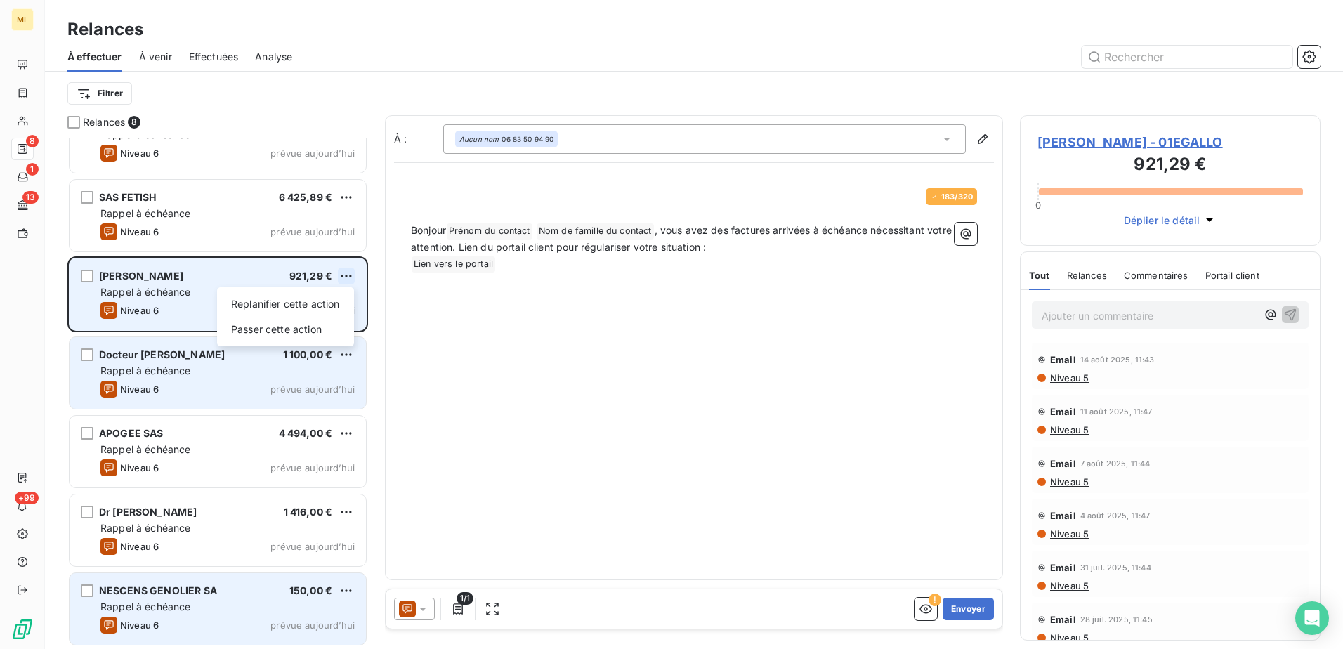
click at [343, 273] on html "ML 8 1 13 +99 Relances À effectuer À venir Effectuées Analyse Filtrer Relances …" at bounding box center [671, 324] width 1343 height 649
click at [306, 331] on div "Passer cette action" at bounding box center [286, 329] width 126 height 22
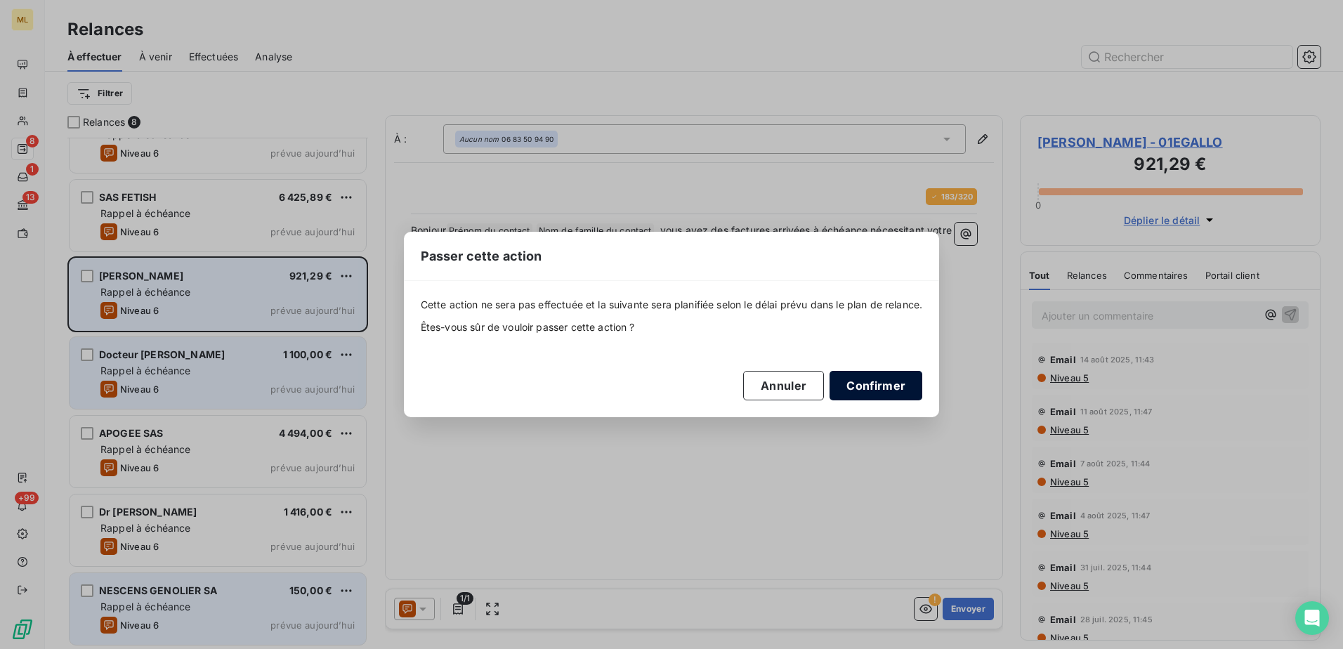
click at [906, 382] on button "Confirmer" at bounding box center [875, 385] width 93 height 29
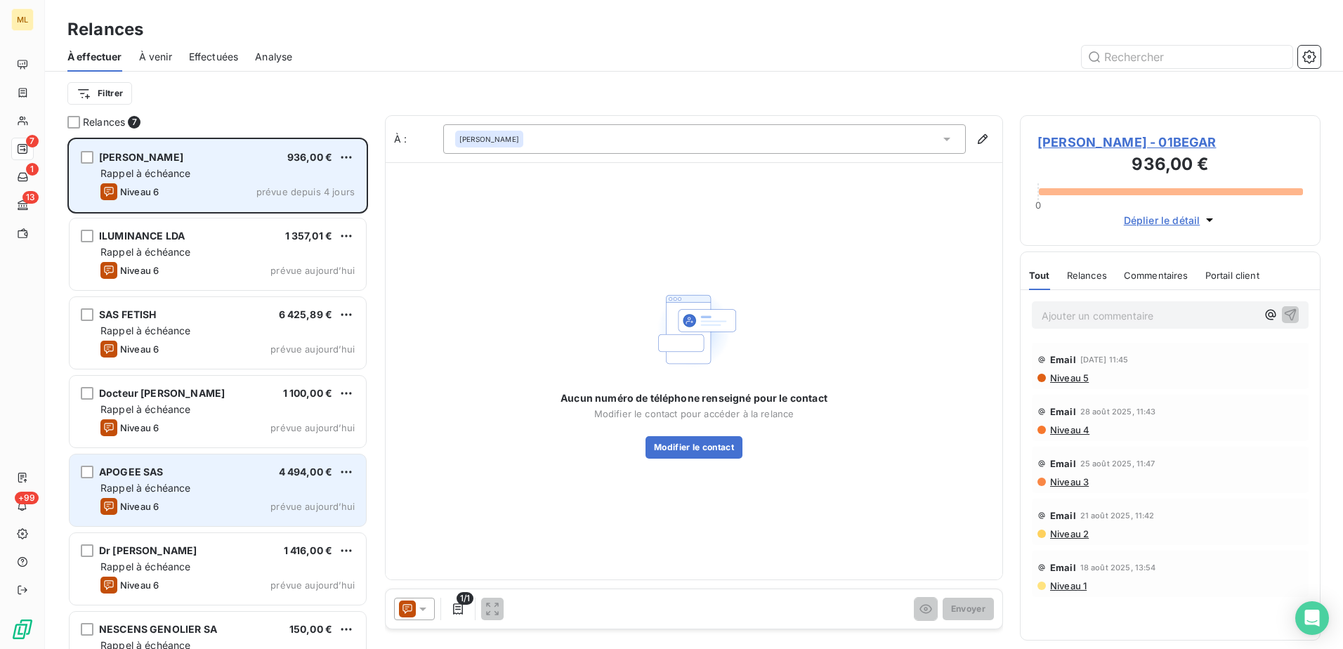
click at [232, 183] on div "[PERSON_NAME] 936,00 € Rappel à échéance Niveau 6 prévue depuis 4 jours" at bounding box center [218, 176] width 296 height 72
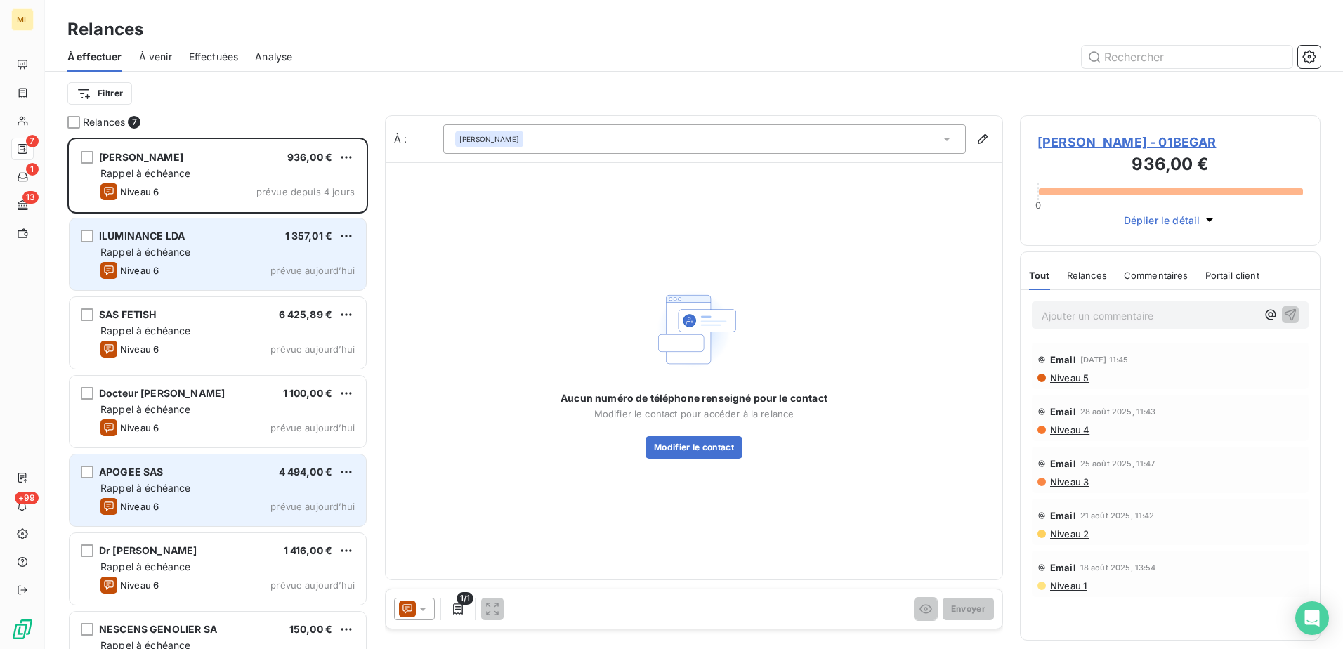
click at [218, 251] on div "Rappel à échéance" at bounding box center [227, 252] width 254 height 14
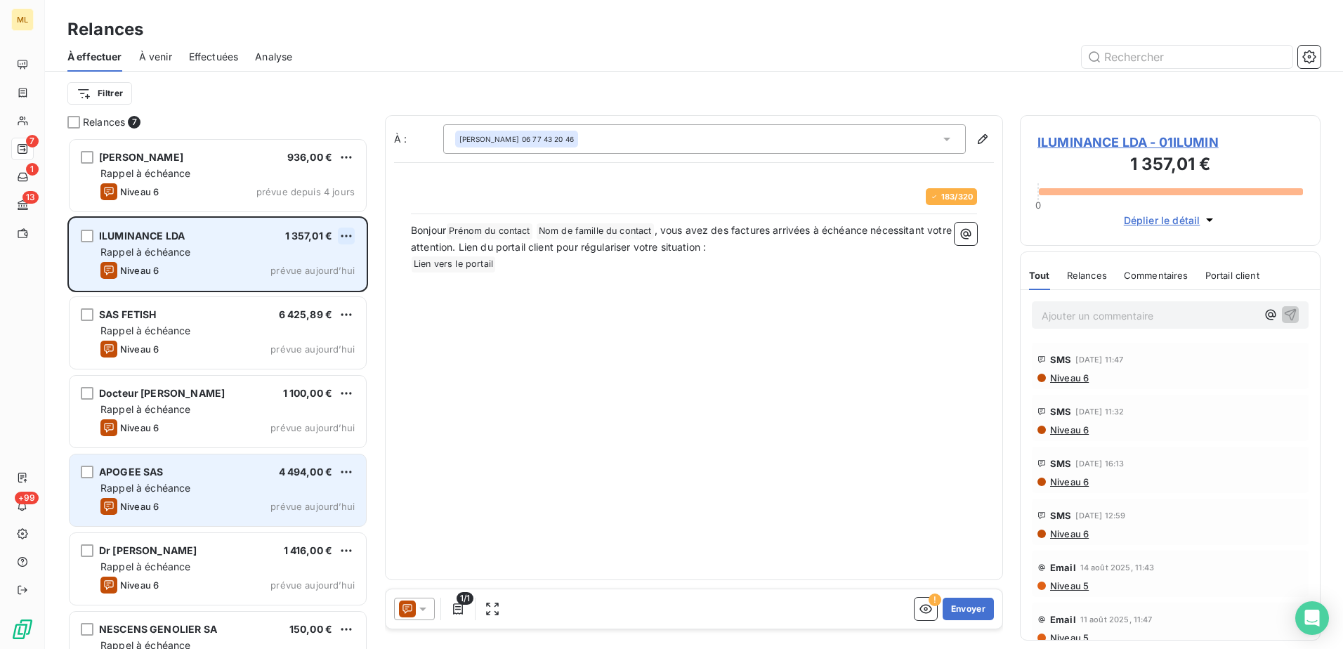
click at [343, 235] on html "ML 7 1 13 +99 Relances À effectuer À venir Effectuées Analyse Filtrer Relances …" at bounding box center [671, 324] width 1343 height 649
click at [287, 291] on div "Passer cette action" at bounding box center [286, 289] width 126 height 22
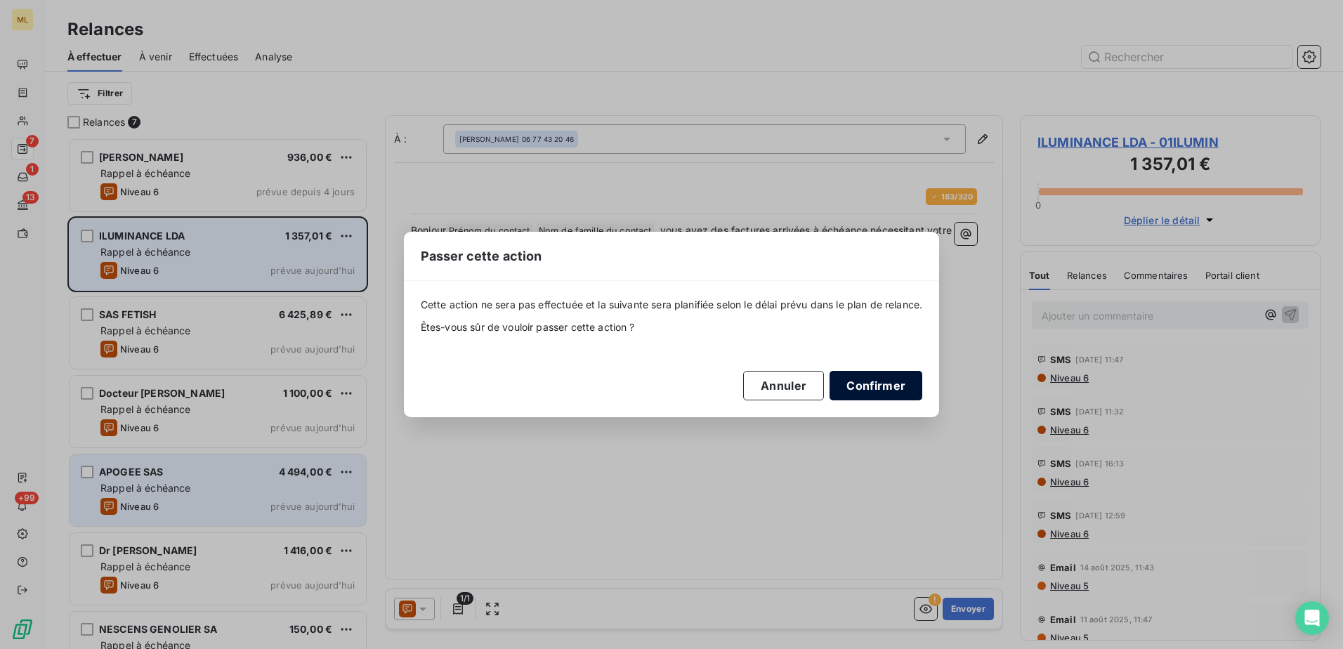
click at [874, 381] on button "Confirmer" at bounding box center [875, 385] width 93 height 29
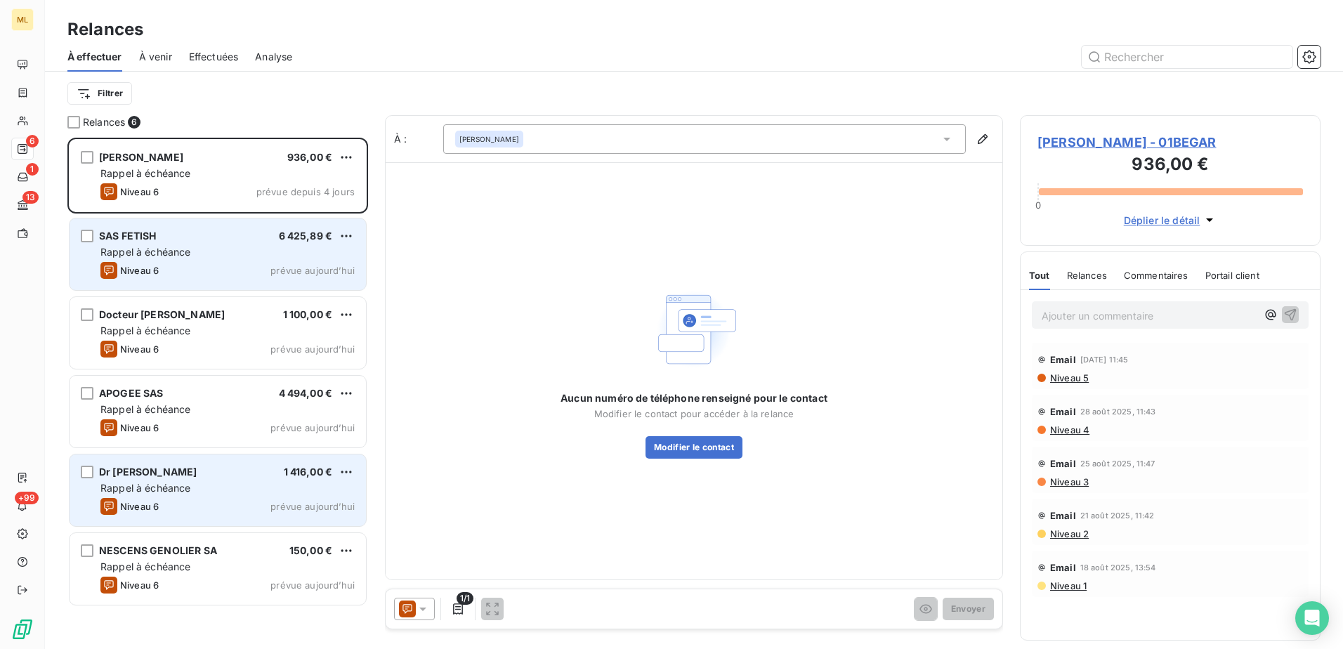
click at [166, 258] on div "Rappel à échéance" at bounding box center [227, 252] width 254 height 14
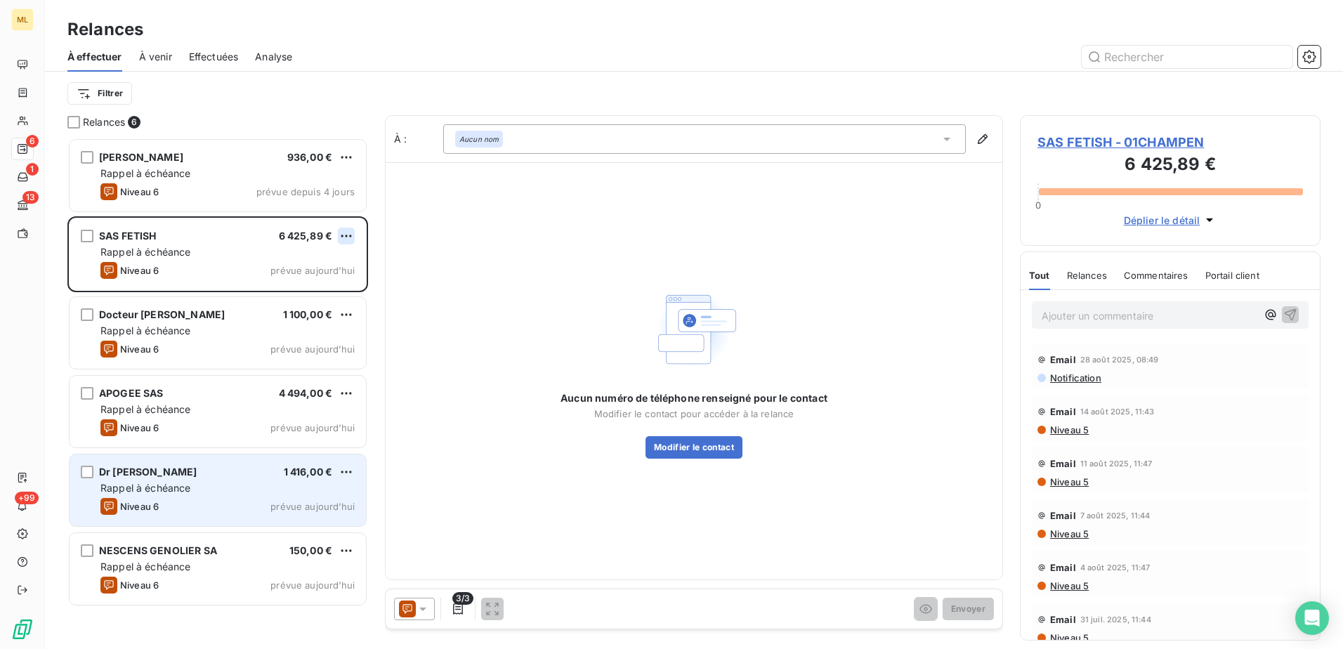
click at [342, 235] on html "ML 6 1 13 +99 Relances À effectuer À venir Effectuées Analyse Filtrer Relances …" at bounding box center [671, 324] width 1343 height 649
click at [282, 287] on div "Passer cette action" at bounding box center [286, 289] width 126 height 22
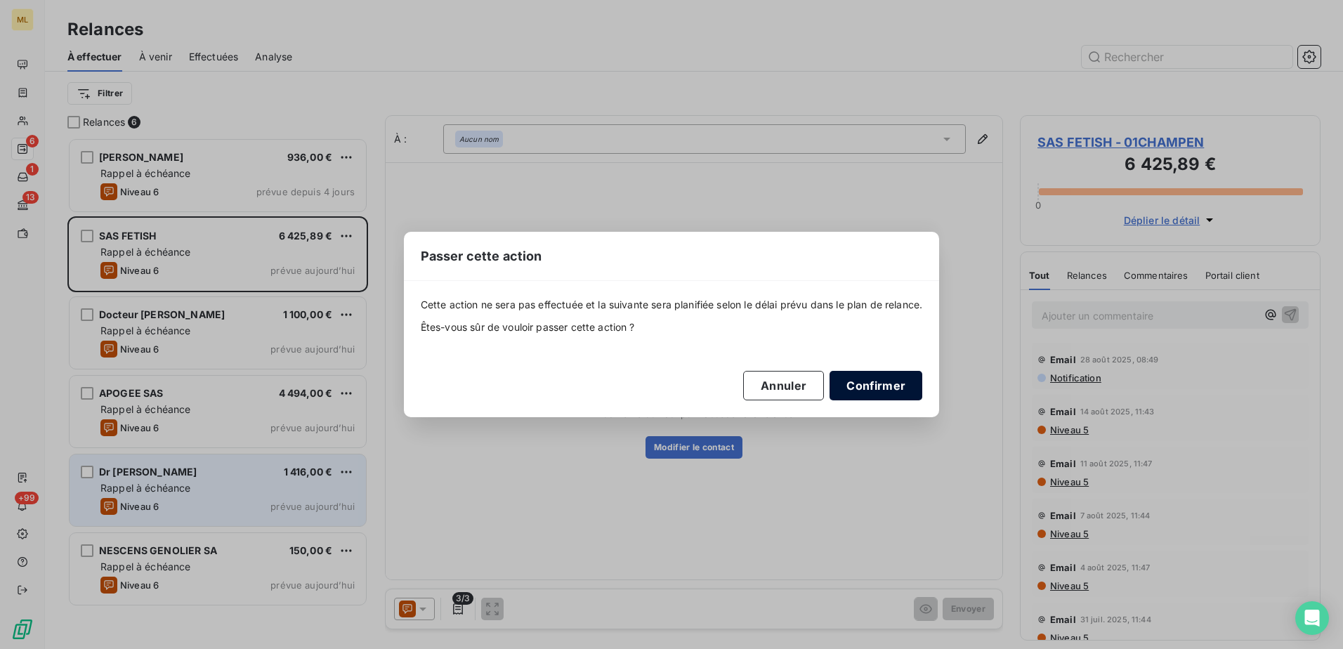
click at [888, 393] on button "Confirmer" at bounding box center [875, 385] width 93 height 29
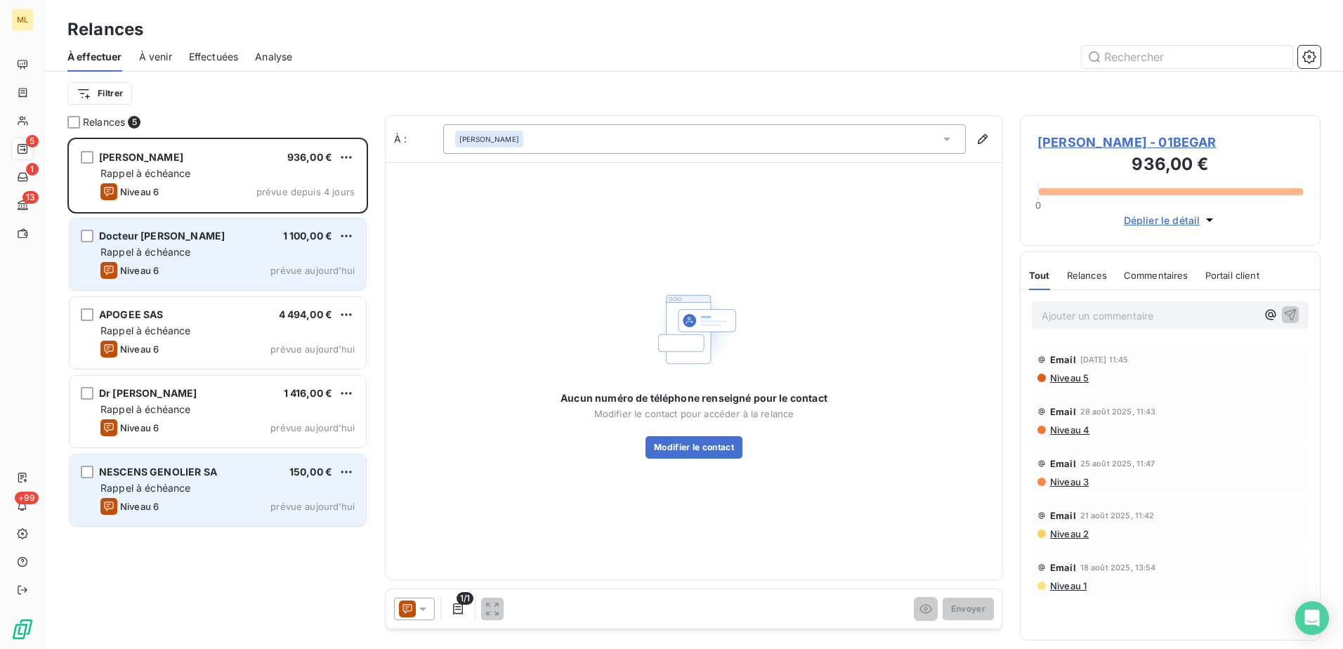
click at [224, 268] on div "Niveau 6 prévue [DATE]" at bounding box center [227, 270] width 254 height 17
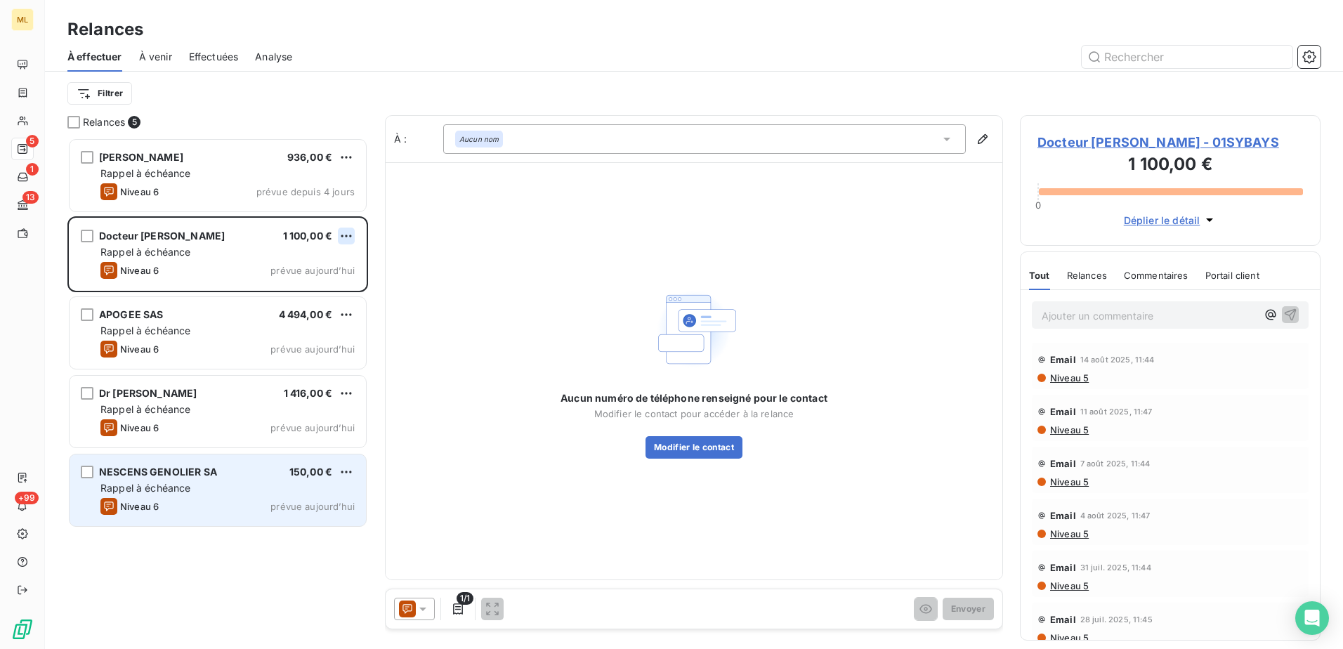
click at [350, 235] on html "ML 5 1 13 +99 Relances À effectuer À venir Effectuées Analyse Filtrer Relances …" at bounding box center [671, 324] width 1343 height 649
click at [277, 291] on div "Passer cette action" at bounding box center [286, 289] width 126 height 22
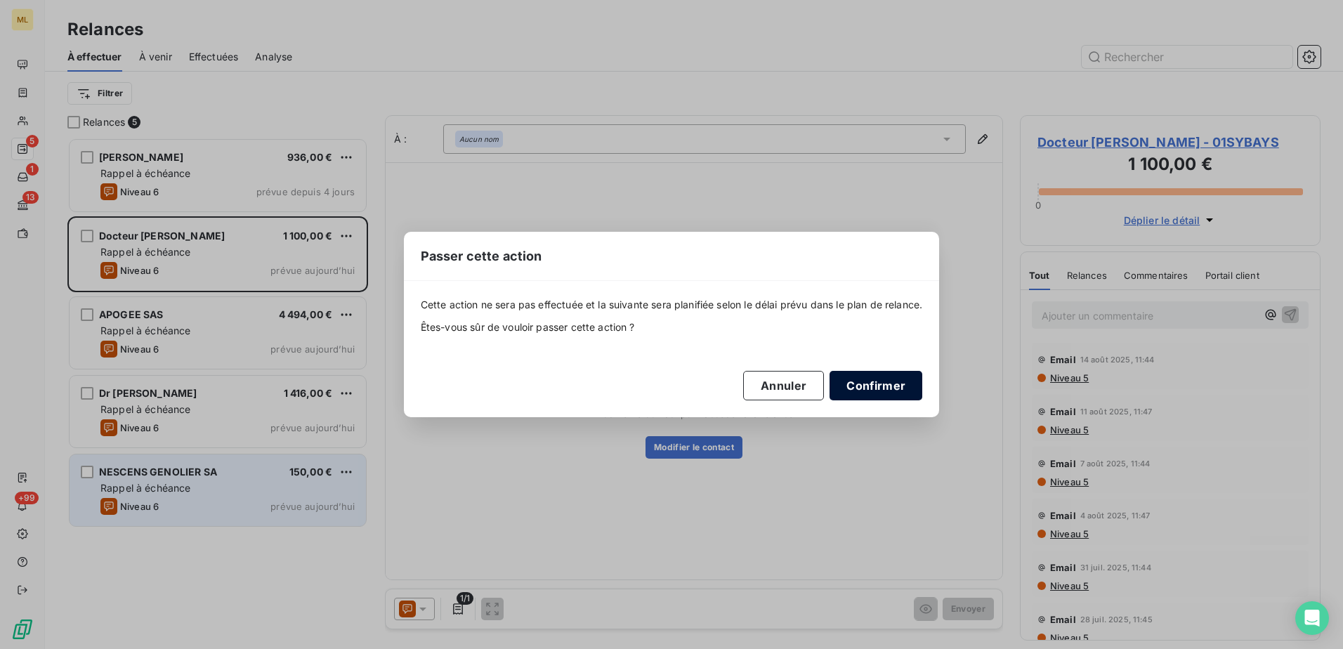
click at [905, 387] on button "Confirmer" at bounding box center [875, 385] width 93 height 29
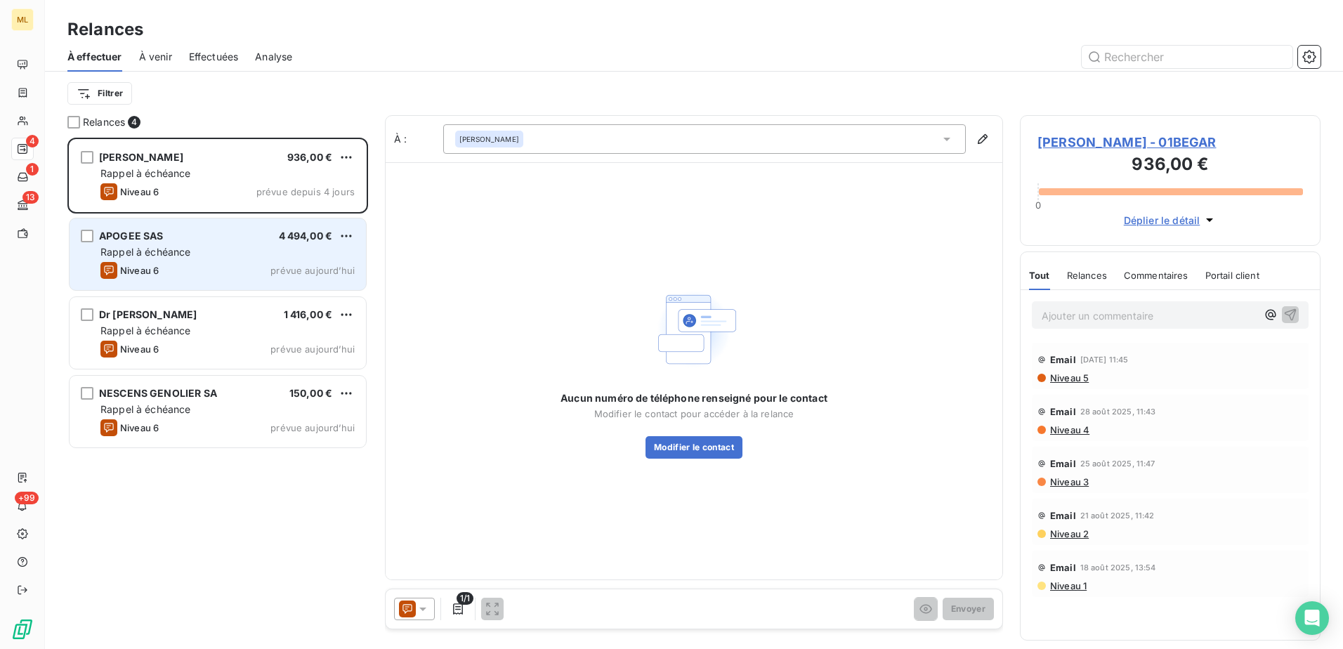
click at [197, 262] on div "Niveau 6 prévue [DATE]" at bounding box center [227, 270] width 254 height 17
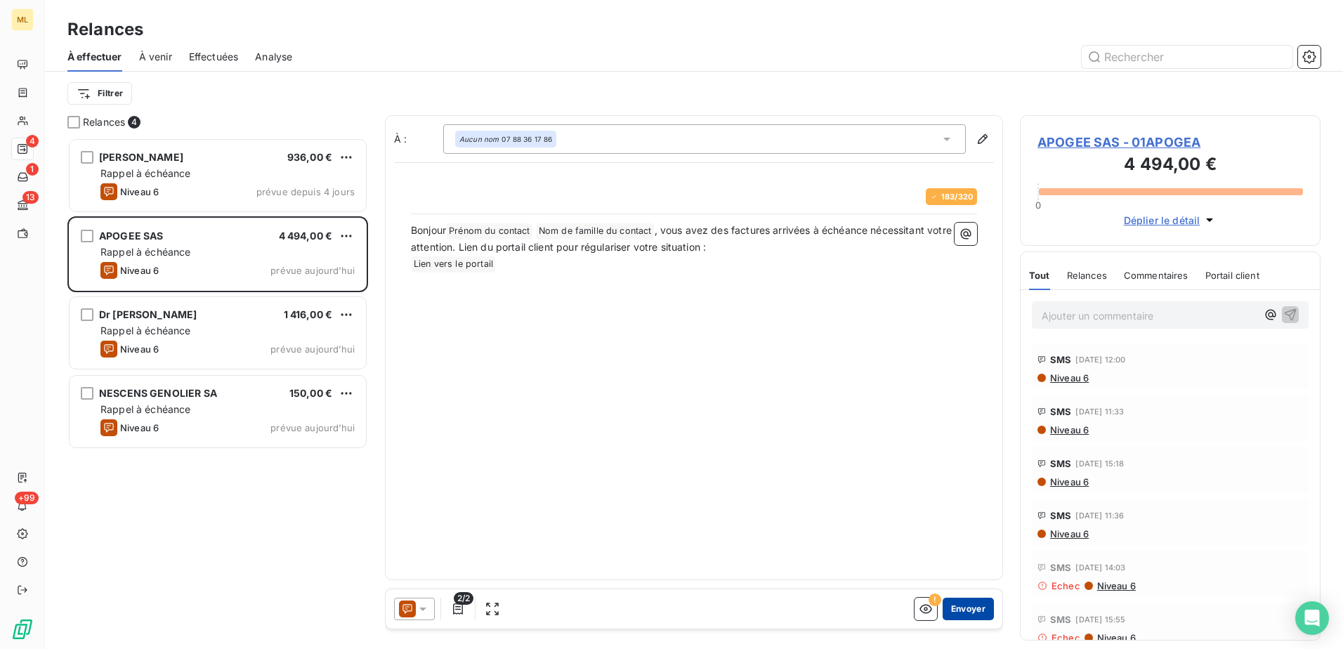
click at [969, 609] on button "Envoyer" at bounding box center [968, 609] width 51 height 22
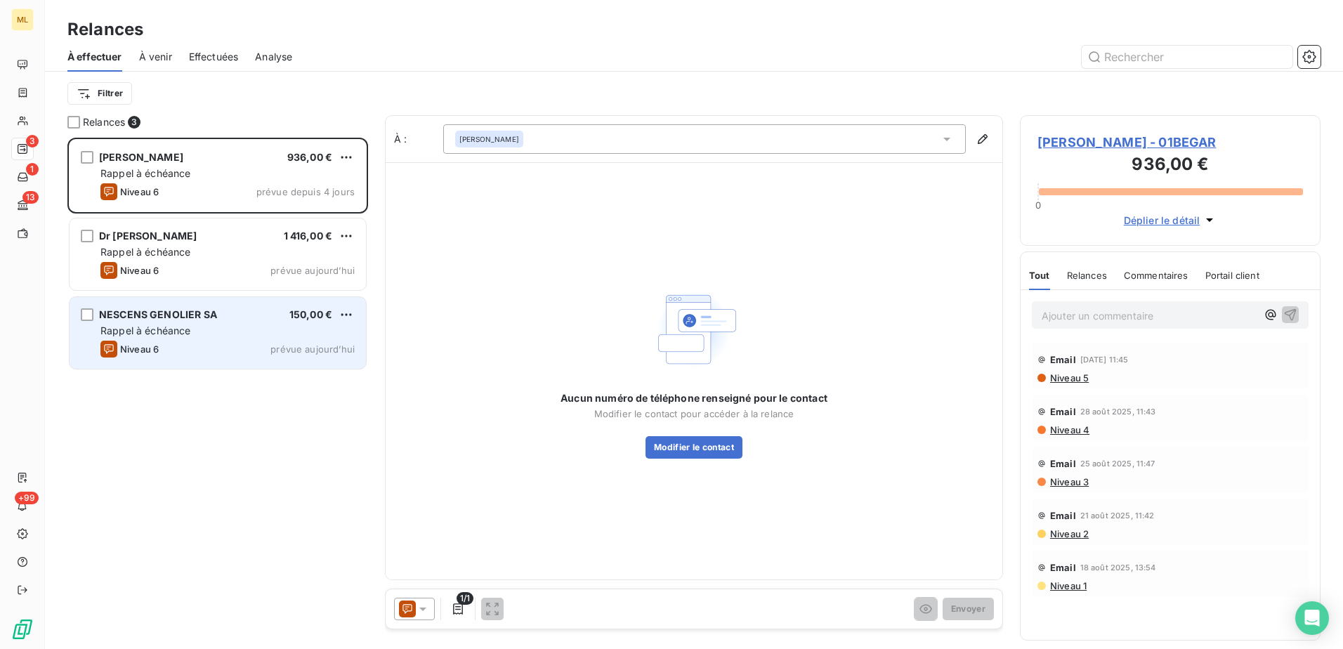
click at [223, 329] on div "Rappel à échéance" at bounding box center [227, 331] width 254 height 14
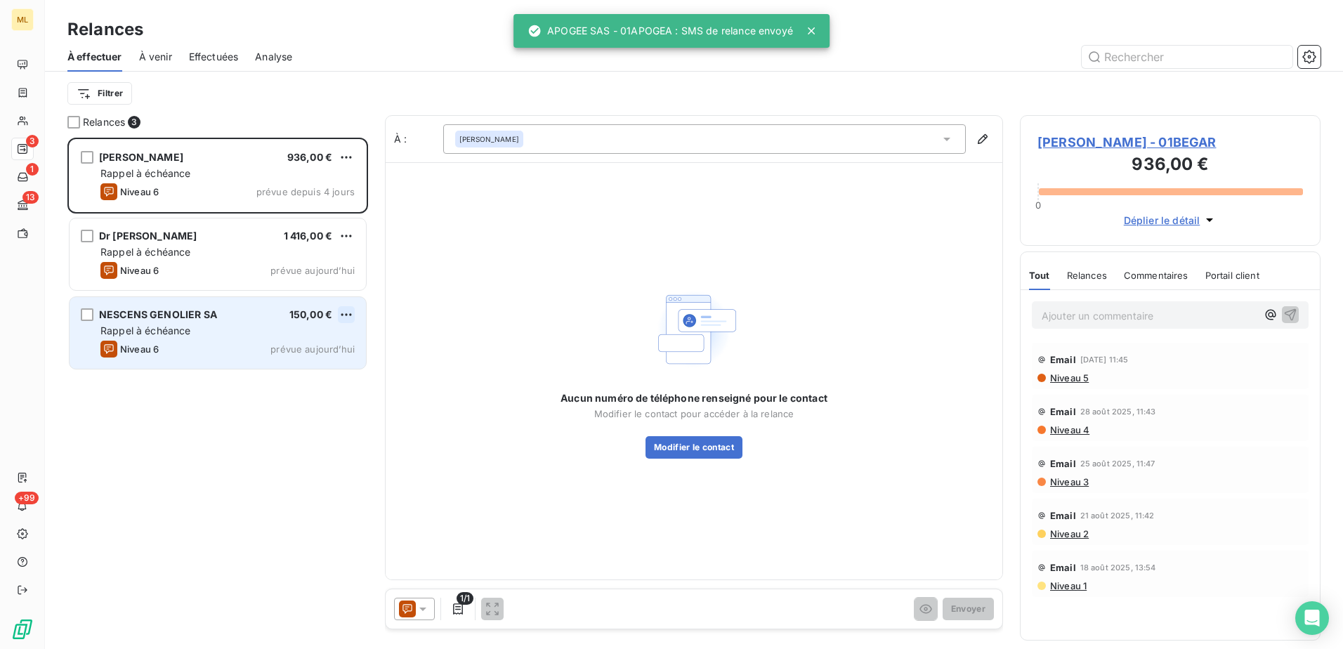
click at [342, 317] on html "ML 3 1 13 +99 Relances À effectuer À venir Effectuées Analyse Filtrer Relances …" at bounding box center [671, 324] width 1343 height 649
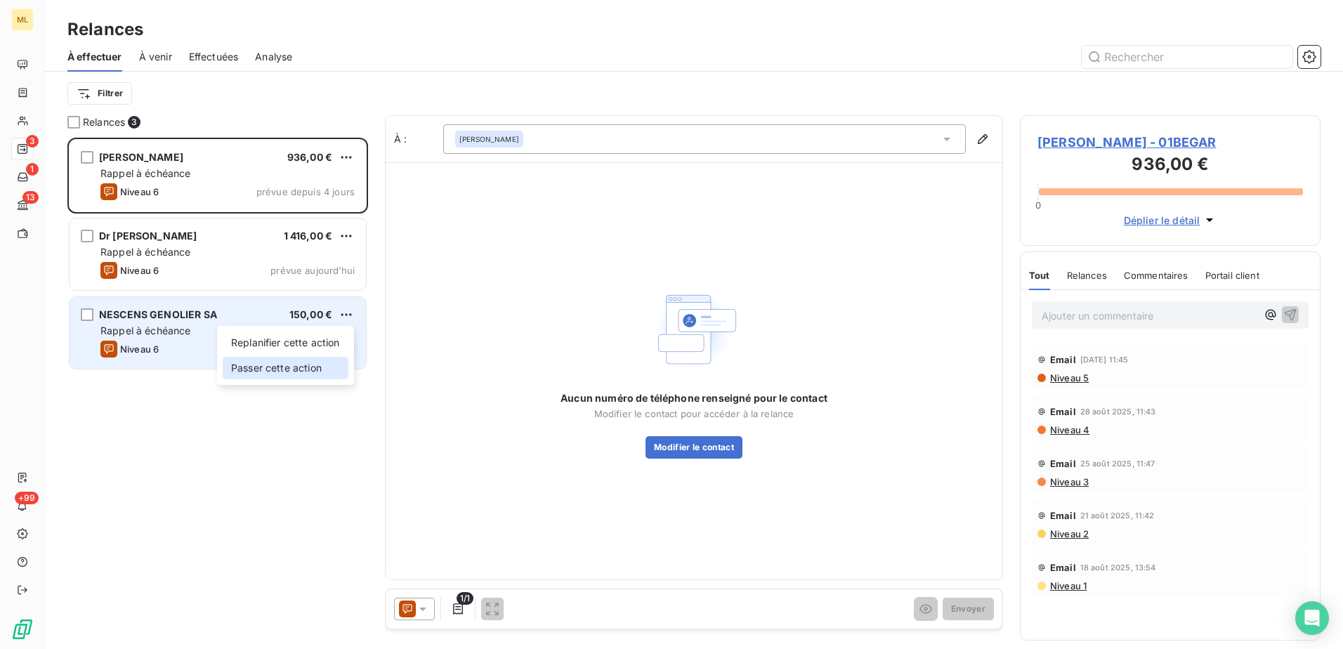
click at [313, 367] on div "Passer cette action" at bounding box center [286, 368] width 126 height 22
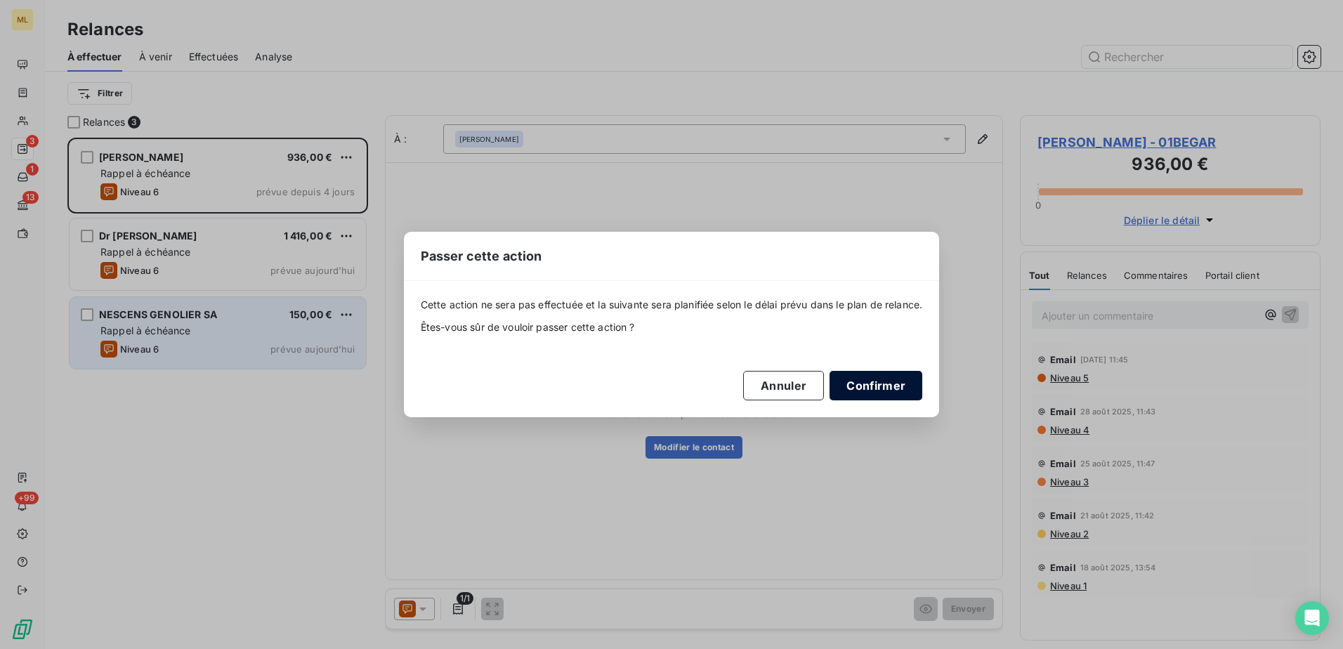
click at [893, 391] on button "Confirmer" at bounding box center [875, 385] width 93 height 29
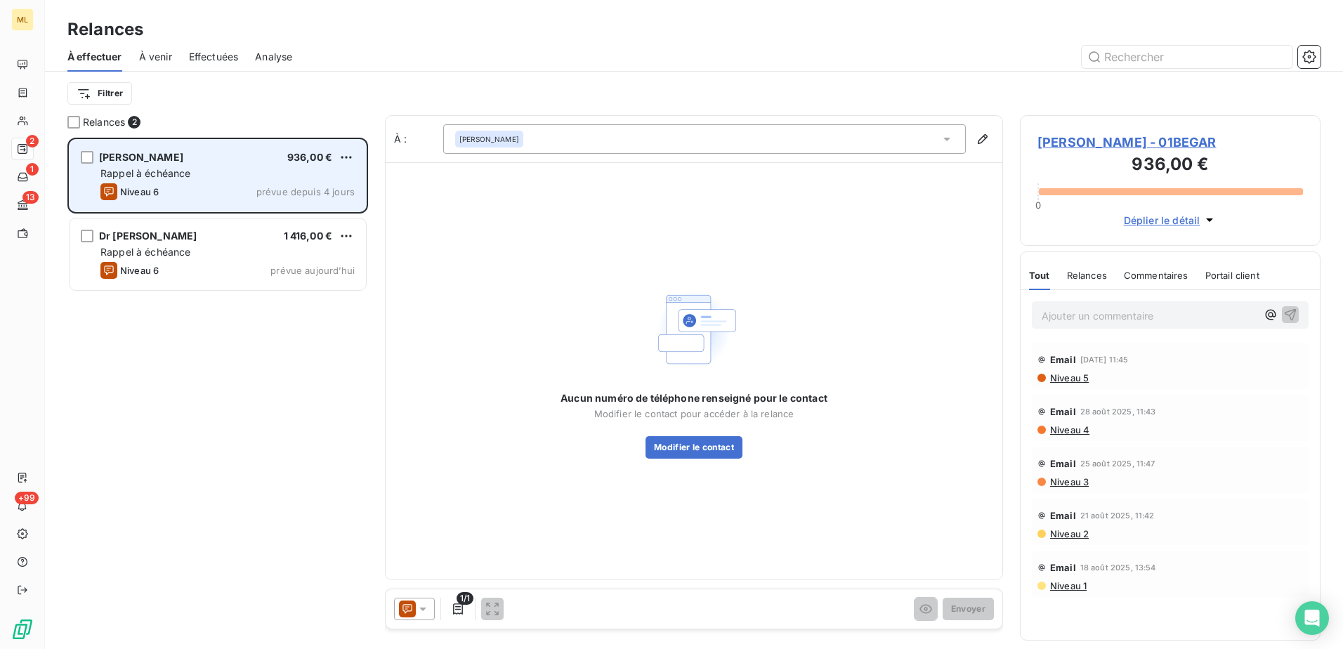
click at [291, 173] on div "Rappel à échéance" at bounding box center [227, 173] width 254 height 14
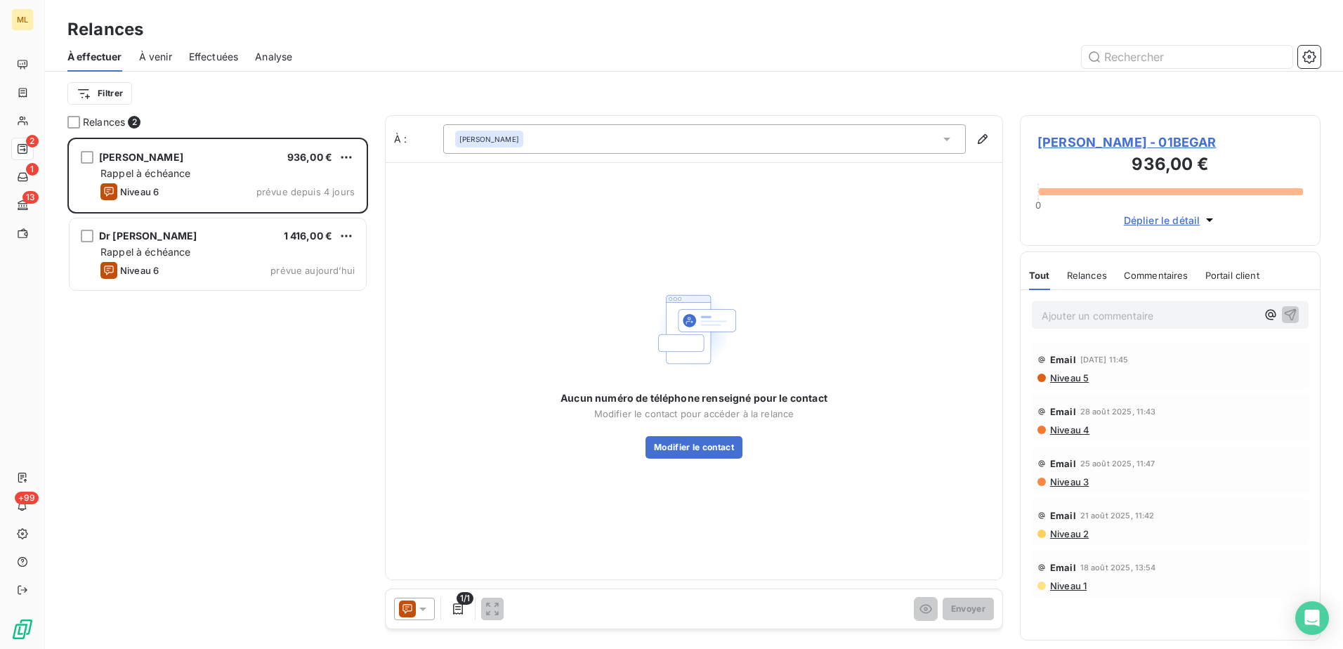
click at [877, 138] on div "[PERSON_NAME]" at bounding box center [704, 138] width 523 height 29
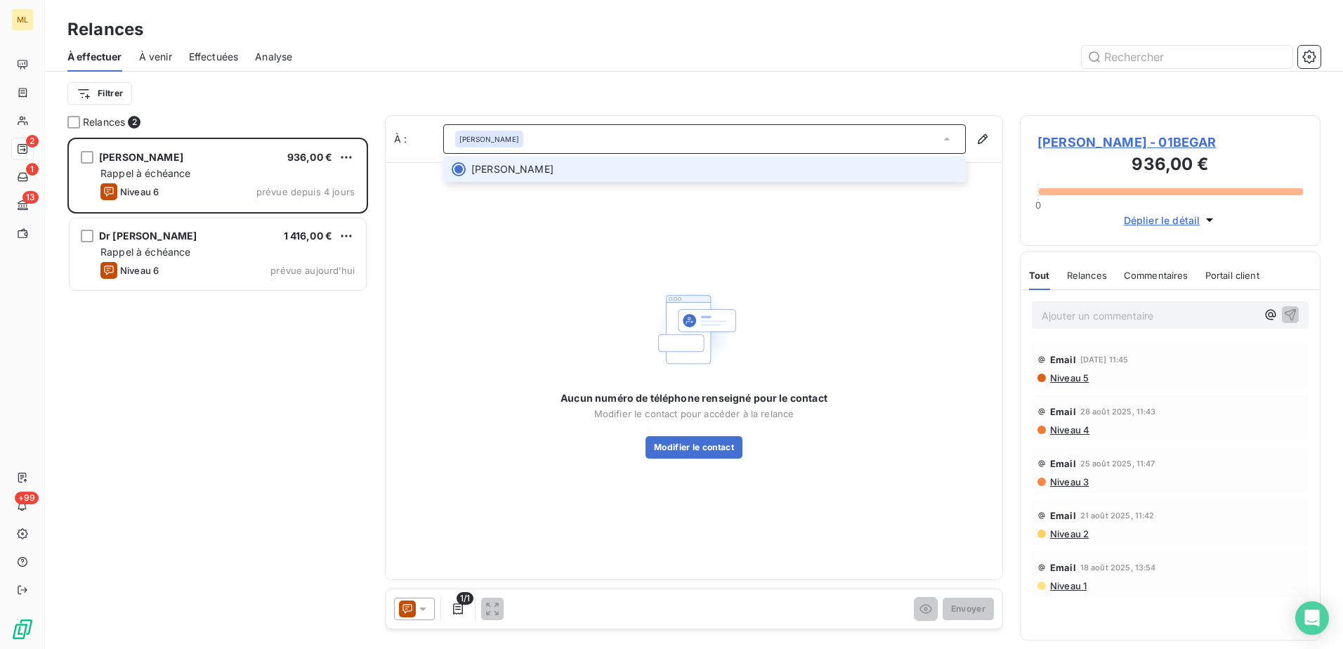
click at [877, 138] on div "[PERSON_NAME]" at bounding box center [704, 138] width 523 height 29
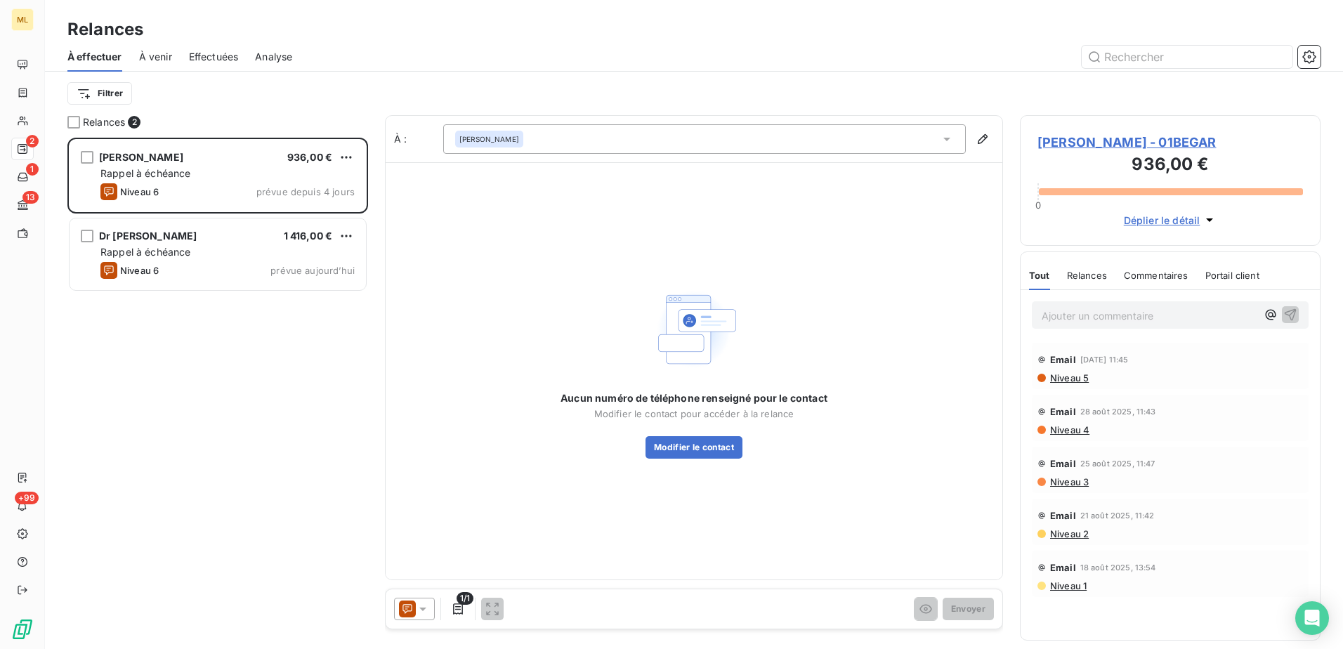
click at [251, 371] on div "[PERSON_NAME] 936,00 € Rappel à échéance Niveau 6 prévue depuis 4 jours Dr [PER…" at bounding box center [217, 393] width 301 height 511
click at [1122, 145] on span "[PERSON_NAME] - 01BEGAR" at bounding box center [1169, 142] width 265 height 19
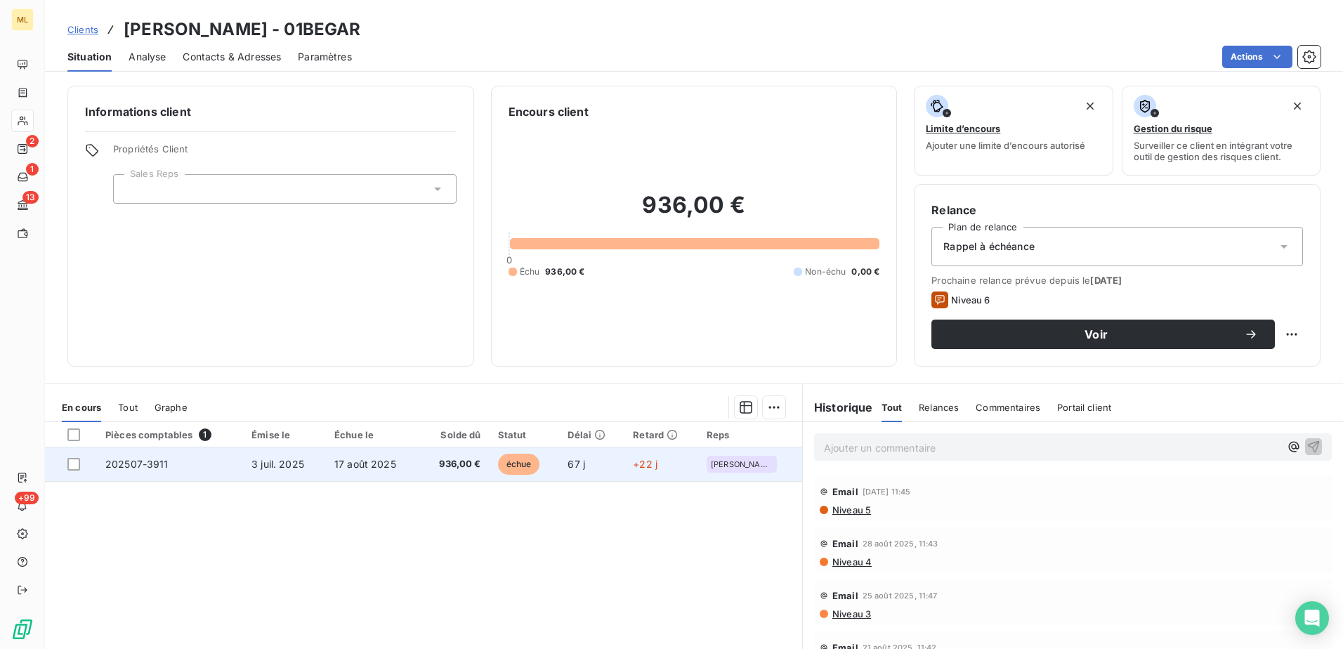
click at [176, 460] on td "202507-3911" at bounding box center [170, 464] width 146 height 34
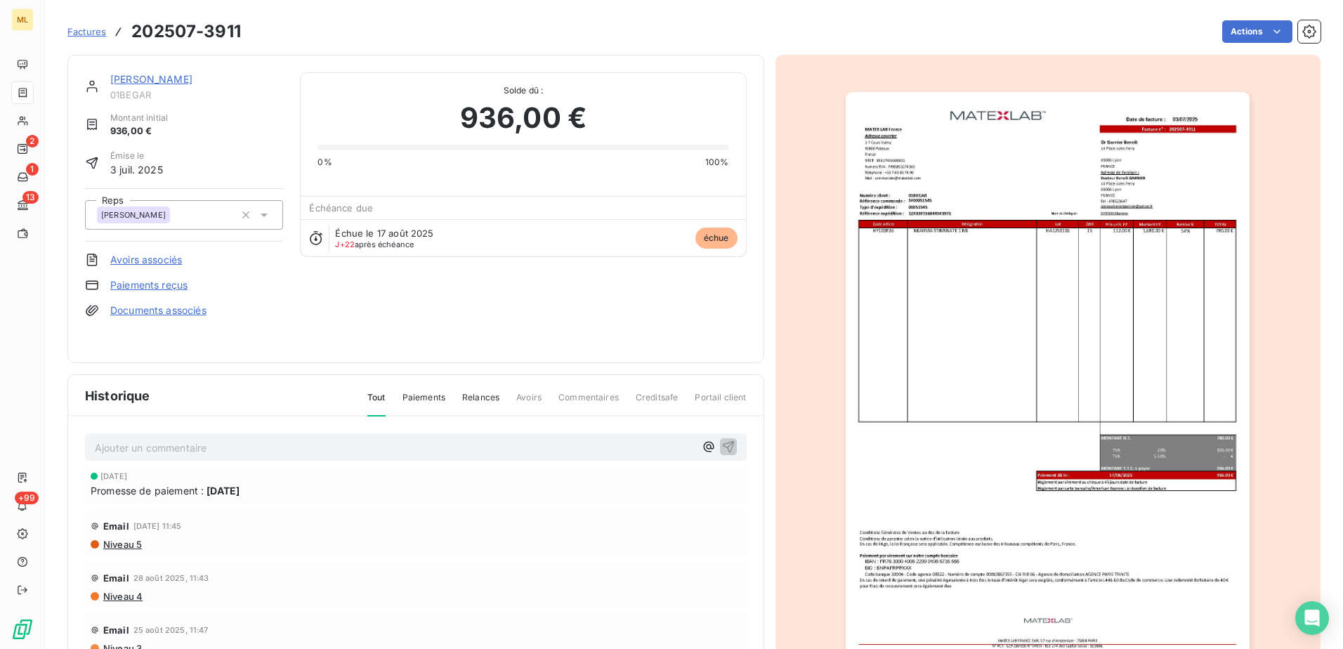
click at [1106, 208] on img "button" at bounding box center [1048, 378] width 404 height 572
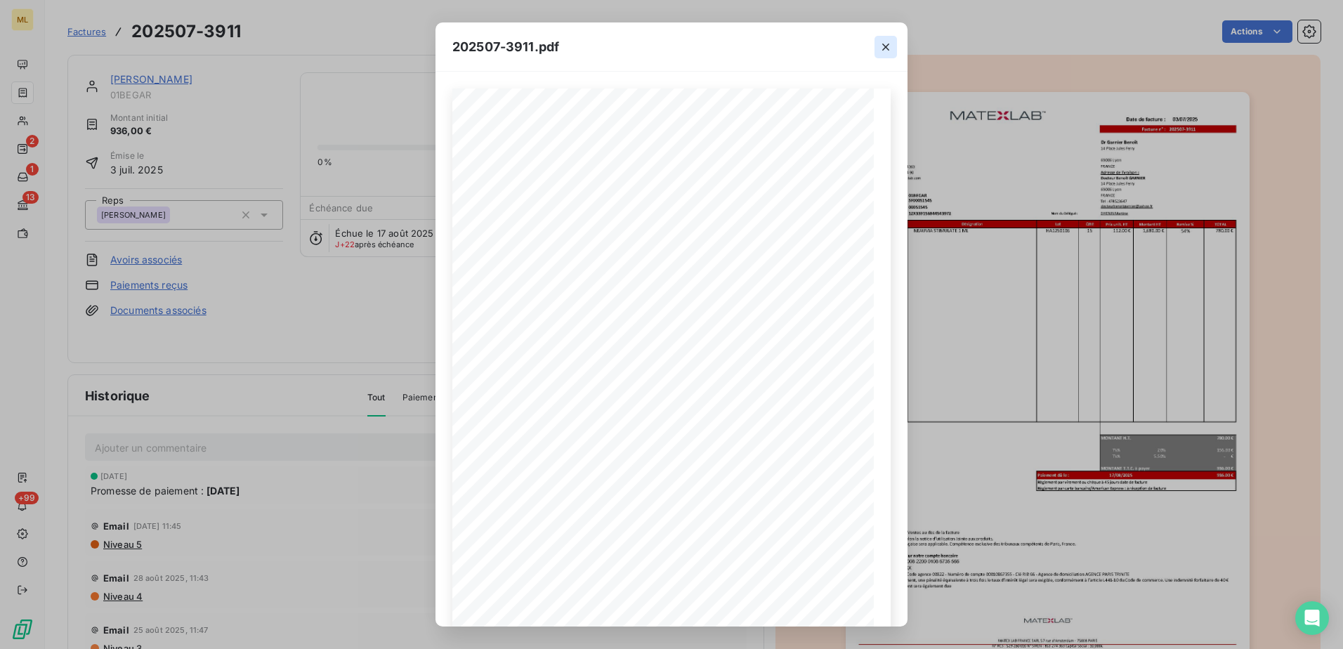
click at [884, 46] on icon "button" at bounding box center [885, 47] width 7 height 7
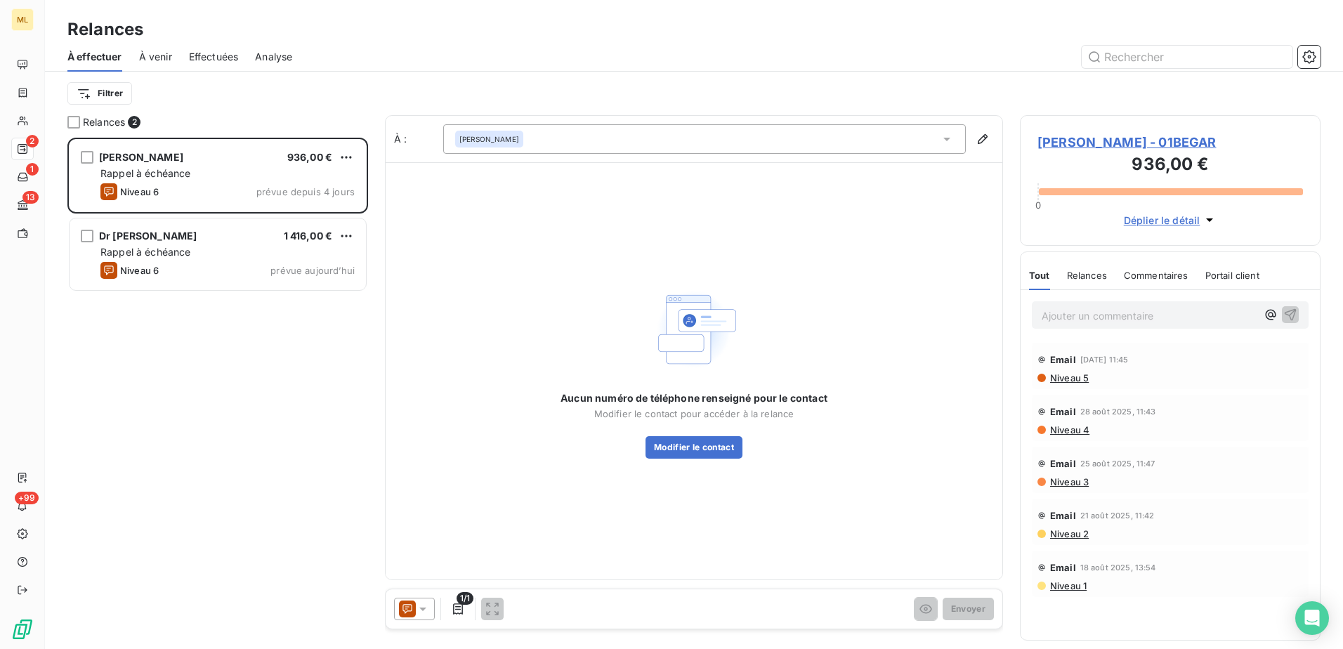
scroll to position [501, 290]
click at [160, 381] on div "[PERSON_NAME] 936,00 € Rappel à échéance Niveau 6 prévue depuis 4 jours Dr [PER…" at bounding box center [217, 393] width 301 height 511
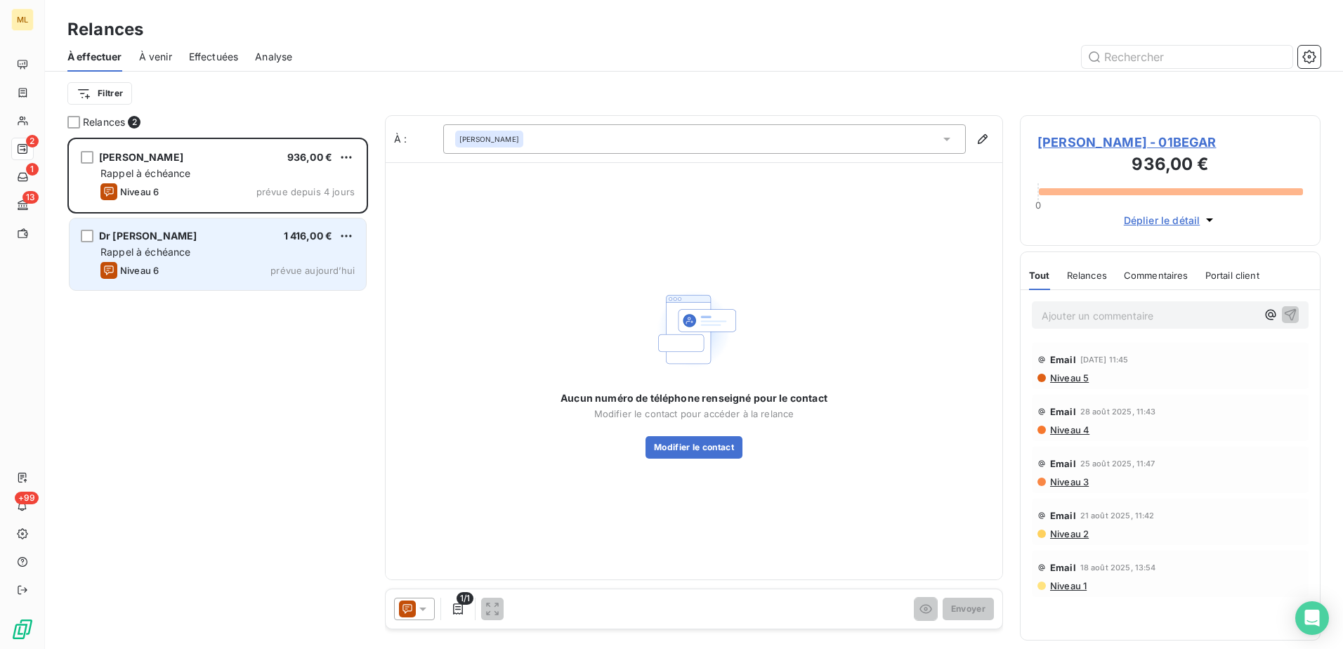
click at [256, 284] on div "Dr [PERSON_NAME] 1 416,00 € Rappel à échéance Niveau 6 prévue [DATE]" at bounding box center [218, 254] width 296 height 72
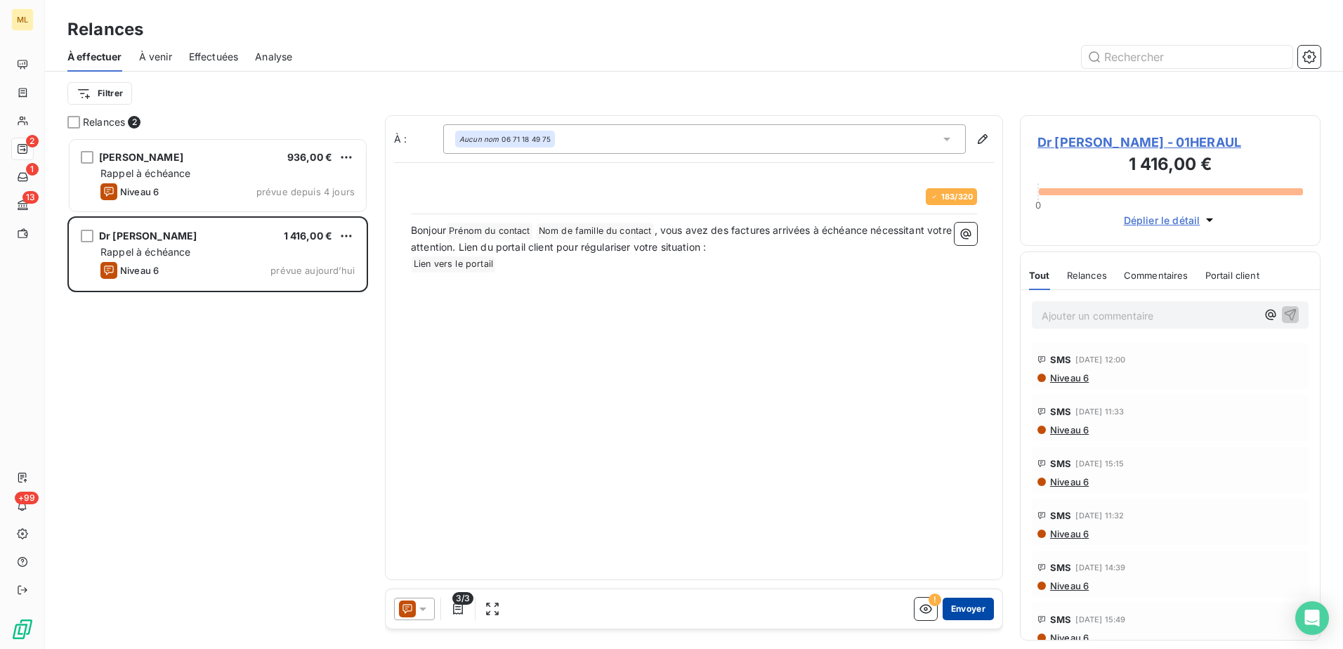
click at [983, 611] on button "Envoyer" at bounding box center [968, 609] width 51 height 22
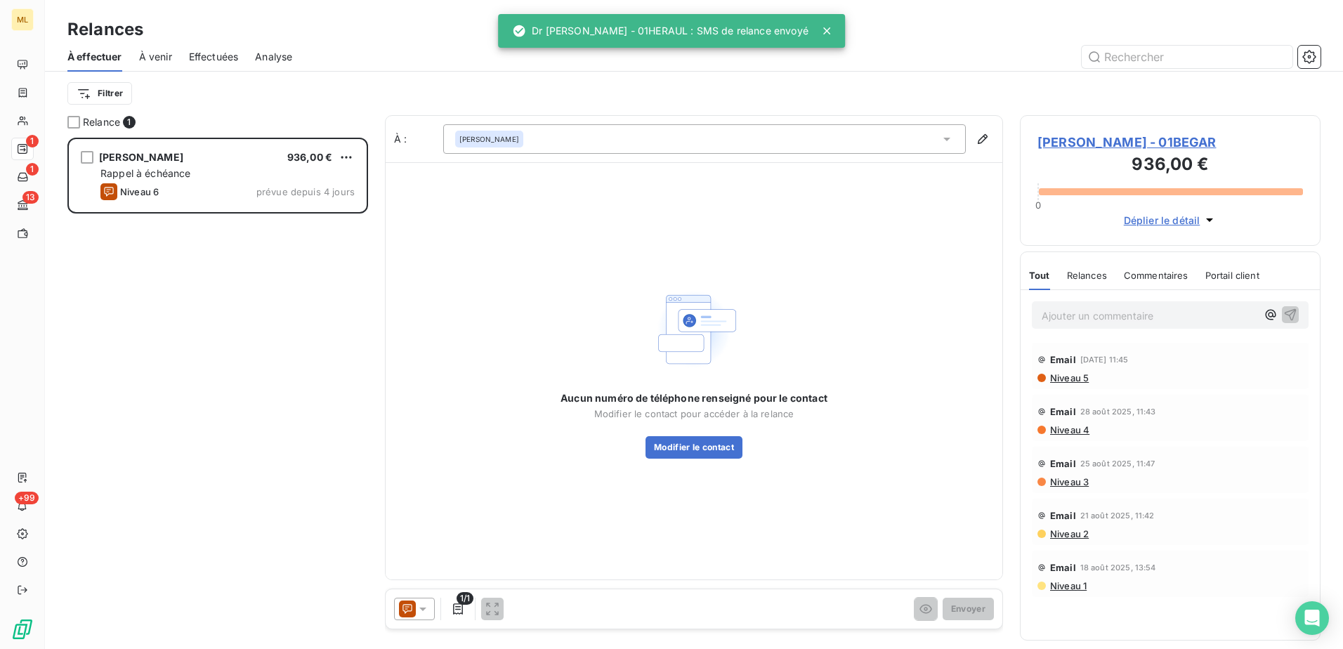
click at [173, 293] on div "[PERSON_NAME] 936,00 € Rappel à échéance Niveau 6 prévue depuis 4 jours" at bounding box center [217, 393] width 301 height 511
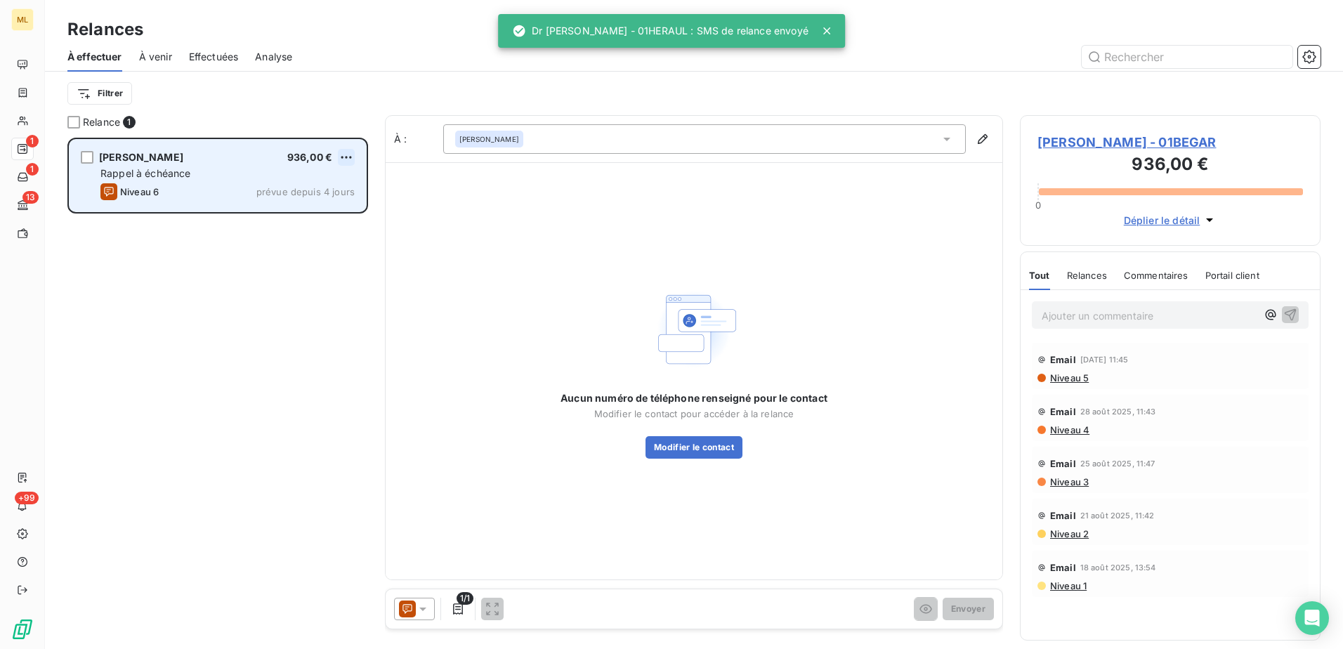
click at [349, 155] on html "ML 1 1 13 +99 Relances À effectuer À venir Effectuées Analyse Filtrer Relance 1…" at bounding box center [671, 324] width 1343 height 649
click at [309, 204] on div "Passer cette action" at bounding box center [286, 210] width 126 height 22
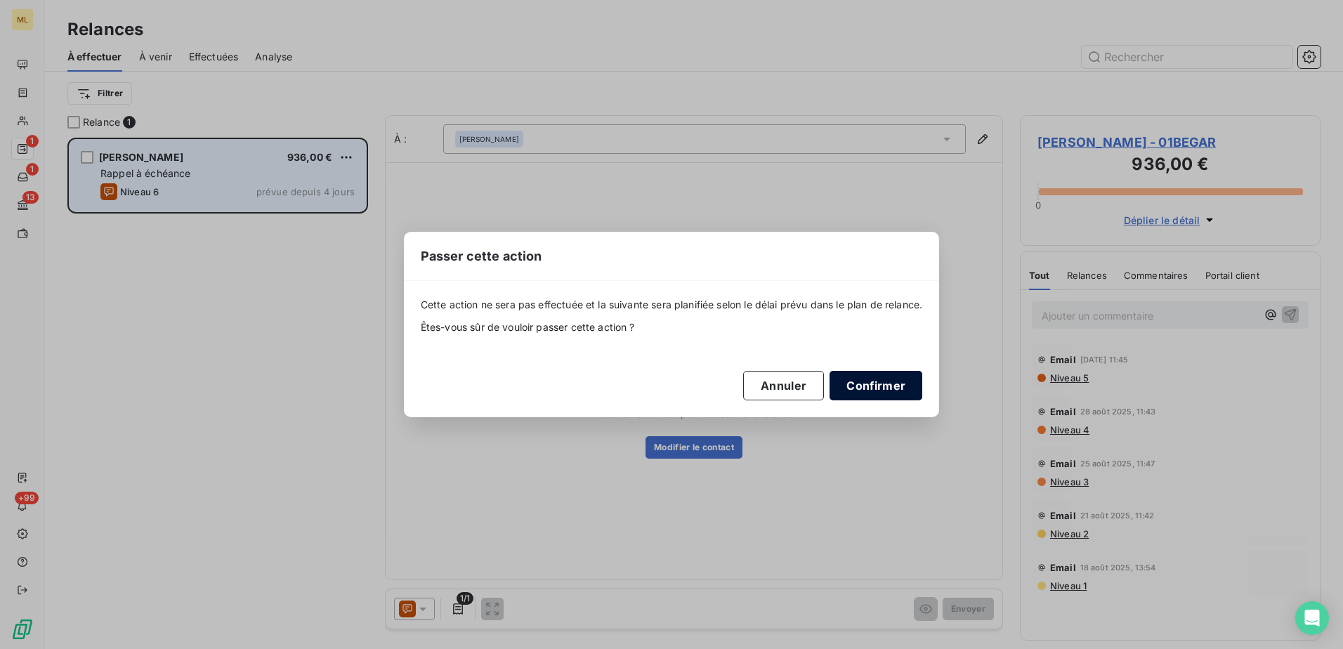
click at [898, 392] on button "Confirmer" at bounding box center [875, 385] width 93 height 29
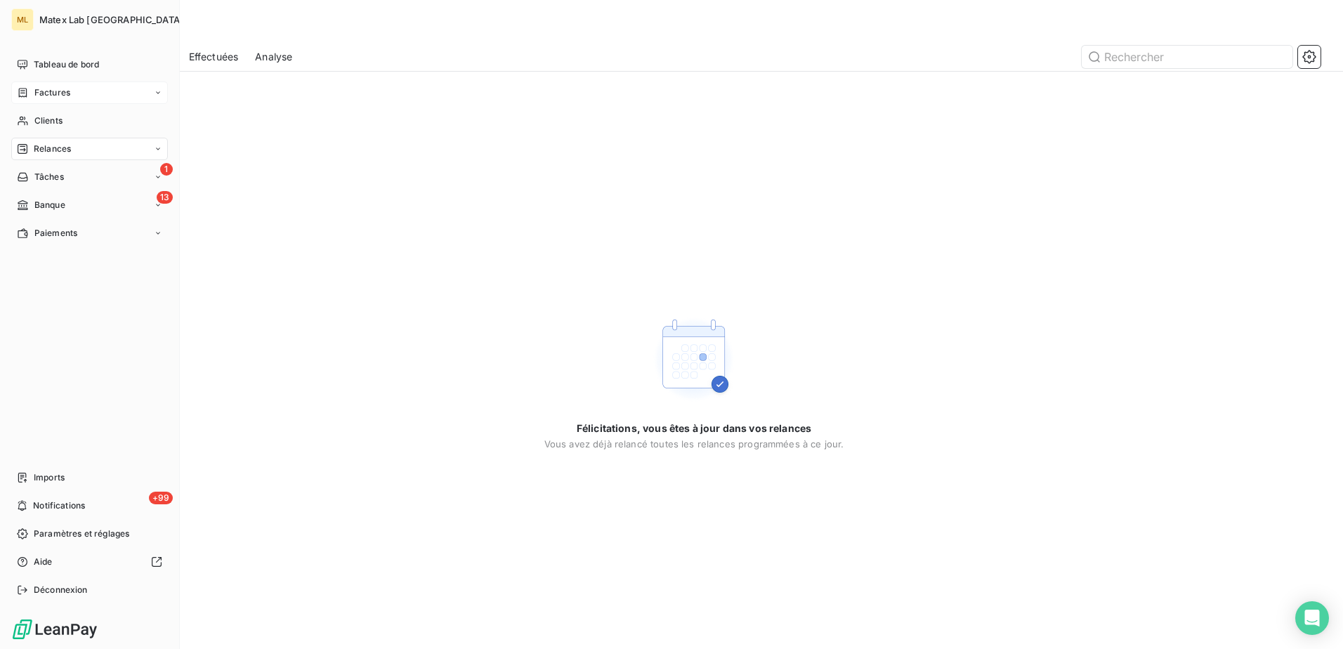
click at [47, 91] on span "Factures" at bounding box center [52, 92] width 36 height 13
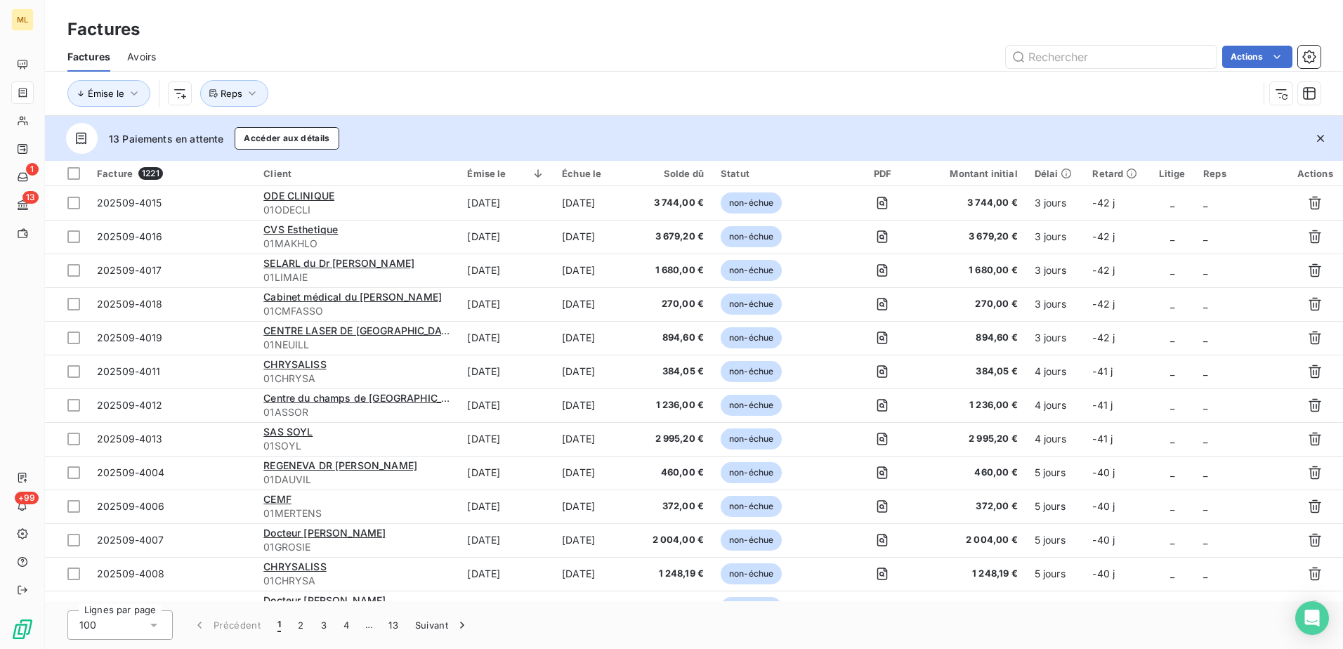
click at [561, 32] on div "Factures" at bounding box center [694, 29] width 1298 height 25
click at [418, 64] on div "Actions" at bounding box center [747, 57] width 1148 height 22
click at [447, 65] on div "Actions" at bounding box center [747, 57] width 1148 height 22
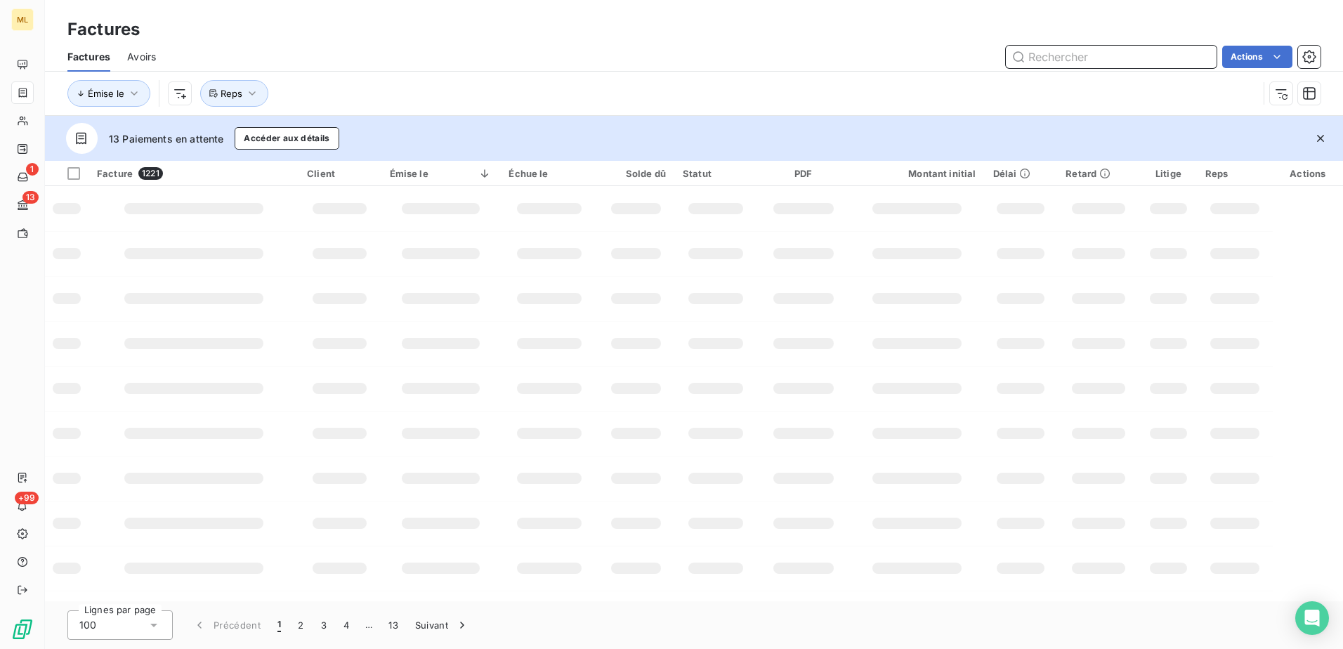
click at [1056, 60] on input "text" at bounding box center [1111, 57] width 211 height 22
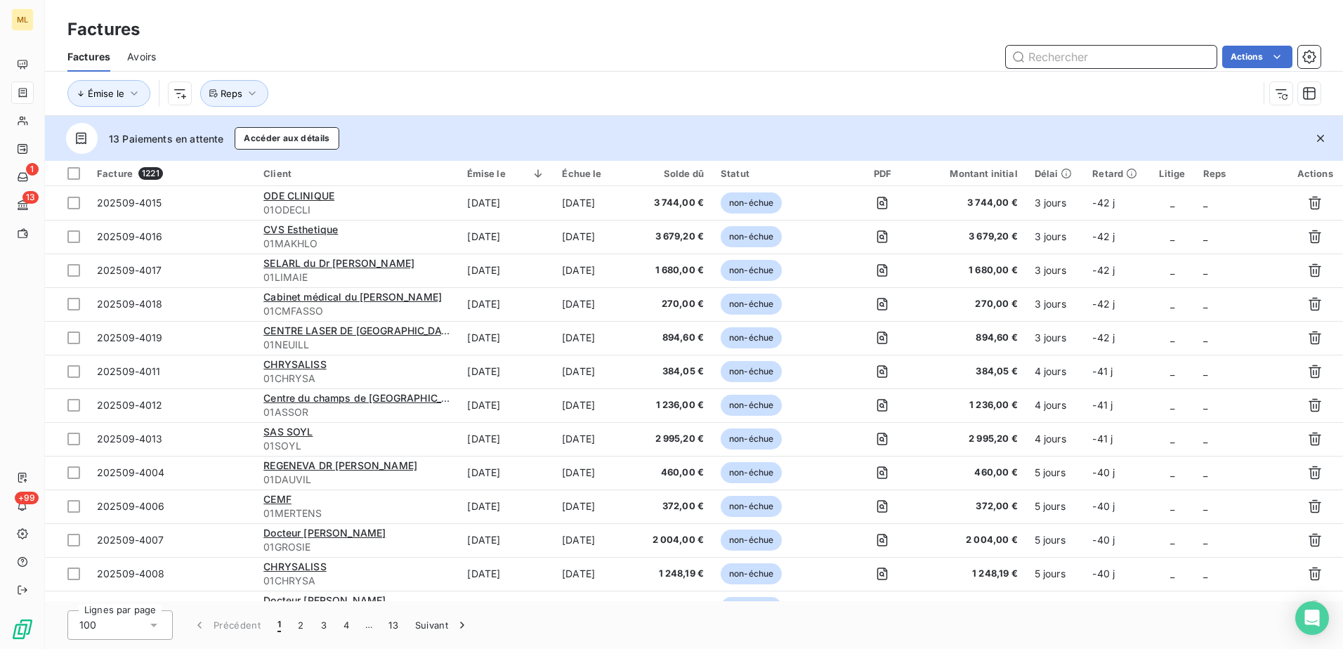
click at [1087, 53] on input "text" at bounding box center [1111, 57] width 211 height 22
click at [1117, 55] on input "text" at bounding box center [1111, 57] width 211 height 22
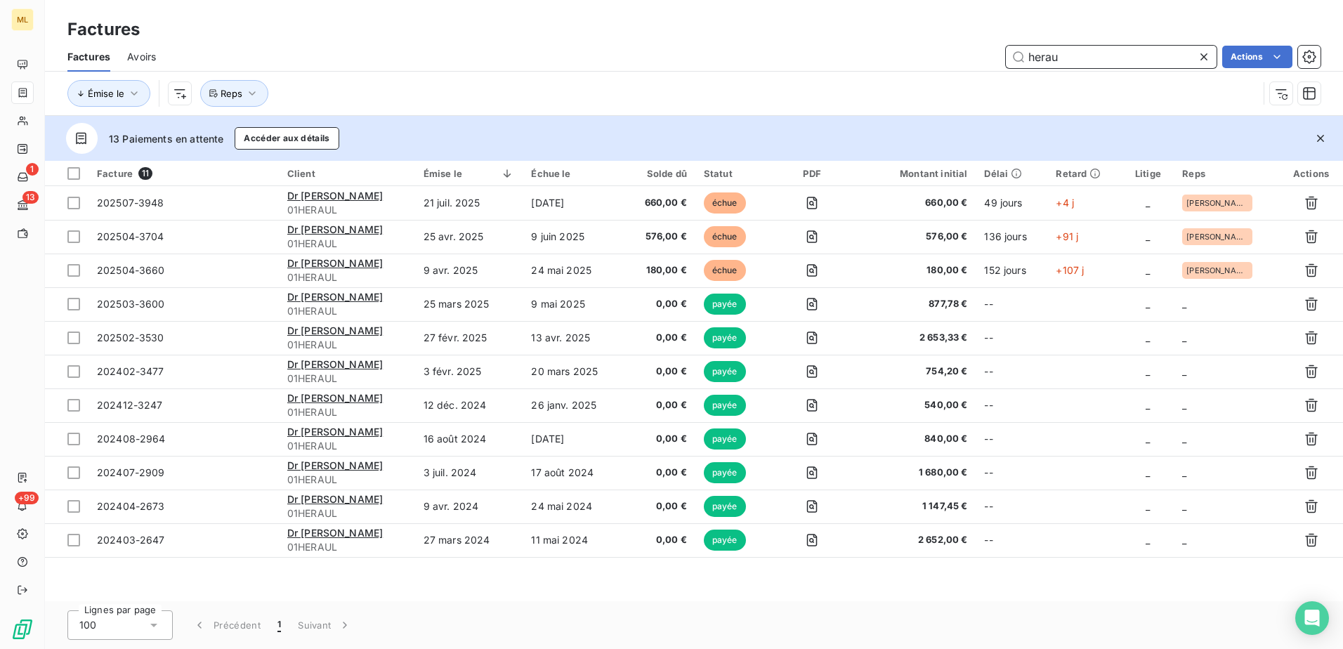
type input "herau"
